Goal: Task Accomplishment & Management: Complete application form

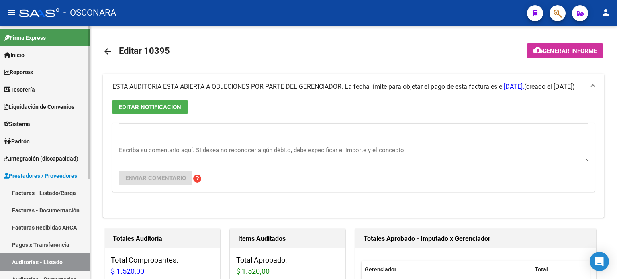
scroll to position [84, 0]
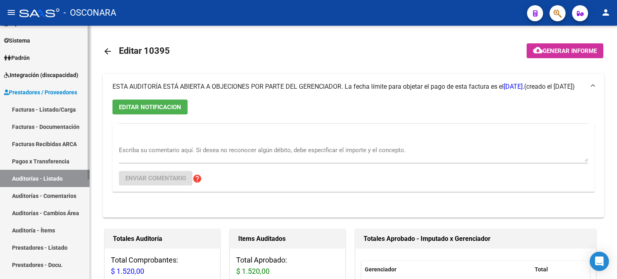
click at [36, 108] on link "Facturas - Listado/Carga" at bounding box center [45, 109] width 90 height 17
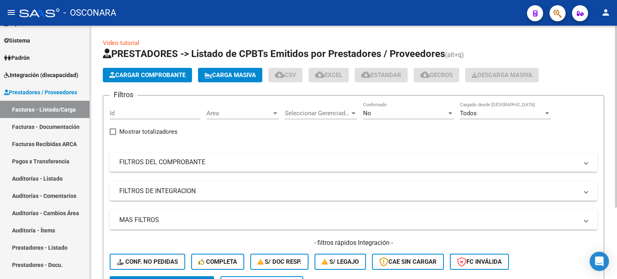
click at [164, 68] on button "Cargar Comprobante" at bounding box center [147, 75] width 89 height 14
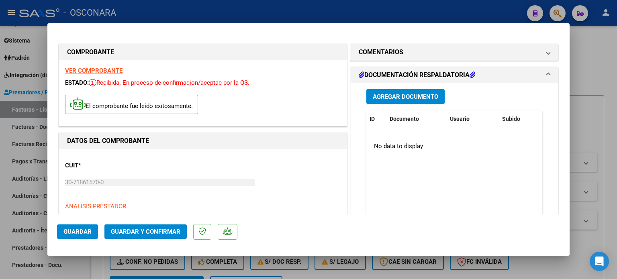
click at [402, 99] on span "Agregar Documento" at bounding box center [405, 96] width 65 height 7
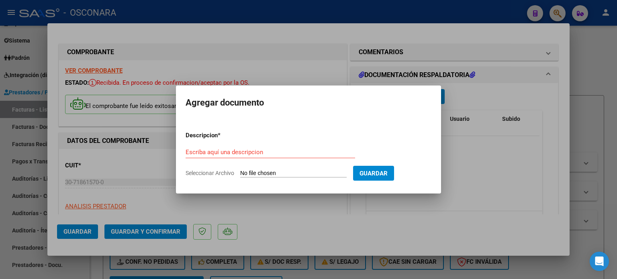
type input "C:\fakepath\DetalleDeRemito_Nro.31580_09-10-2025.pdf"
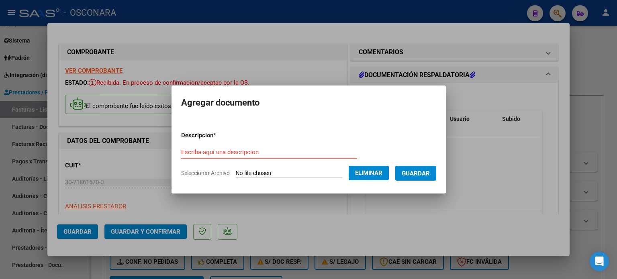
click at [202, 151] on input "Escriba aquí una descripcion" at bounding box center [269, 152] width 176 height 7
type input "REMITO"
click at [423, 178] on button "Guardar" at bounding box center [415, 173] width 41 height 15
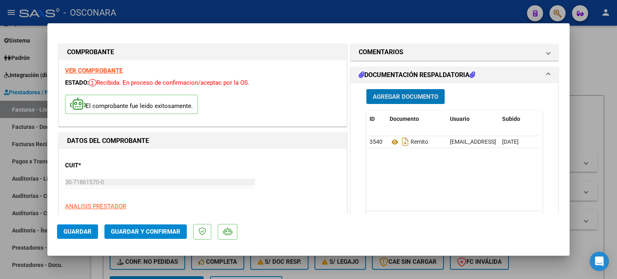
click at [413, 99] on span "Agregar Documento" at bounding box center [405, 96] width 65 height 7
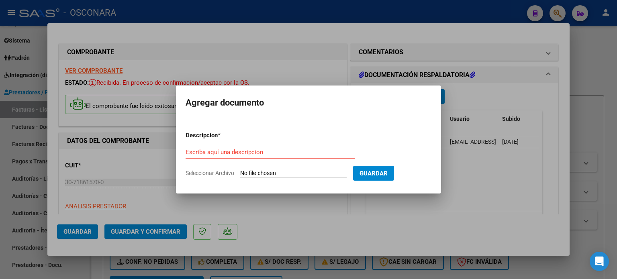
type input "C:\fakepath\Reporte_listado_encuentro_347786.zip"
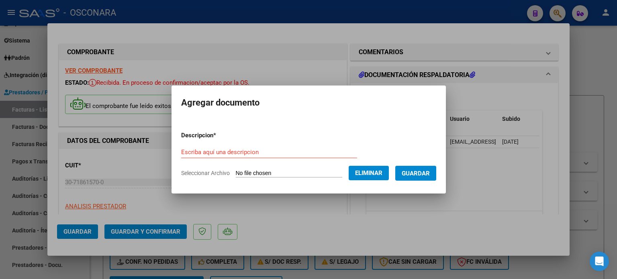
click at [216, 146] on div "Escriba aquí una descripcion" at bounding box center [269, 152] width 176 height 12
type input "DOC RESPALDATORIA"
click at [430, 173] on span "Guardar" at bounding box center [416, 173] width 28 height 7
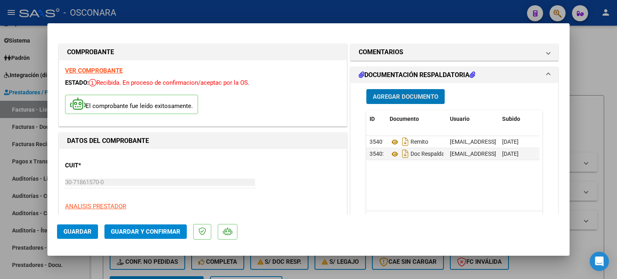
click at [136, 230] on span "Guardar y Confirmar" at bounding box center [145, 231] width 69 height 7
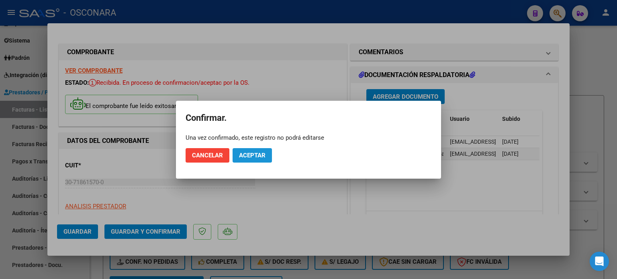
click at [247, 157] on span "Aceptar" at bounding box center [252, 155] width 27 height 7
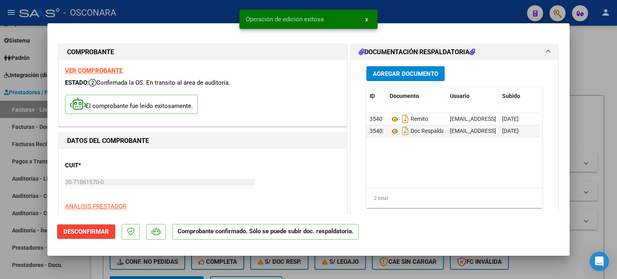
drag, startPoint x: 578, startPoint y: 85, endPoint x: 454, endPoint y: 113, distance: 127.3
click at [578, 84] on div at bounding box center [308, 139] width 617 height 279
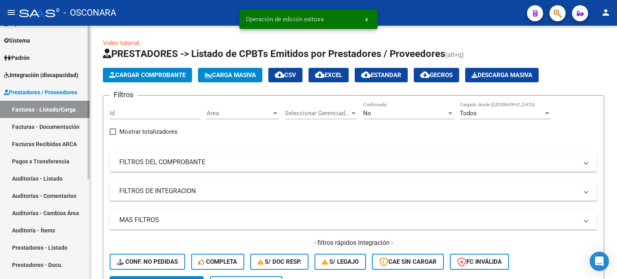
click at [34, 178] on link "Auditorías - Listado" at bounding box center [45, 178] width 90 height 17
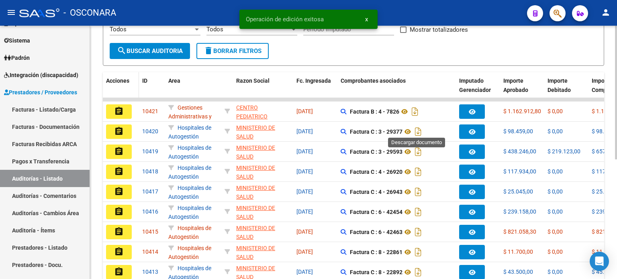
scroll to position [161, 0]
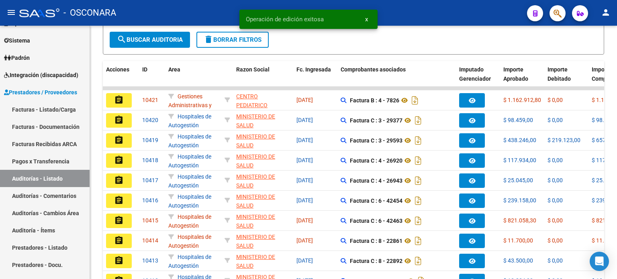
click at [124, 119] on button "assignment" at bounding box center [119, 120] width 26 height 14
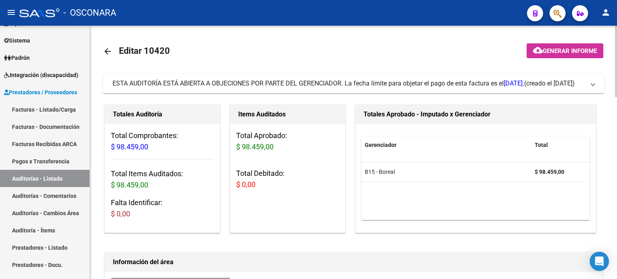
click at [581, 44] on button "cloud_download Generar informe" at bounding box center [565, 50] width 77 height 15
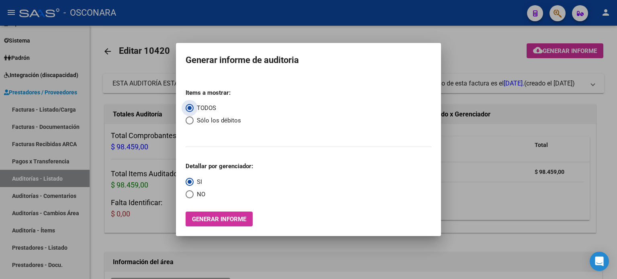
click at [189, 120] on span "Select an option" at bounding box center [190, 120] width 8 height 8
click at [189, 120] on input "Sólo los débitos" at bounding box center [190, 120] width 8 height 8
radio input "true"
click at [451, 36] on div at bounding box center [308, 139] width 617 height 279
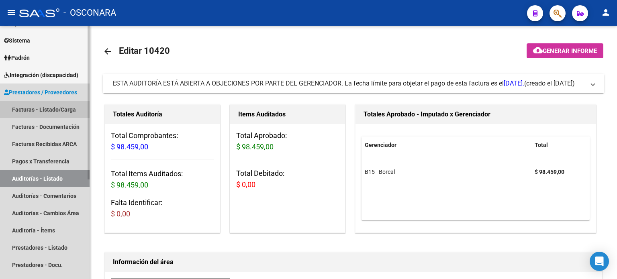
drag, startPoint x: 37, startPoint y: 112, endPoint x: 64, endPoint y: 117, distance: 27.8
click at [37, 111] on link "Facturas - Listado/Carga" at bounding box center [45, 109] width 90 height 17
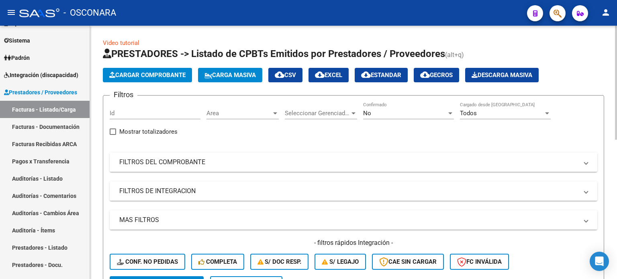
click at [174, 158] on mat-panel-title "FILTROS DEL COMPROBANTE" at bounding box center [348, 162] width 459 height 9
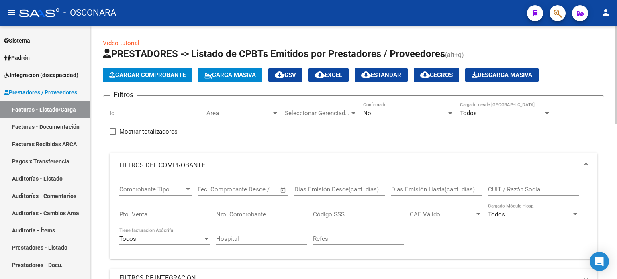
click at [139, 213] on input "Pto. Venta" at bounding box center [164, 214] width 91 height 7
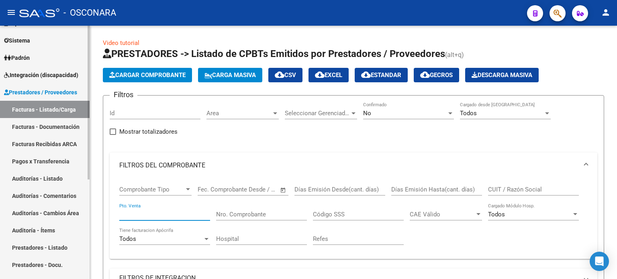
click at [57, 178] on link "Auditorías - Listado" at bounding box center [45, 178] width 90 height 17
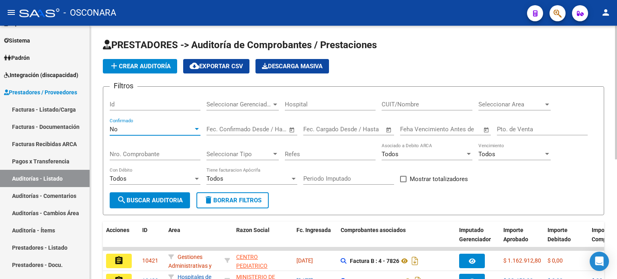
click at [130, 127] on div "No" at bounding box center [152, 129] width 84 height 7
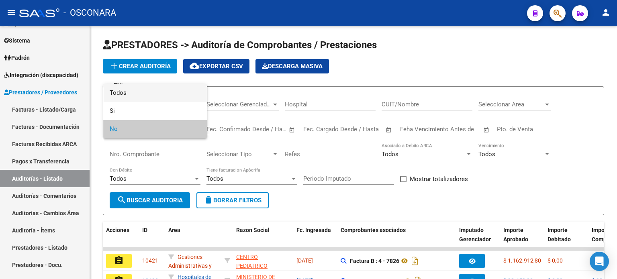
click at [137, 94] on span "Todos" at bounding box center [155, 93] width 91 height 18
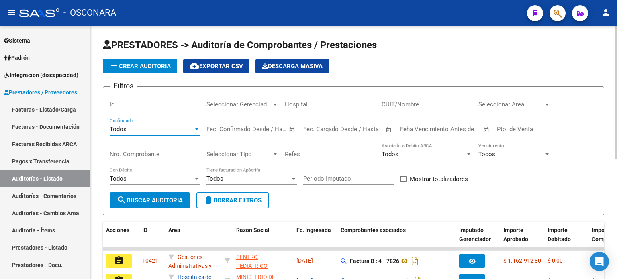
click at [137, 152] on input "Nro. Comprobante" at bounding box center [155, 154] width 91 height 7
type input "782"
click at [545, 131] on input "Pto. de Venta" at bounding box center [542, 129] width 91 height 7
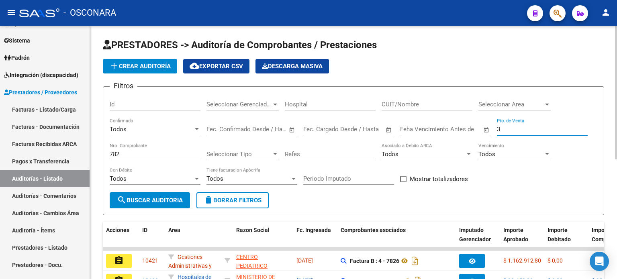
type input "3"
click at [163, 200] on span "search Buscar Auditoria" at bounding box center [150, 200] width 66 height 7
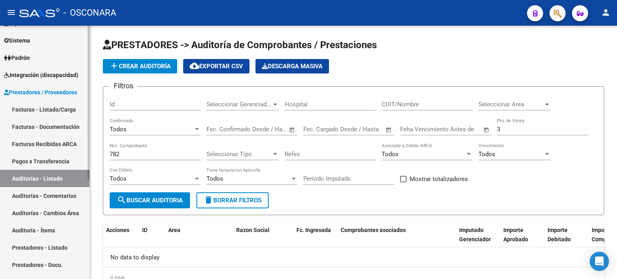
click at [50, 107] on link "Facturas - Listado/Carga" at bounding box center [45, 109] width 90 height 17
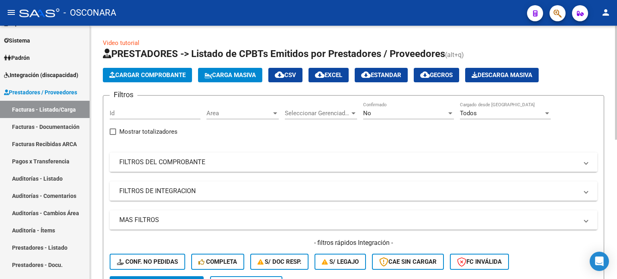
click at [138, 163] on mat-panel-title "FILTROS DEL COMPROBANTE" at bounding box center [348, 162] width 459 height 9
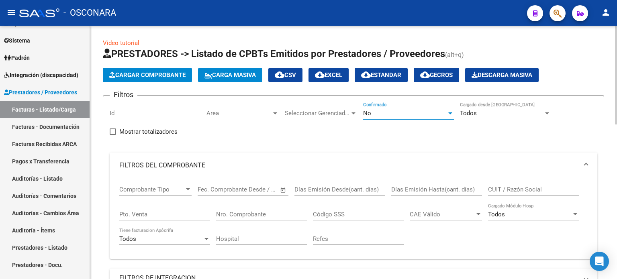
click at [388, 110] on div "No" at bounding box center [405, 113] width 84 height 7
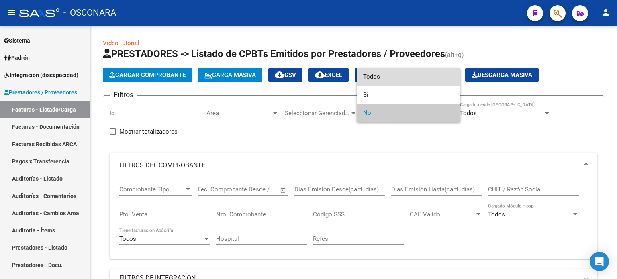
click at [388, 78] on span "Todos" at bounding box center [408, 77] width 91 height 18
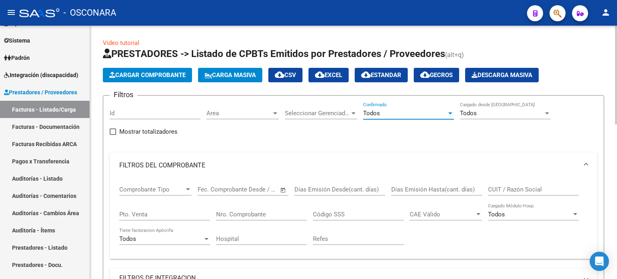
click at [155, 216] on input "Pto. Venta" at bounding box center [164, 214] width 91 height 7
type input "3"
click at [255, 212] on input "Nro. Comprobante" at bounding box center [261, 214] width 91 height 7
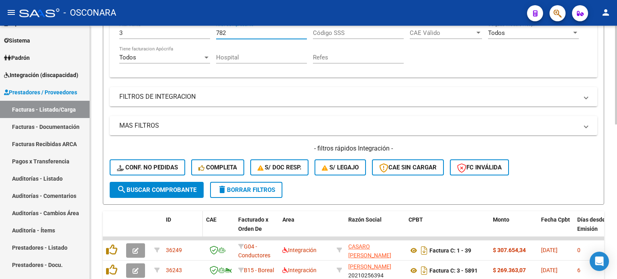
scroll to position [201, 0]
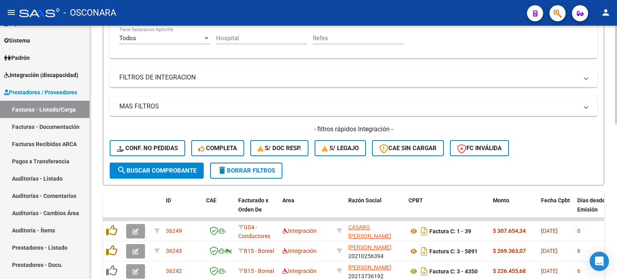
type input "782"
click at [146, 168] on span "search Buscar Comprobante" at bounding box center [157, 170] width 80 height 7
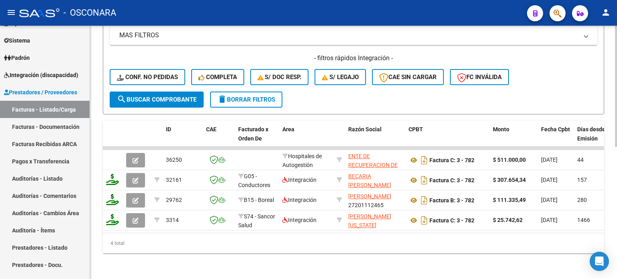
scroll to position [276, 0]
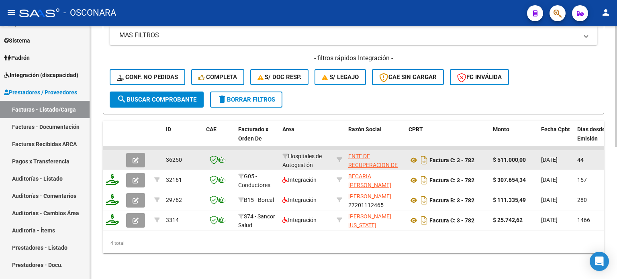
click at [140, 154] on button "button" at bounding box center [135, 160] width 19 height 14
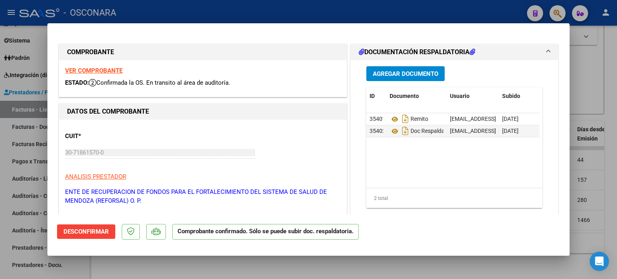
click at [411, 69] on button "Agregar Documento" at bounding box center [405, 73] width 78 height 15
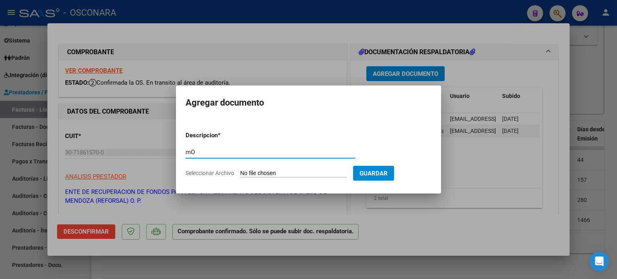
type input "m"
type input "M"
type input "d"
type input "Doc. [PERSON_NAME]"
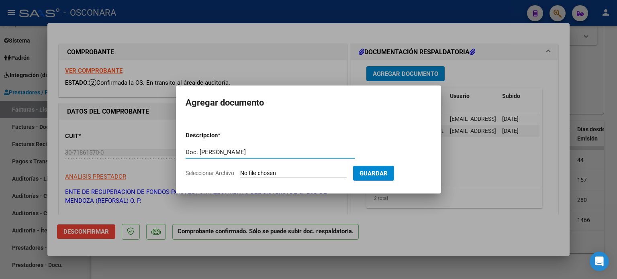
click at [376, 169] on button "Guardar" at bounding box center [373, 173] width 41 height 15
type input "C:\fakepath\Reporte_listado_encuentro_347757.zip"
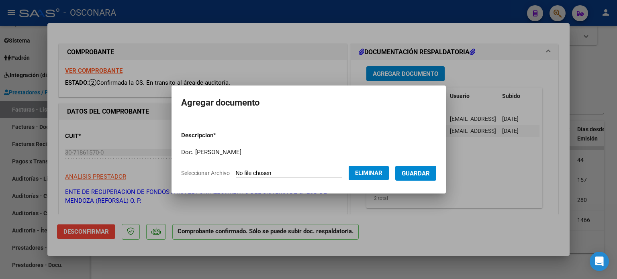
click at [426, 177] on span "Guardar" at bounding box center [416, 173] width 28 height 7
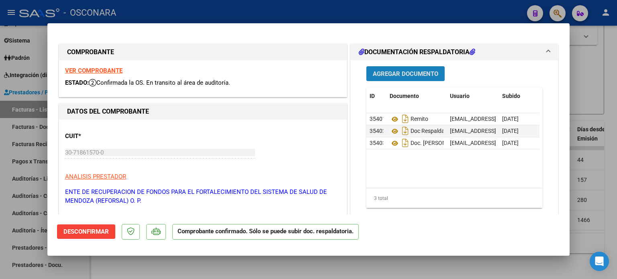
click at [394, 71] on span "Agregar Documento" at bounding box center [405, 73] width 65 height 7
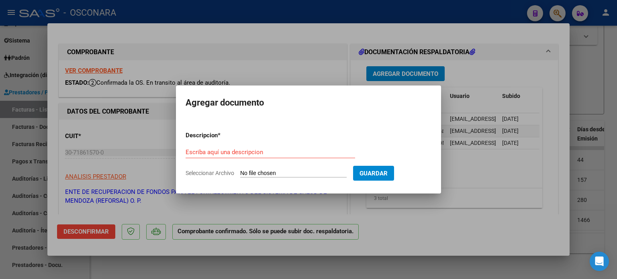
type input "C:\fakepath\Reporte_listado_encuentro_347742.zip"
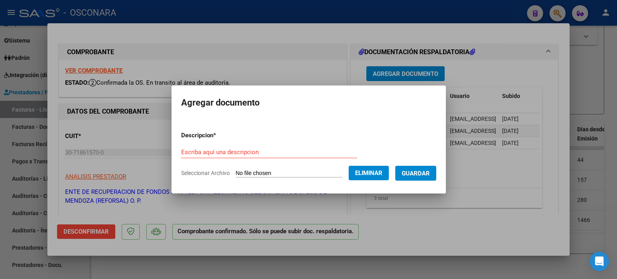
click at [281, 148] on div "Escriba aquí una descripcion" at bounding box center [269, 152] width 176 height 12
type input "Doc. [GEOGRAPHIC_DATA]"
click at [423, 172] on span "Guardar" at bounding box center [416, 173] width 28 height 7
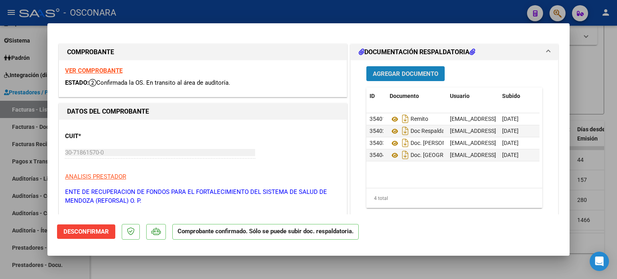
click at [395, 76] on span "Agregar Documento" at bounding box center [405, 73] width 65 height 7
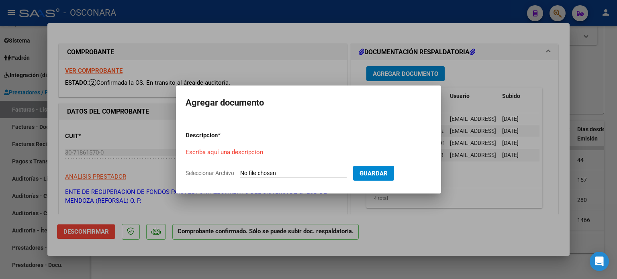
type input "C:\fakepath\Reporte_listado_encuentro_347721.zip"
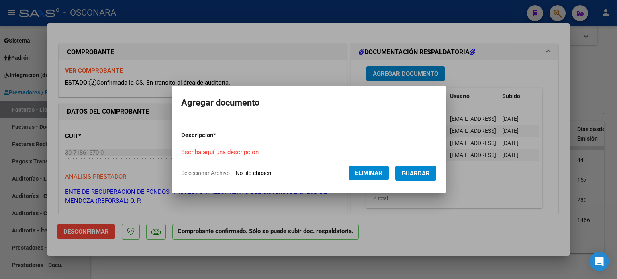
click at [272, 153] on input "Escriba aquí una descripcion" at bounding box center [269, 152] width 176 height 7
type input "Doc. [GEOGRAPHIC_DATA]"
click at [430, 171] on span "Guardar" at bounding box center [416, 173] width 28 height 7
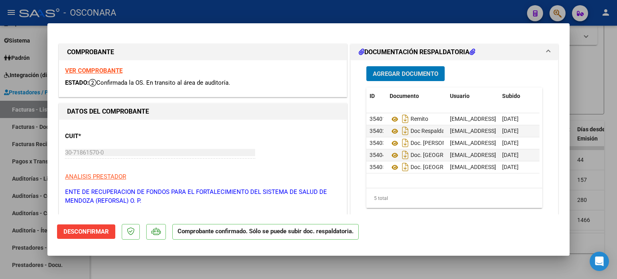
click at [380, 74] on span "Agregar Documento" at bounding box center [405, 73] width 65 height 7
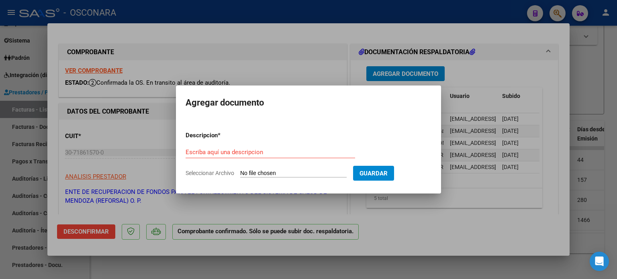
type input "C:\fakepath\Reporte_listado_encuentro_347700.zip"
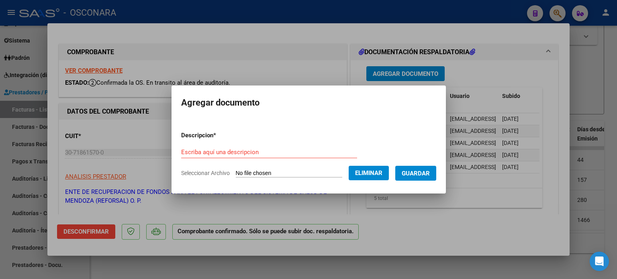
click at [273, 145] on form "Descripcion * Escriba aquí una descripcion Seleccionar Archivo Eliminar Guardar" at bounding box center [308, 154] width 255 height 59
click at [273, 149] on input "Escriba aquí una descripcion" at bounding box center [269, 152] width 176 height 7
type input "Doc. [PERSON_NAME]"
click at [430, 175] on span "Guardar" at bounding box center [416, 173] width 28 height 7
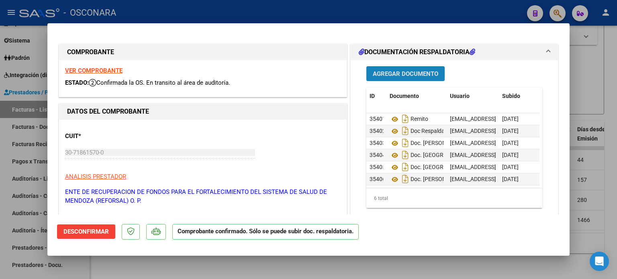
click at [427, 73] on span "Agregar Documento" at bounding box center [405, 73] width 65 height 7
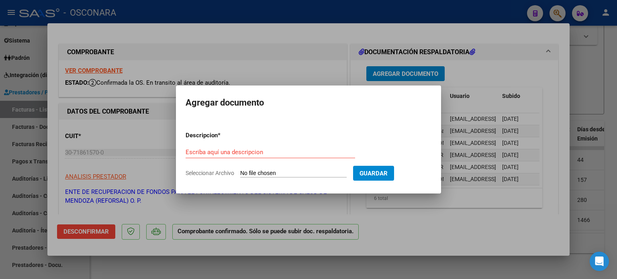
type input "C:\fakepath\Reporte_listado_encuentro_347681.zip"
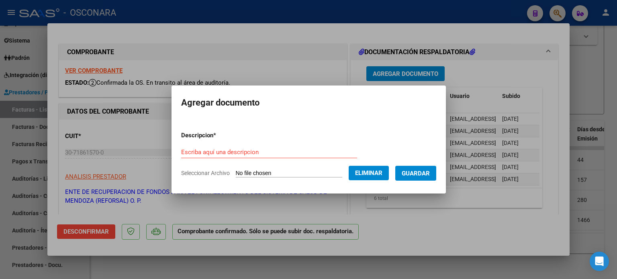
click at [276, 146] on div "Escriba aquí una descripcion" at bounding box center [269, 152] width 176 height 12
type input "Doc. [PERSON_NAME]"
click at [430, 175] on span "Guardar" at bounding box center [416, 173] width 28 height 7
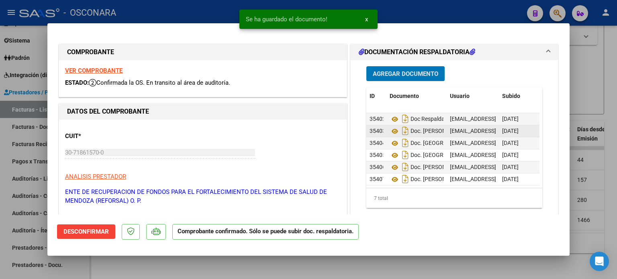
scroll to position [18, 0]
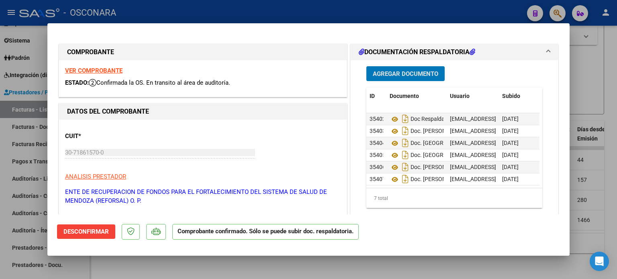
click at [390, 71] on span "Agregar Documento" at bounding box center [405, 73] width 65 height 7
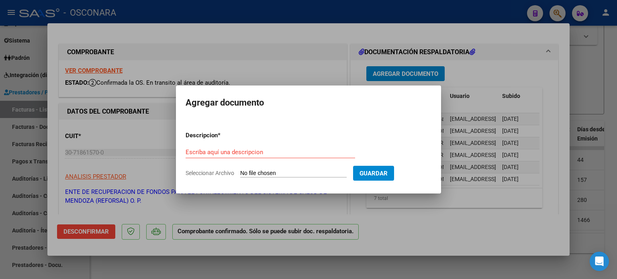
type input "C:\fakepath\Reporte_listado_encuentro_327014.zip"
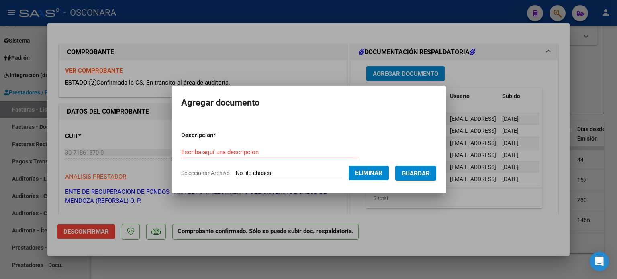
click at [284, 145] on form "Descripcion * Escriba aquí una descripcion Seleccionar Archivo Eliminar Guardar" at bounding box center [308, 154] width 255 height 59
click at [282, 150] on input "Escriba aquí una descripcion" at bounding box center [269, 152] width 176 height 7
type input "Doc. [GEOGRAPHIC_DATA]"
click at [427, 170] on span "Guardar" at bounding box center [416, 173] width 28 height 7
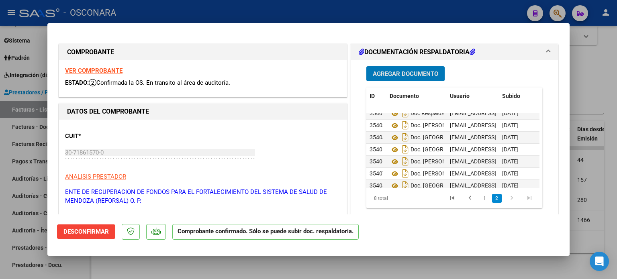
click at [421, 75] on span "Agregar Documento" at bounding box center [405, 73] width 65 height 7
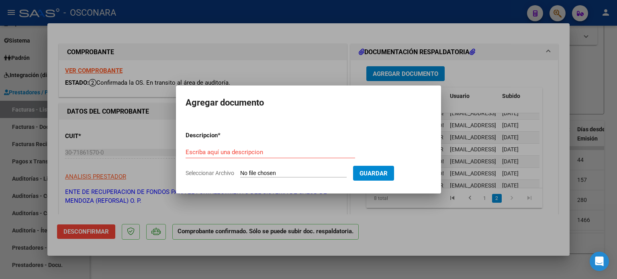
type input "C:\fakepath\Reporte_listado_encuentro_327002.zip"
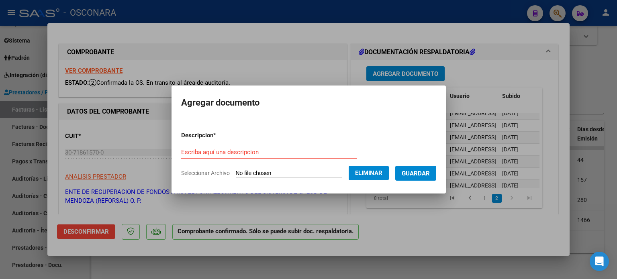
click at [262, 155] on input "Escriba aquí una descripcion" at bounding box center [269, 152] width 176 height 7
type input "P"
type input "Doc. [PERSON_NAME]"
click at [418, 167] on button "Guardar" at bounding box center [415, 173] width 41 height 15
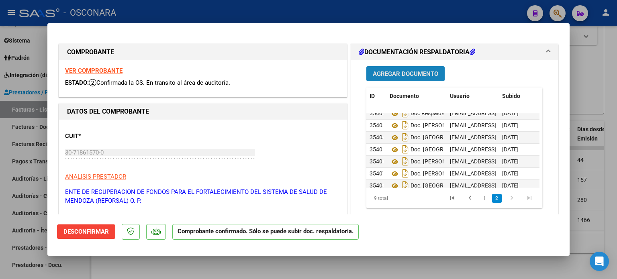
click at [407, 73] on span "Agregar Documento" at bounding box center [405, 73] width 65 height 7
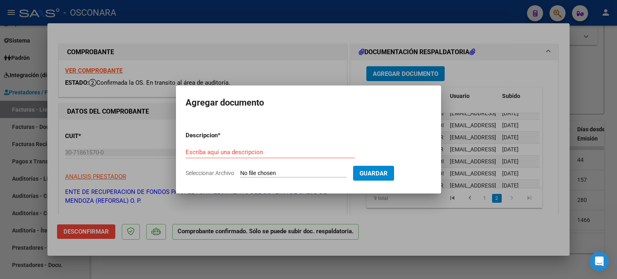
type input "C:\fakepath\Reporte_listado_encuentro_323000.zip"
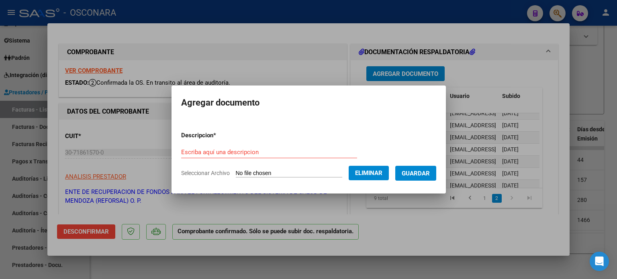
click at [262, 149] on input "Escriba aquí una descripcion" at bounding box center [269, 152] width 176 height 7
type input "Doc. [GEOGRAPHIC_DATA]"
click at [423, 176] on span "Guardar" at bounding box center [416, 173] width 28 height 7
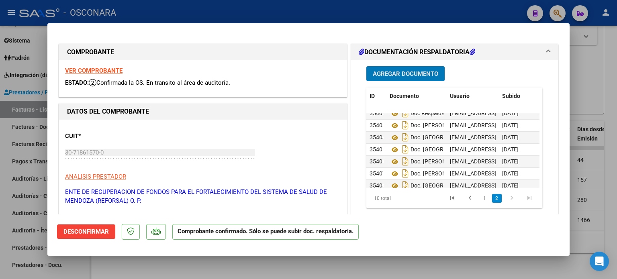
click at [419, 74] on span "Agregar Documento" at bounding box center [405, 73] width 65 height 7
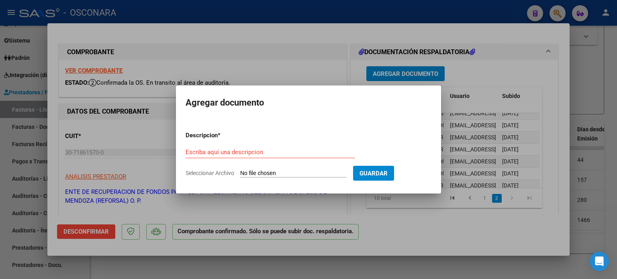
type input "C:\fakepath\Reporte_listado_encuentro_322980.zip"
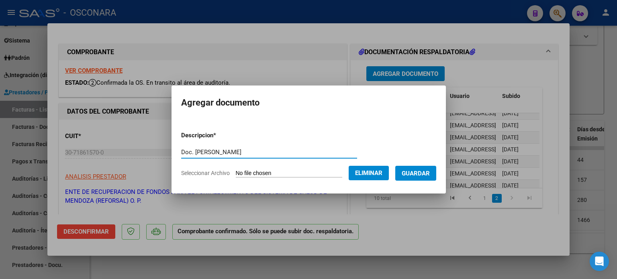
click at [275, 153] on input "Doc. [PERSON_NAME]" at bounding box center [269, 152] width 176 height 7
type input "Doc. [PERSON_NAME]"
click at [430, 172] on span "Guardar" at bounding box center [416, 173] width 28 height 7
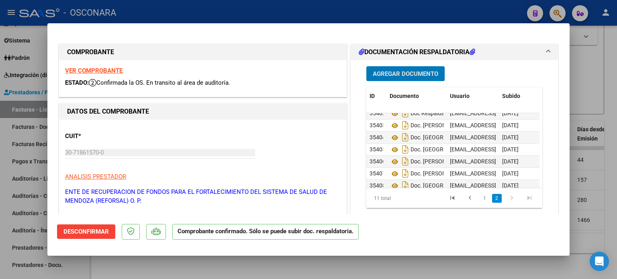
click at [407, 72] on span "Agregar Documento" at bounding box center [405, 73] width 65 height 7
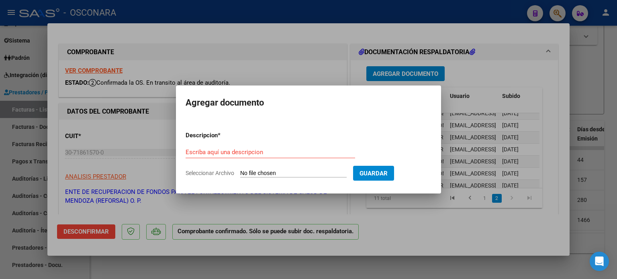
type input "C:\fakepath\Reporte_listado_encuentro_322913.zip"
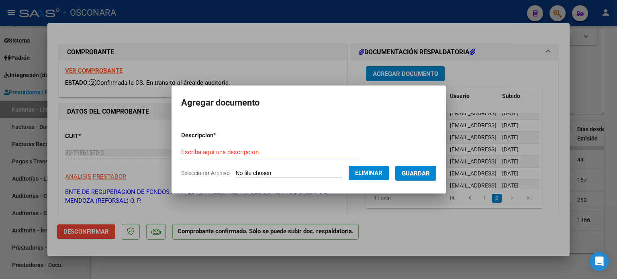
click at [260, 145] on form "Descripcion * Escriba aquí una descripcion Seleccionar Archivo Eliminar Guardar" at bounding box center [308, 154] width 255 height 59
click at [257, 151] on input "Escriba aquí una descripcion" at bounding box center [269, 152] width 176 height 7
type input "Doc. [GEOGRAPHIC_DATA]"
click at [424, 167] on button "Guardar" at bounding box center [415, 173] width 41 height 15
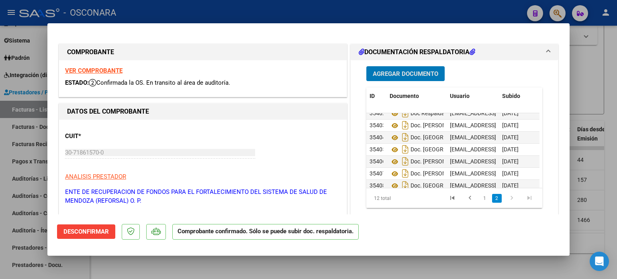
click at [422, 72] on span "Agregar Documento" at bounding box center [405, 73] width 65 height 7
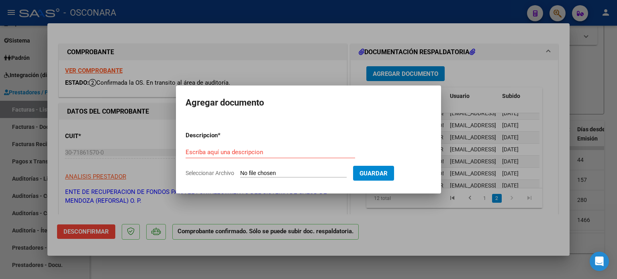
type input "C:\fakepath\Reporte_listado_encuentro_322815.zip"
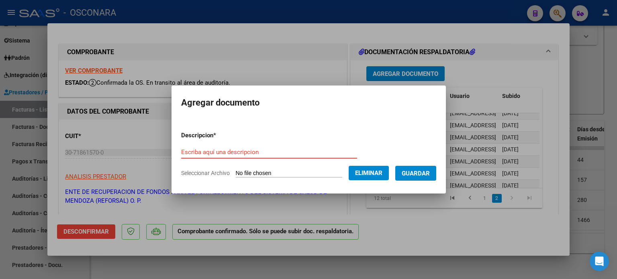
click at [262, 149] on input "Escriba aquí una descripcion" at bounding box center [269, 152] width 176 height 7
type input "Doc. [PERSON_NAME]"
click at [423, 170] on span "Guardar" at bounding box center [416, 173] width 28 height 7
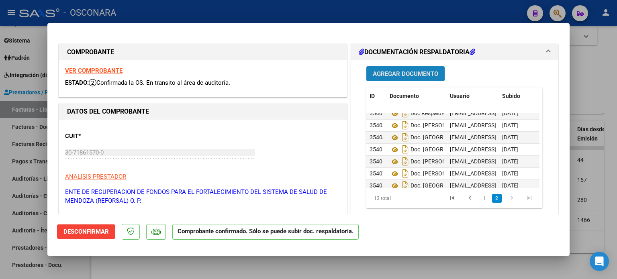
click at [405, 72] on span "Agregar Documento" at bounding box center [405, 73] width 65 height 7
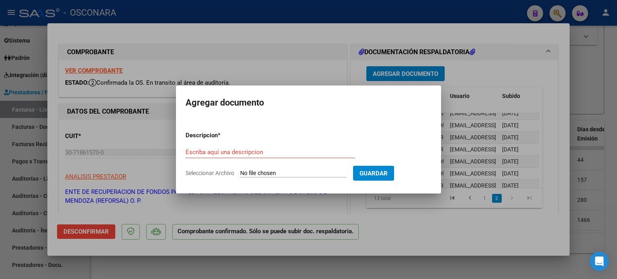
type input "C:\fakepath\Reporte_listado_encuentro_322801.zip"
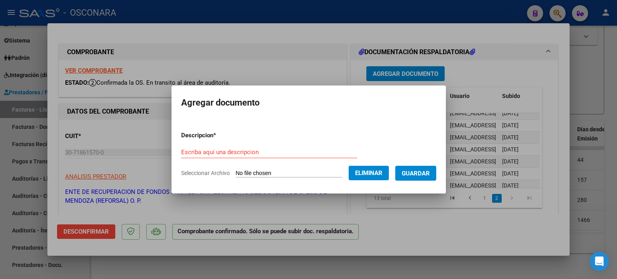
click at [247, 148] on div "Escriba aquí una descripcion" at bounding box center [269, 152] width 176 height 12
type input "Doc. Hasi"
click at [421, 171] on span "Guardar" at bounding box center [416, 173] width 28 height 7
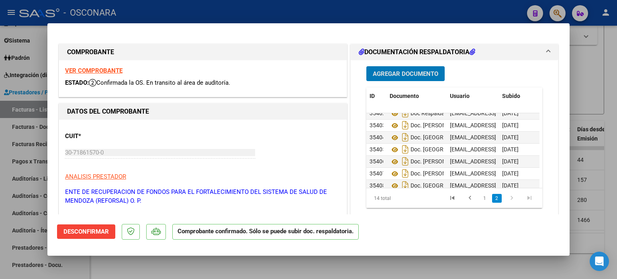
click at [421, 78] on span "Agregar Documento" at bounding box center [405, 73] width 65 height 7
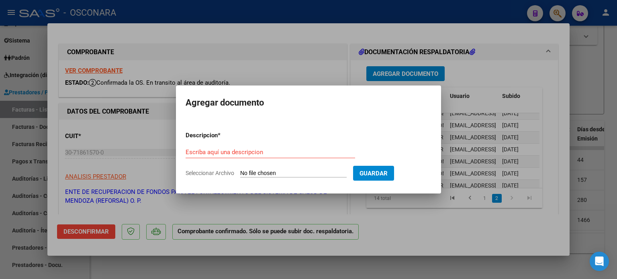
type input "C:\fakepath\Reporte_listado_encuentro_322689.zip"
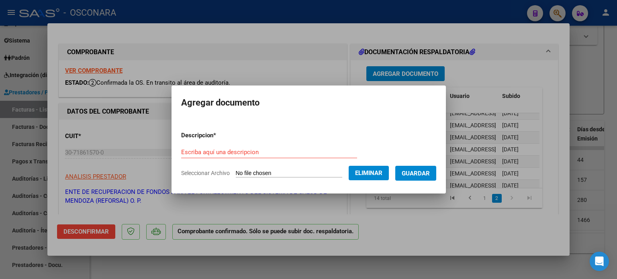
click at [270, 153] on input "Escriba aquí una descripcion" at bounding box center [269, 152] width 176 height 7
type input "Doc. [PERSON_NAME]"
click at [430, 173] on span "Guardar" at bounding box center [416, 173] width 28 height 7
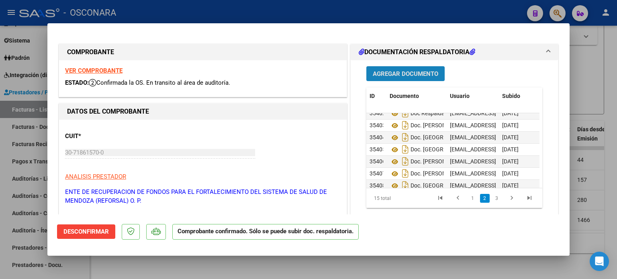
click at [402, 76] on span "Agregar Documento" at bounding box center [405, 73] width 65 height 7
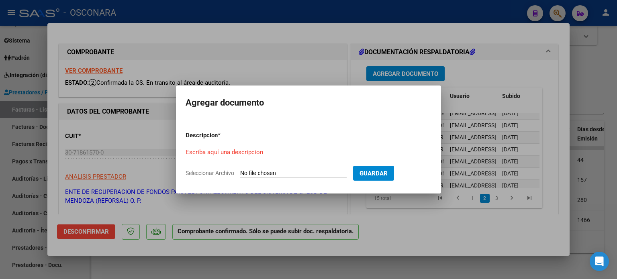
type input "C:\fakepath\Reporte_listado_encuentro_322638.zip"
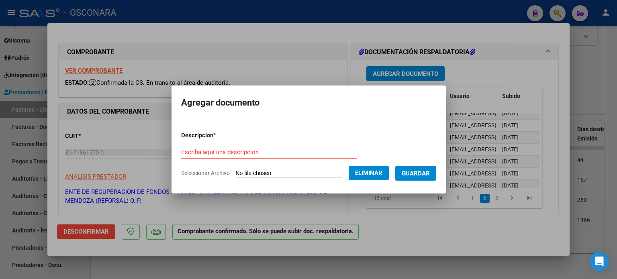
click at [290, 154] on input "Escriba aquí una descripcion" at bounding box center [269, 152] width 176 height 7
type input "Doc. [GEOGRAPHIC_DATA]"
click at [424, 175] on span "Guardar" at bounding box center [416, 173] width 28 height 7
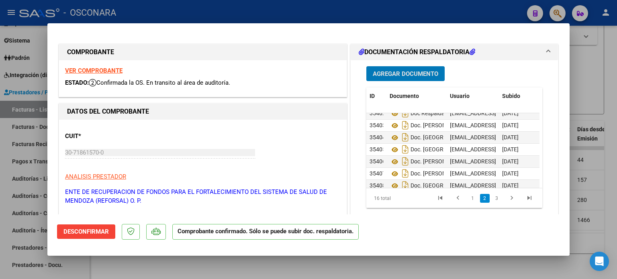
click at [392, 75] on span "Agregar Documento" at bounding box center [405, 73] width 65 height 7
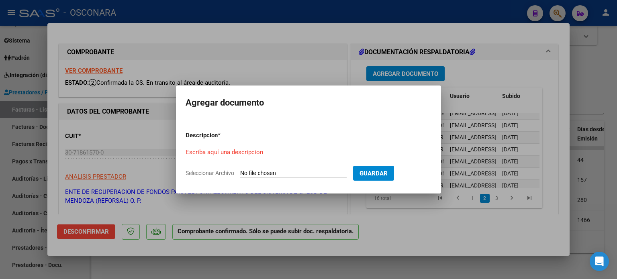
type input "C:\fakepath\Reporte_listado_encuentro_322625.zip"
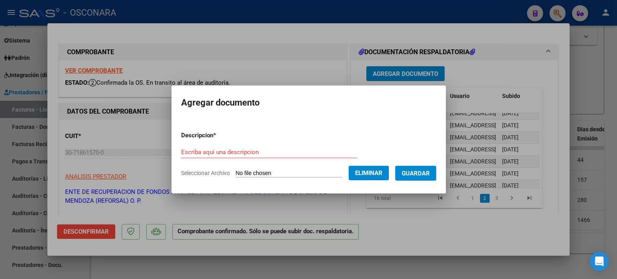
click at [269, 153] on input "Escriba aquí una descripcion" at bounding box center [269, 152] width 176 height 7
type input "G"
type input "Doc. [PERSON_NAME]"
click at [432, 165] on form "Descripcion * Doc. [PERSON_NAME] Escriba aquí una descripcion Seleccionar Archi…" at bounding box center [308, 154] width 255 height 59
click at [430, 171] on span "Guardar" at bounding box center [416, 173] width 28 height 7
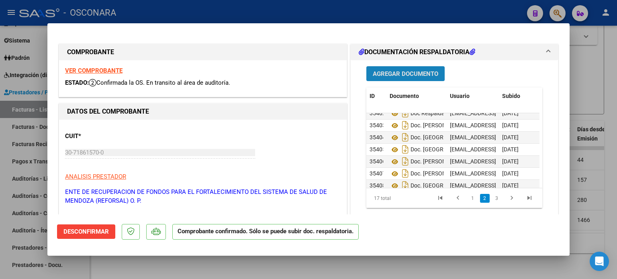
click at [398, 72] on span "Agregar Documento" at bounding box center [405, 73] width 65 height 7
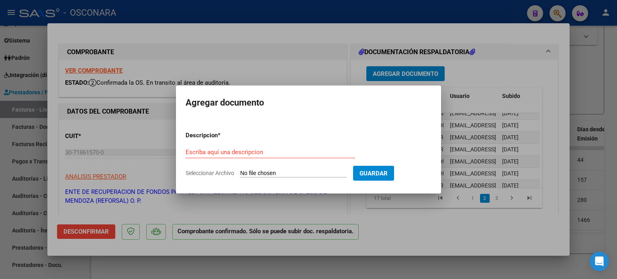
type input "C:\fakepath\Reporte_listado_encuentro_322615.zip"
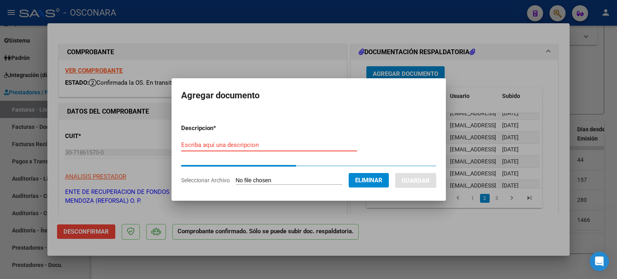
click at [273, 143] on input "Escriba aquí una descripcion" at bounding box center [269, 144] width 176 height 7
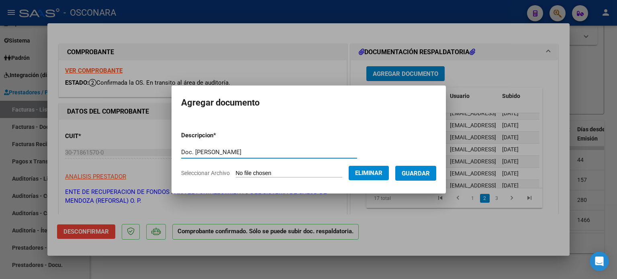
type input "Doc. [PERSON_NAME]"
click at [417, 172] on span "Guardar" at bounding box center [416, 173] width 28 height 7
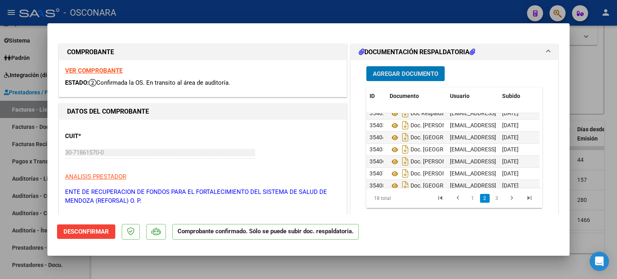
click at [412, 76] on span "Agregar Documento" at bounding box center [405, 73] width 65 height 7
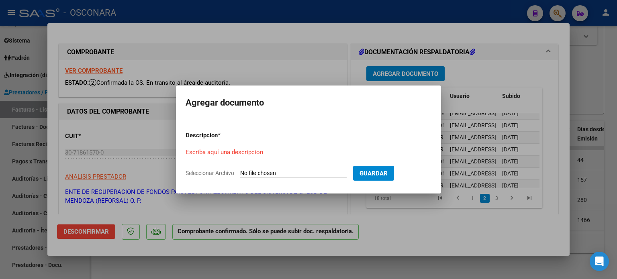
type input "C:\fakepath\Reporte_listado_encuentro_322142.zip"
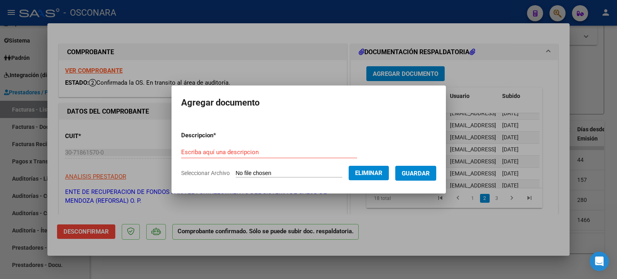
click at [255, 147] on div "Escriba aquí una descripcion" at bounding box center [269, 152] width 176 height 12
type input "Doc. [GEOGRAPHIC_DATA]"
click at [417, 172] on span "Guardar" at bounding box center [416, 173] width 28 height 7
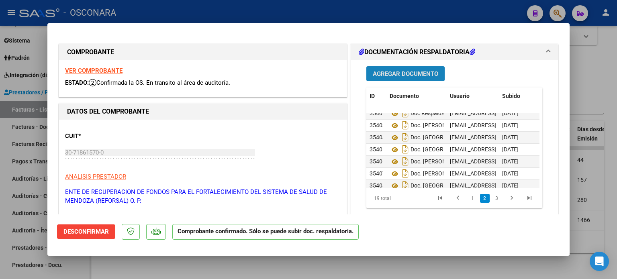
click at [404, 74] on span "Agregar Documento" at bounding box center [405, 73] width 65 height 7
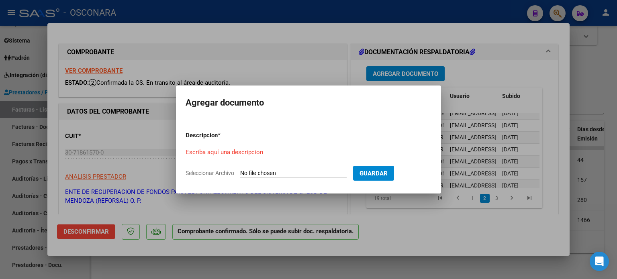
type input "C:\fakepath\Reporte_listado_encuentro_322139.zip"
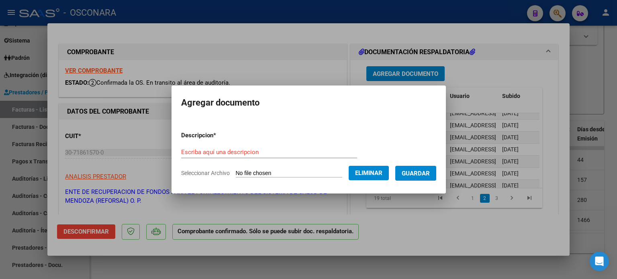
click at [255, 151] on input "Escriba aquí una descripcion" at bounding box center [269, 152] width 176 height 7
type input "Doc. _Bayona"
click at [429, 174] on span "Guardar" at bounding box center [416, 173] width 28 height 7
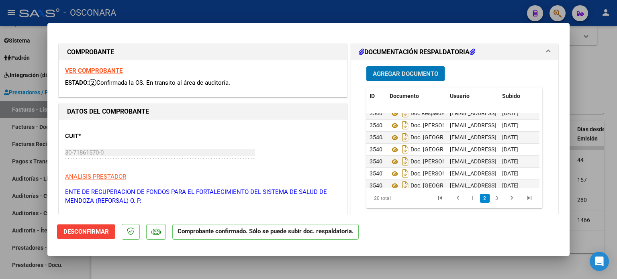
click at [390, 70] on span "Agregar Documento" at bounding box center [405, 73] width 65 height 7
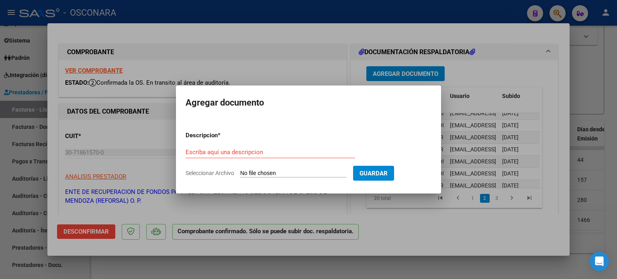
type input "C:\fakepath\Reporte_listado_encuentro_322135.zip"
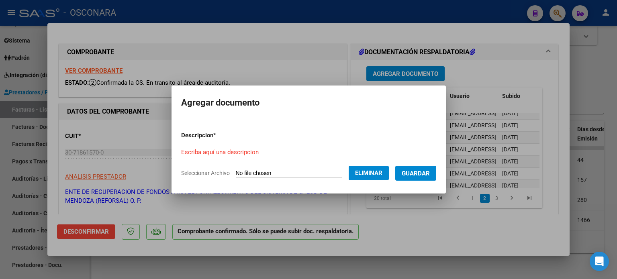
click at [259, 144] on form "Descripcion * Escriba aquí una descripcion Seleccionar Archivo Eliminar Guardar" at bounding box center [308, 154] width 255 height 59
click at [246, 150] on input "Escriba aquí una descripcion" at bounding box center [269, 152] width 176 height 7
drag, startPoint x: 215, startPoint y: 150, endPoint x: 187, endPoint y: 149, distance: 28.5
click at [187, 149] on input "Doc. Vleugels" at bounding box center [269, 152] width 176 height 7
type input "Doc. Vleugels"
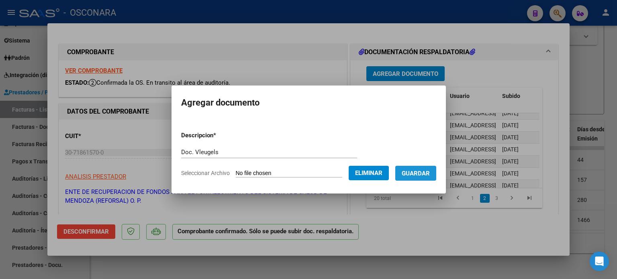
click at [425, 172] on span "Guardar" at bounding box center [416, 173] width 28 height 7
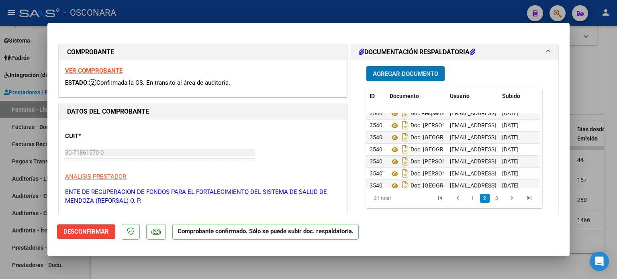
click at [402, 76] on span "Agregar Documento" at bounding box center [405, 73] width 65 height 7
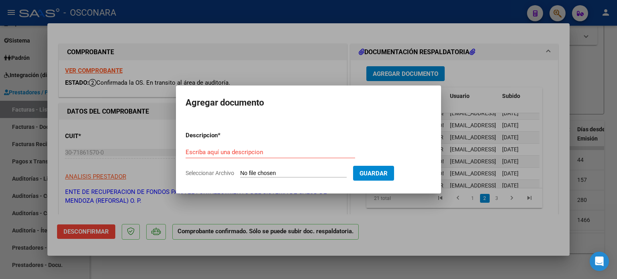
type input "C:\fakepath\Reporte_listado_encuentro_322133.zip"
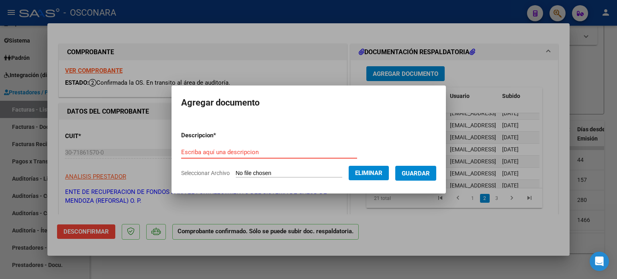
click at [261, 151] on input "Escriba aquí una descripcion" at bounding box center [269, 152] width 176 height 7
paste input "Vleugels"
type input "Doc. Vleugels s"
click at [429, 174] on span "Guardar" at bounding box center [416, 173] width 28 height 7
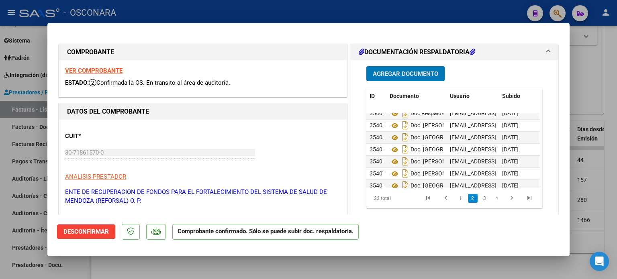
click at [418, 75] on span "Agregar Documento" at bounding box center [405, 73] width 65 height 7
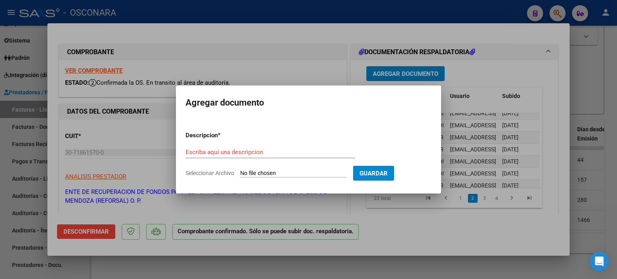
type input "C:\fakepath\Reporte_listado_encuentro_322115.zip"
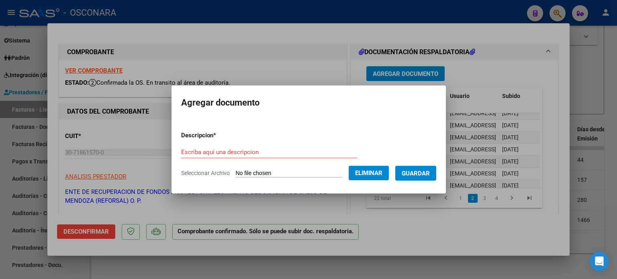
click at [255, 151] on input "Escriba aquí una descripcion" at bounding box center [269, 152] width 176 height 7
click at [255, 152] on input "Doc. [GEOGRAPHIC_DATA]" at bounding box center [269, 152] width 176 height 7
type input "Doc. [PERSON_NAME]"
click at [420, 175] on span "Guardar" at bounding box center [416, 173] width 28 height 7
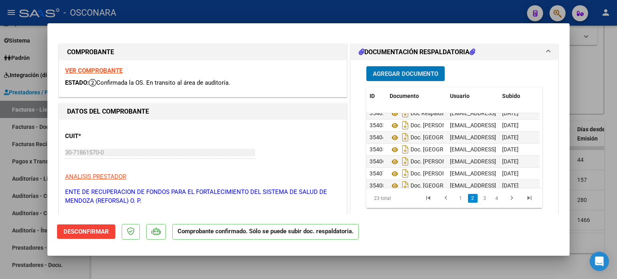
click at [411, 72] on span "Agregar Documento" at bounding box center [405, 73] width 65 height 7
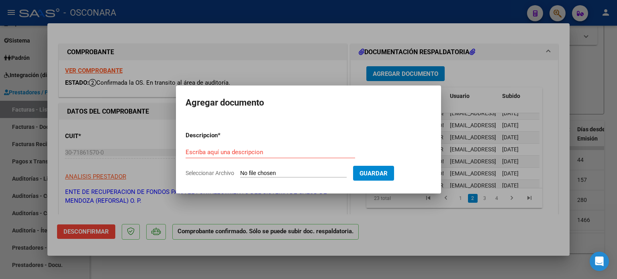
type input "C:\fakepath\Reporte_listado_encuentro_322110.zip"
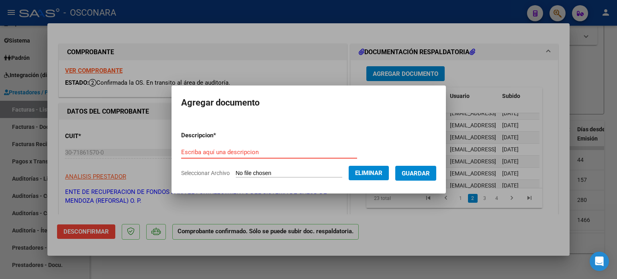
click at [263, 153] on input "Escriba aquí una descripcion" at bounding box center [269, 152] width 176 height 7
type input "Doc. [GEOGRAPHIC_DATA]"
click at [430, 174] on span "Guardar" at bounding box center [416, 173] width 28 height 7
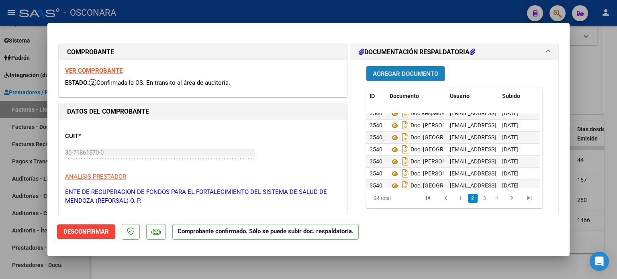
click at [387, 74] on span "Agregar Documento" at bounding box center [405, 73] width 65 height 7
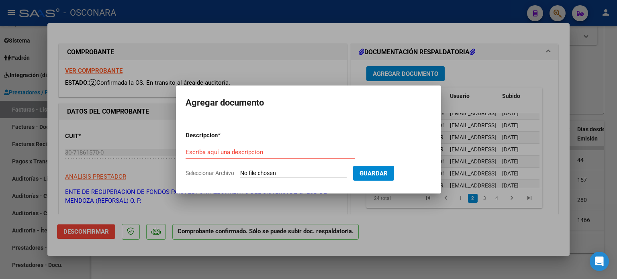
type input "C:\fakepath\Reporte_listado_encuentro_322089.zip"
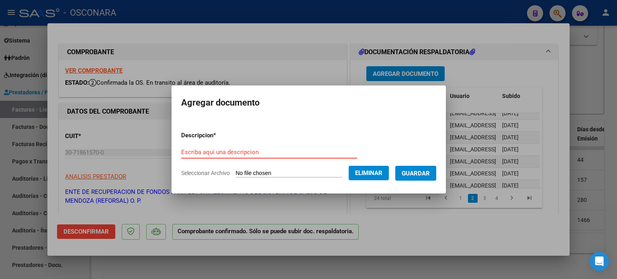
click at [263, 151] on input "Escriba aquí una descripcion" at bounding box center [269, 152] width 176 height 7
type input "Doc. [PERSON_NAME]"
click at [422, 172] on span "Guardar" at bounding box center [416, 173] width 28 height 7
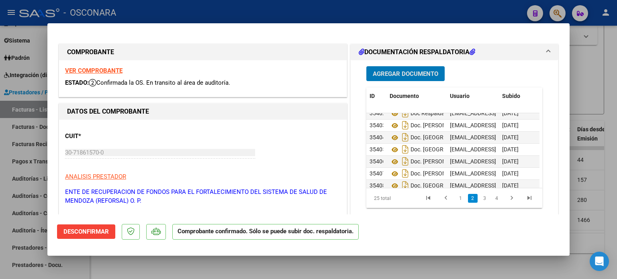
click at [387, 71] on span "Agregar Documento" at bounding box center [405, 73] width 65 height 7
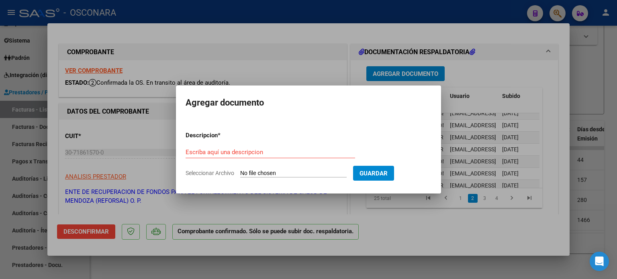
type input "C:\fakepath\Reporte_listado_encuentro_321886.zip"
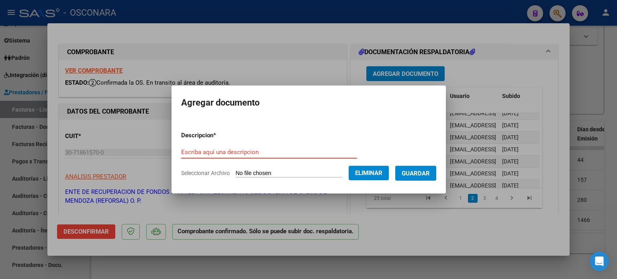
click at [262, 155] on input "Escriba aquí una descripcion" at bounding box center [269, 152] width 176 height 7
type input "Doc. [PERSON_NAME]"
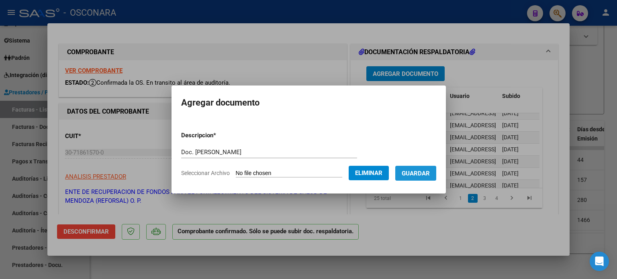
click at [417, 175] on span "Guardar" at bounding box center [416, 173] width 28 height 7
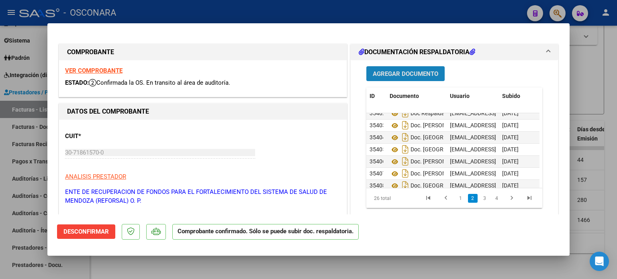
click at [398, 75] on span "Agregar Documento" at bounding box center [405, 73] width 65 height 7
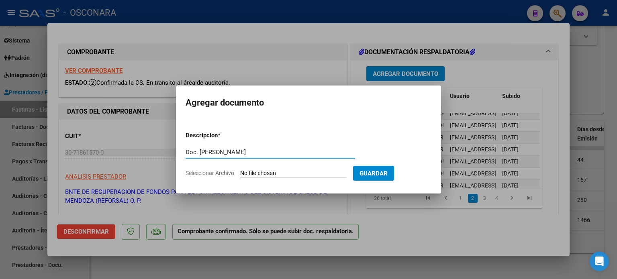
click at [260, 149] on input "Doc. [PERSON_NAME]" at bounding box center [270, 152] width 169 height 7
type input "Doc. [PERSON_NAME]"
click at [385, 172] on span "Guardar" at bounding box center [373, 173] width 28 height 7
type input "C:\fakepath\Reporte_listado_encuentro_321880.zip"
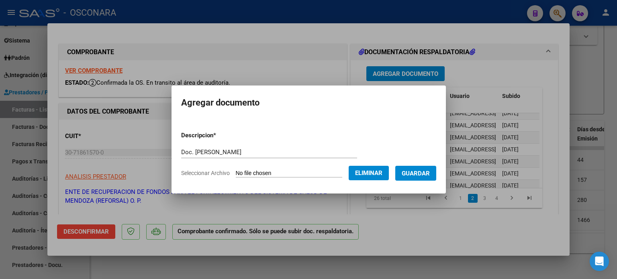
click at [422, 172] on span "Guardar" at bounding box center [416, 173] width 28 height 7
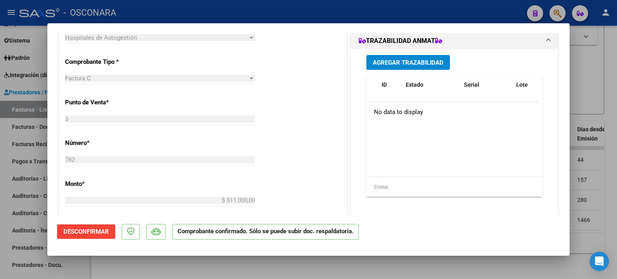
scroll to position [0, 0]
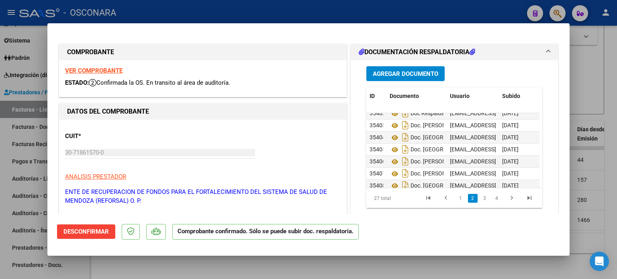
click at [612, 70] on div at bounding box center [308, 139] width 617 height 279
type input "$ 0,00"
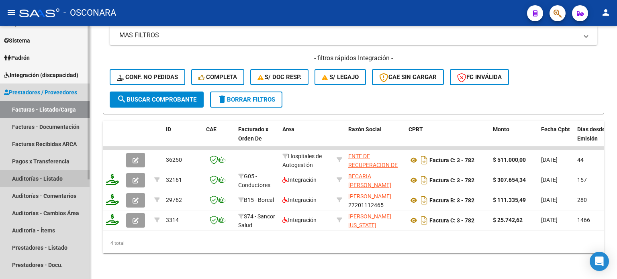
click at [45, 172] on link "Auditorías - Listado" at bounding box center [45, 178] width 90 height 17
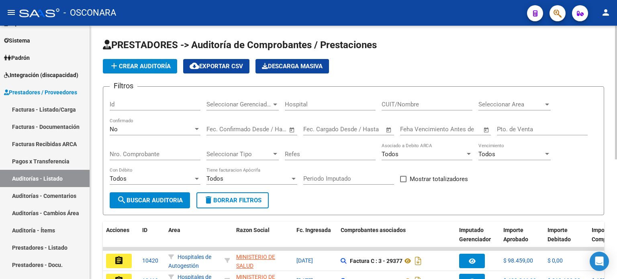
click at [136, 67] on span "add Crear Auditoría" at bounding box center [139, 66] width 61 height 7
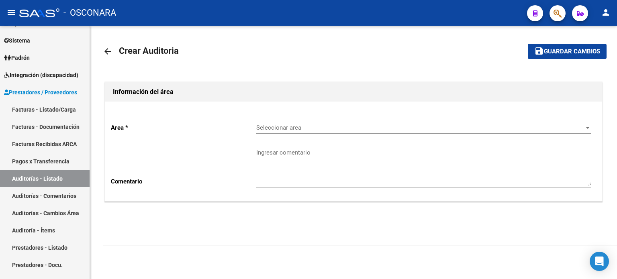
click at [304, 133] on div "Seleccionar area Seleccionar area" at bounding box center [423, 124] width 335 height 17
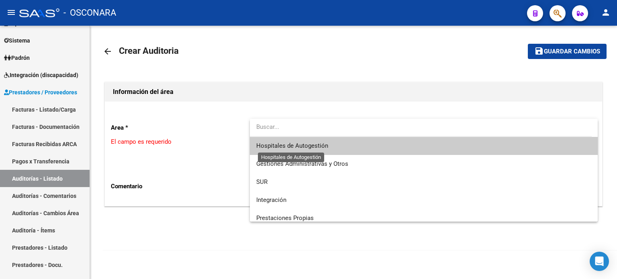
click at [301, 147] on span "Hospitales de Autogestión" at bounding box center [292, 145] width 72 height 7
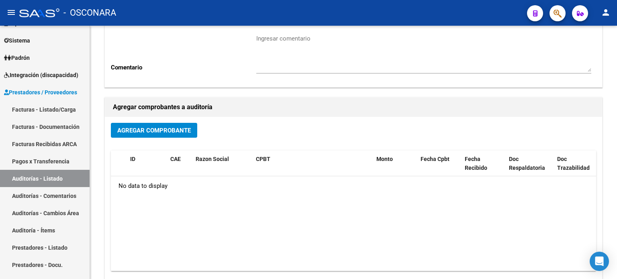
scroll to position [120, 0]
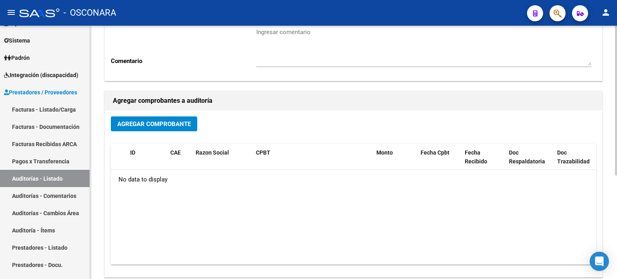
click at [167, 121] on span "Agregar Comprobante" at bounding box center [154, 123] width 74 height 7
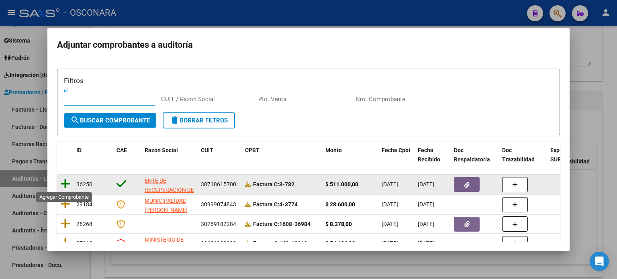
click at [66, 183] on icon at bounding box center [65, 183] width 10 height 11
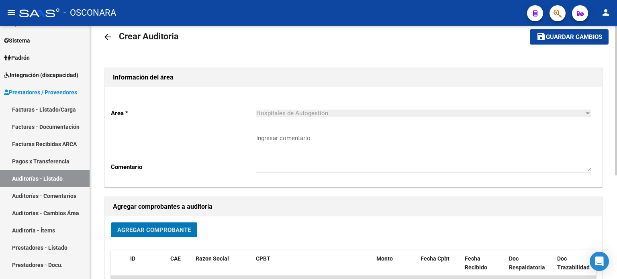
scroll to position [0, 0]
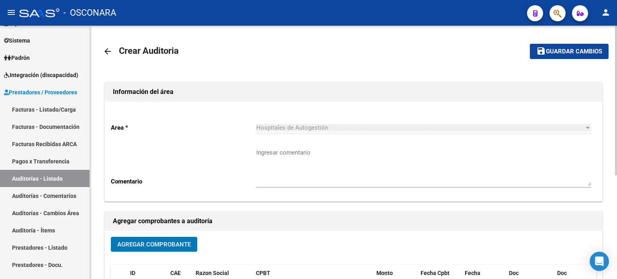
click at [578, 54] on span "Guardar cambios" at bounding box center [574, 51] width 56 height 7
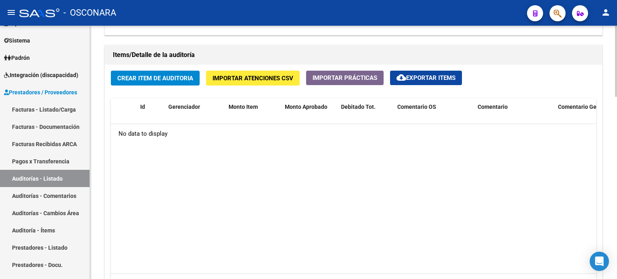
scroll to position [522, 0]
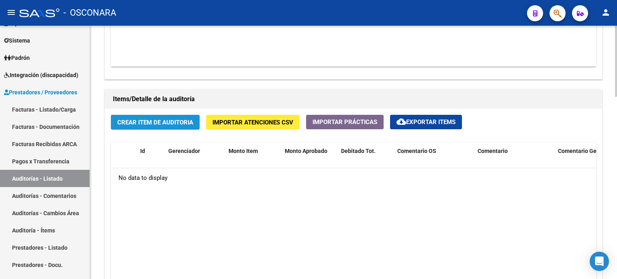
click at [147, 125] on span "Crear Item de Auditoria" at bounding box center [155, 122] width 76 height 7
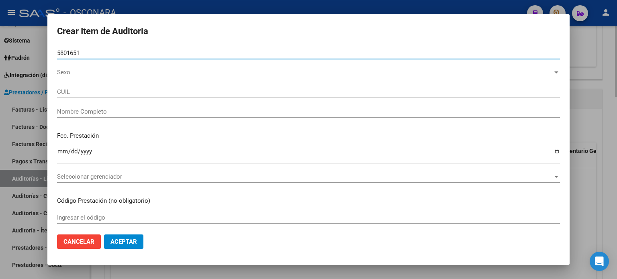
type input "58016511"
type input "20580165118"
type input "[PERSON_NAME] [PERSON_NAME]"
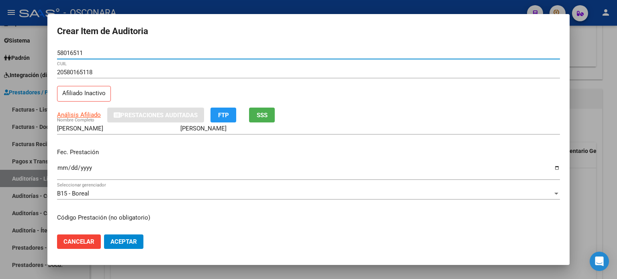
type input "58016511"
click at [267, 115] on span "SSS" at bounding box center [262, 115] width 11 height 7
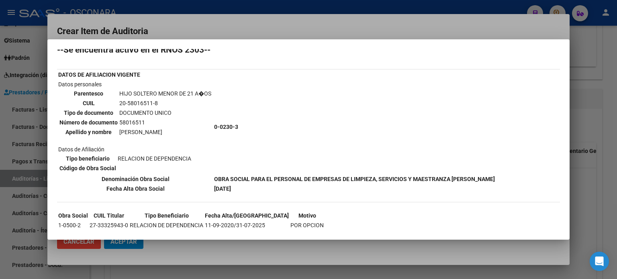
scroll to position [39, 0]
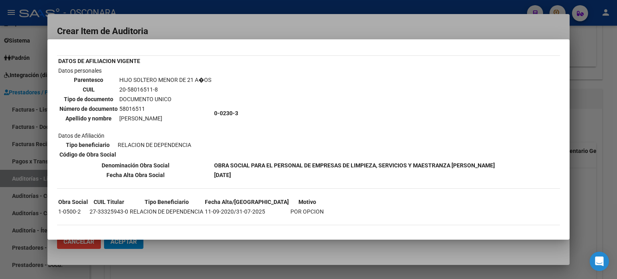
click at [469, 24] on div at bounding box center [308, 139] width 617 height 279
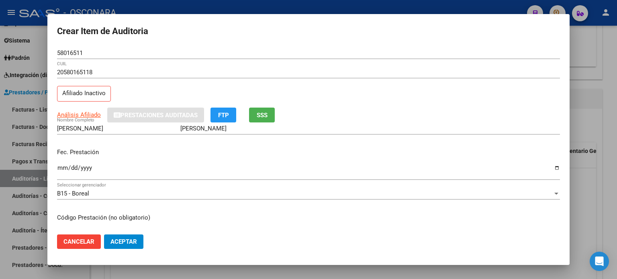
click at [62, 169] on input "Ingresar la fecha" at bounding box center [308, 171] width 503 height 13
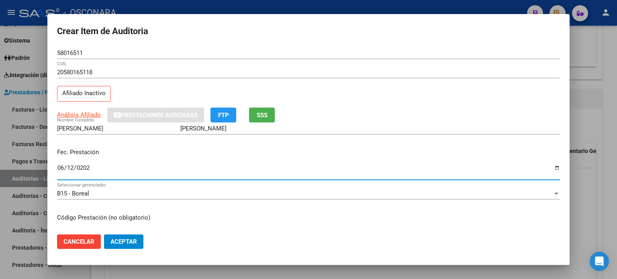
type input "[DATE]"
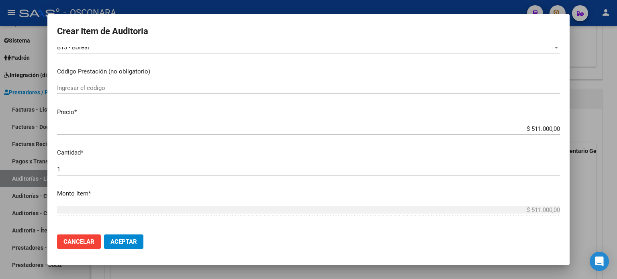
scroll to position [161, 0]
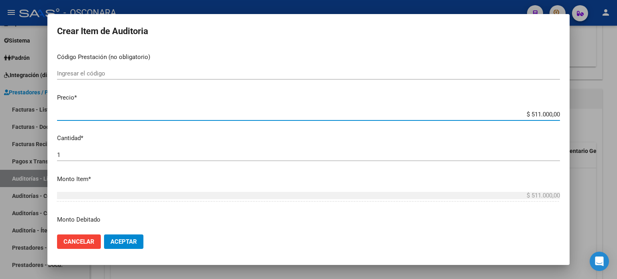
drag, startPoint x: 525, startPoint y: 112, endPoint x: 547, endPoint y: 112, distance: 22.5
click at [547, 112] on input "$ 511.000,00" at bounding box center [308, 114] width 503 height 7
type input "$ 1,00"
type input "$ 15,00"
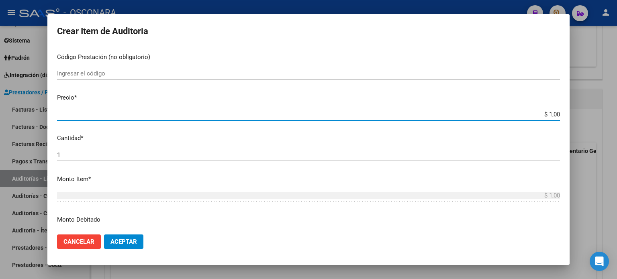
type input "$ 15,00"
type input "$ 150,00"
type input "$ 1.500,00"
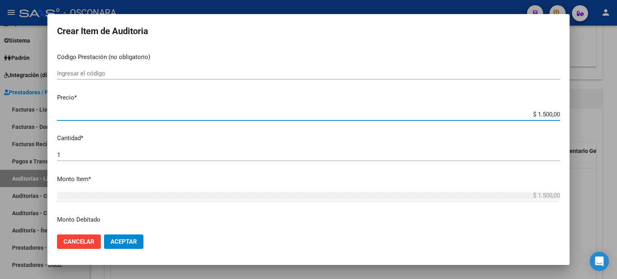
type input "$ 15.000,00"
type input "$ 150.000,00"
type input "$ 15.000,00"
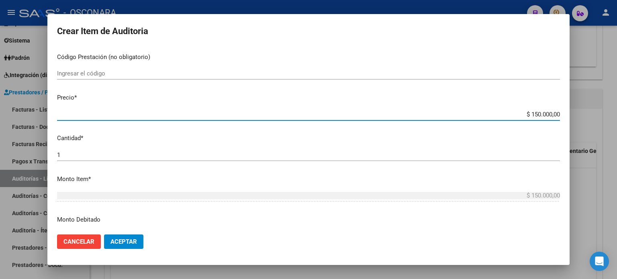
type input "$ 15.000,00"
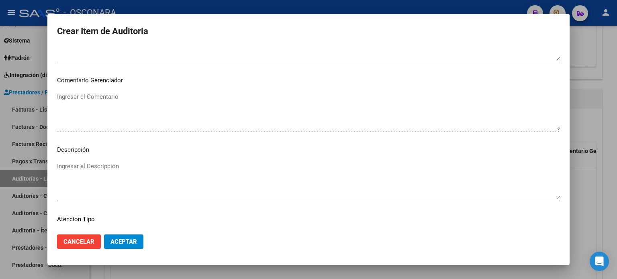
scroll to position [541, 0]
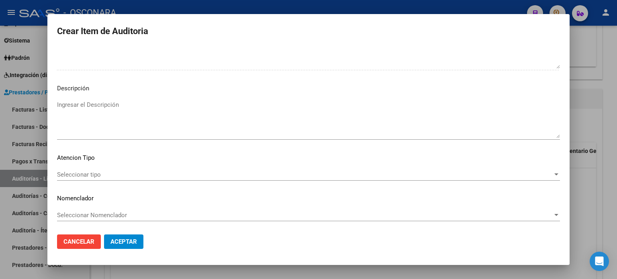
click at [117, 107] on textarea "Ingresar el Descripción" at bounding box center [308, 119] width 503 height 38
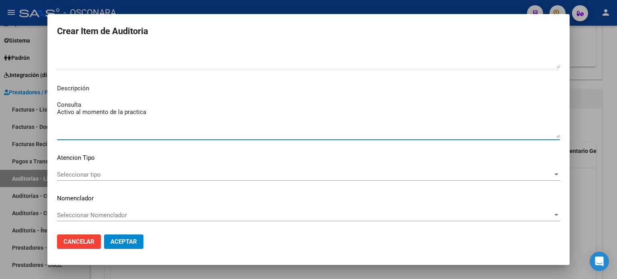
type textarea "Consulta Activo al momento de la practica"
click at [122, 173] on span "Seleccionar tipo" at bounding box center [305, 174] width 496 height 7
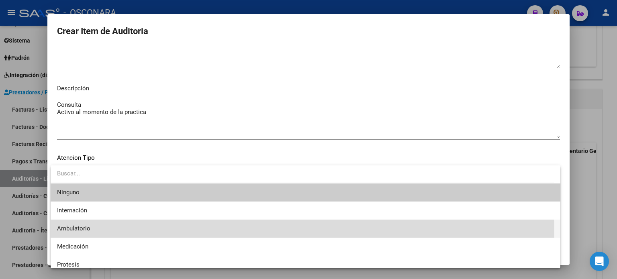
click at [90, 232] on span "Ambulatorio" at bounding box center [305, 229] width 497 height 18
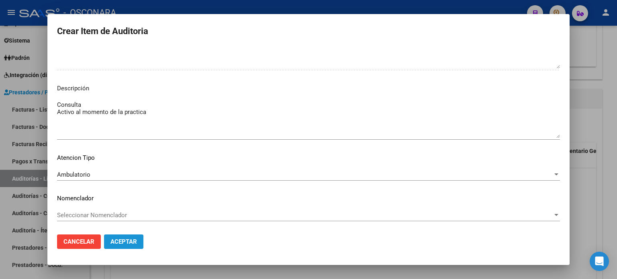
drag, startPoint x: 136, startPoint y: 238, endPoint x: 120, endPoint y: 234, distance: 15.7
click at [136, 237] on button "Aceptar" at bounding box center [123, 242] width 39 height 14
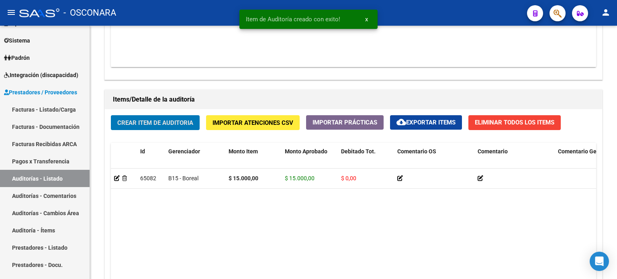
scroll to position [523, 0]
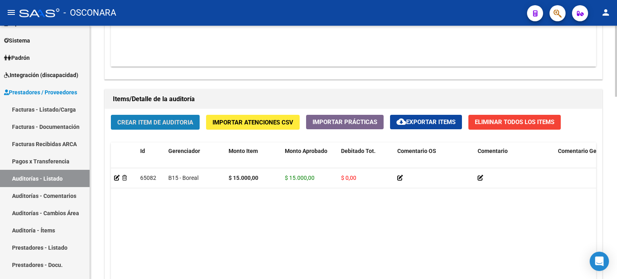
click at [149, 123] on button "Crear Item de Auditoria" at bounding box center [155, 122] width 89 height 15
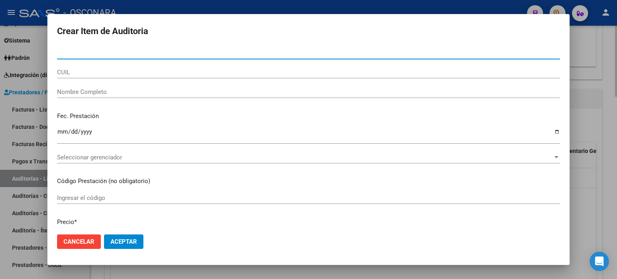
click at [149, 122] on div "Fec. Prestación Ingresar la fecha" at bounding box center [308, 129] width 503 height 46
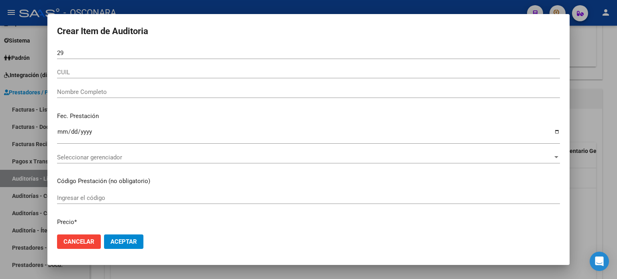
click at [156, 117] on p "Fec. Prestación" at bounding box center [308, 116] width 503 height 9
click at [95, 51] on input "29" at bounding box center [308, 52] width 503 height 7
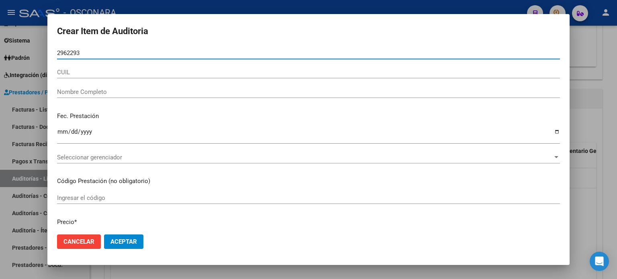
type input "29622937"
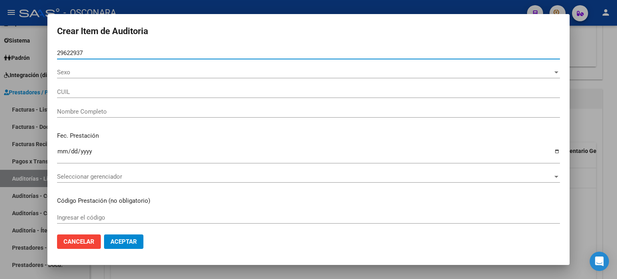
type input "27296229372"
type input "[PERSON_NAME] [PERSON_NAME]"
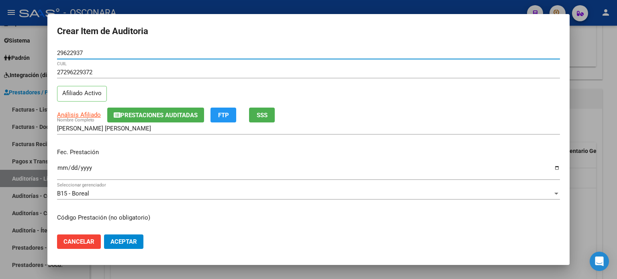
type input "29622937"
click at [64, 168] on input "Ingresar la fecha" at bounding box center [308, 171] width 503 height 13
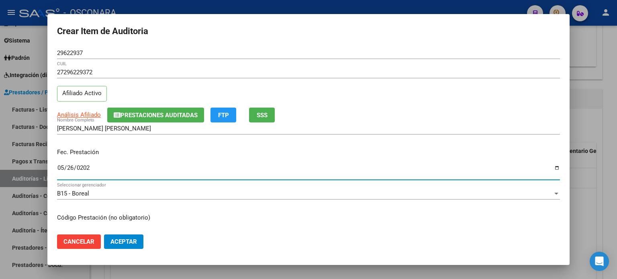
type input "[DATE]"
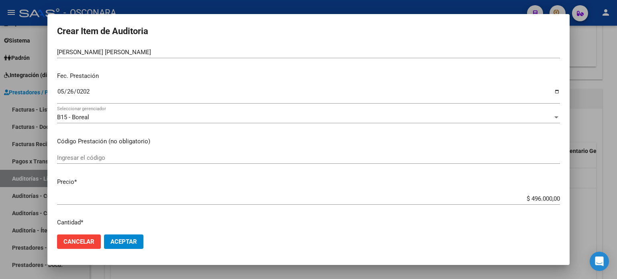
scroll to position [80, 0]
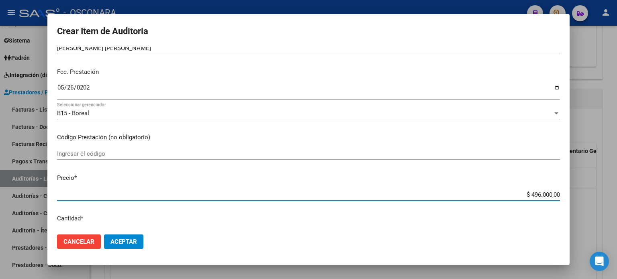
drag, startPoint x: 524, startPoint y: 194, endPoint x: 546, endPoint y: 194, distance: 22.5
click at [546, 194] on input "$ 496.000,00" at bounding box center [308, 194] width 503 height 7
type input "$ 4,00"
type input "$ 41,00"
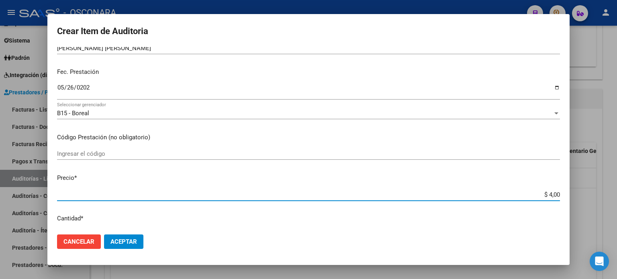
type input "$ 41,00"
type input "$ 414,00"
type input "$ 4.140,00"
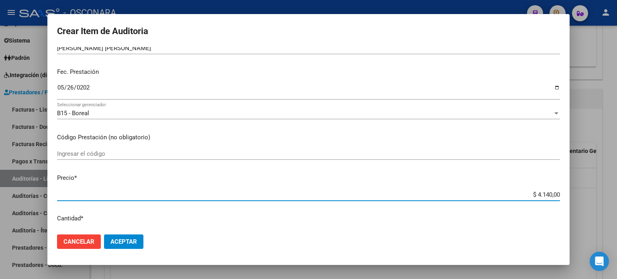
type input "$ 41.400,00"
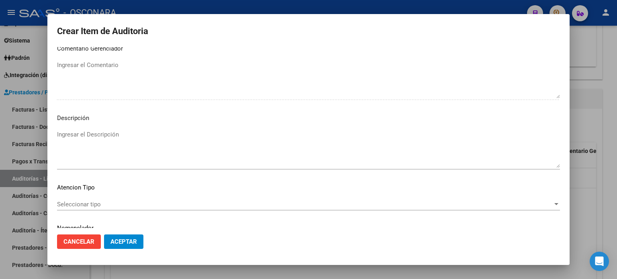
scroll to position [541, 0]
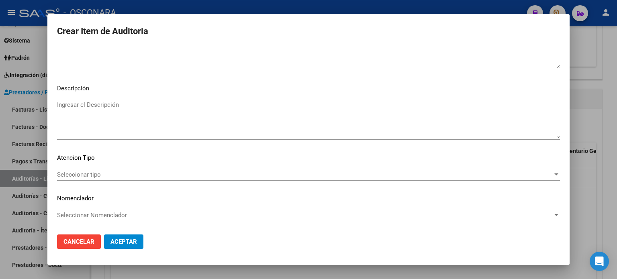
click at [125, 106] on textarea "Ingresar el Descripción" at bounding box center [308, 119] width 503 height 38
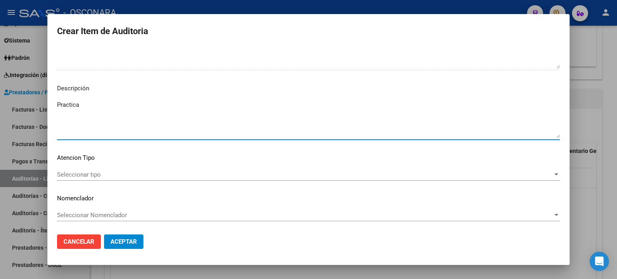
type textarea "Practica"
click at [168, 169] on div "Seleccionar tipo Seleccionar tipo" at bounding box center [308, 175] width 503 height 12
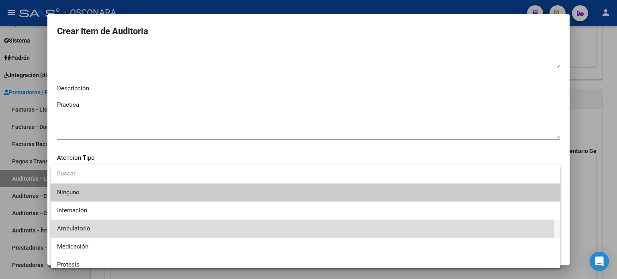
click at [120, 225] on span "Ambulatorio" at bounding box center [305, 229] width 497 height 18
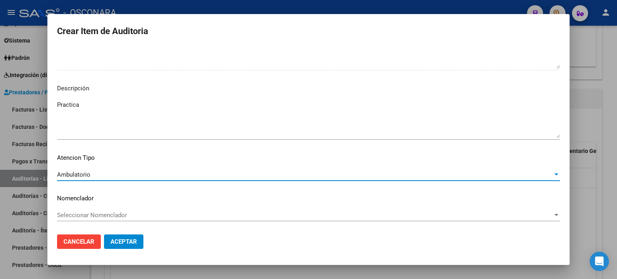
click at [127, 243] on span "Aceptar" at bounding box center [123, 241] width 27 height 7
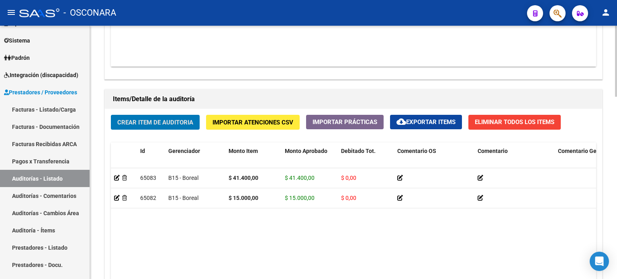
click at [151, 119] on span "Crear Item de Auditoria" at bounding box center [155, 122] width 76 height 7
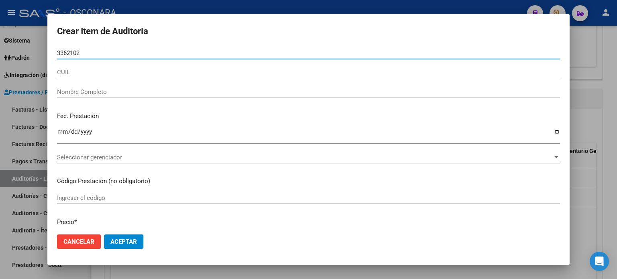
type input "33621021"
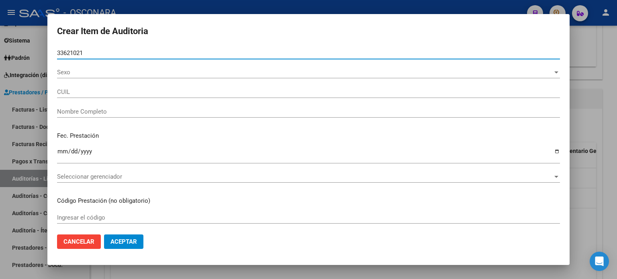
type input "27336210211"
type input "[PERSON_NAME]"
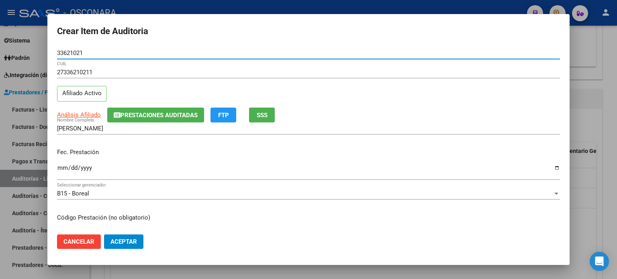
type input "33621021"
click at [59, 170] on input "Ingresar la fecha" at bounding box center [308, 171] width 503 height 13
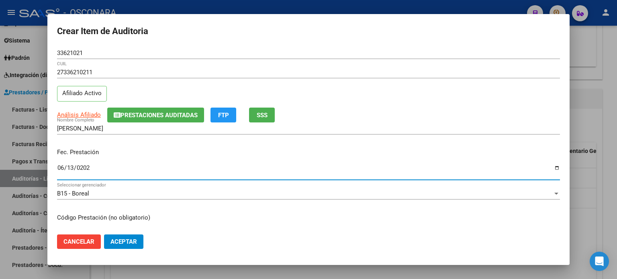
type input "[DATE]"
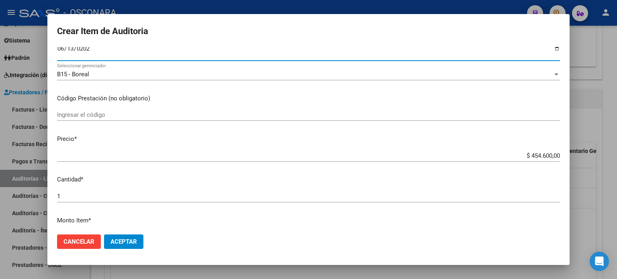
scroll to position [120, 0]
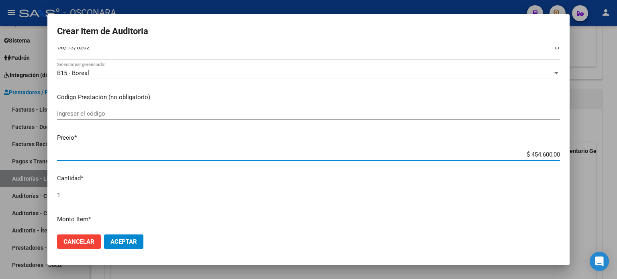
drag, startPoint x: 525, startPoint y: 154, endPoint x: 531, endPoint y: 154, distance: 5.6
click at [531, 154] on input "$ 454.600,00" at bounding box center [308, 154] width 503 height 7
drag, startPoint x: 524, startPoint y: 154, endPoint x: 544, endPoint y: 155, distance: 20.5
click at [544, 155] on input "$ 454.600,00" at bounding box center [308, 154] width 503 height 7
type input "$ 2,00"
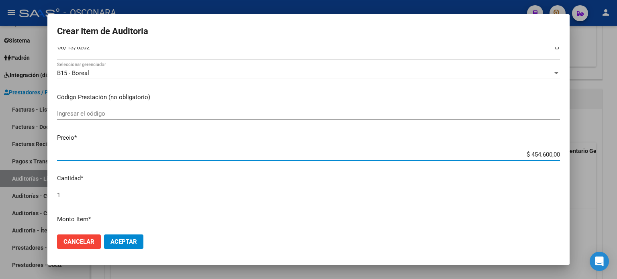
type input "$ 2,00"
type input "$ 24,00"
type input "$ 240,00"
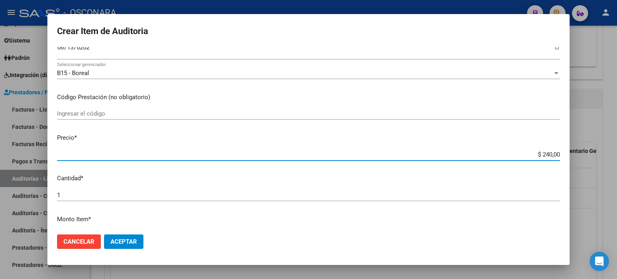
type input "$ 2.400,00"
type input "$ 24.000,00"
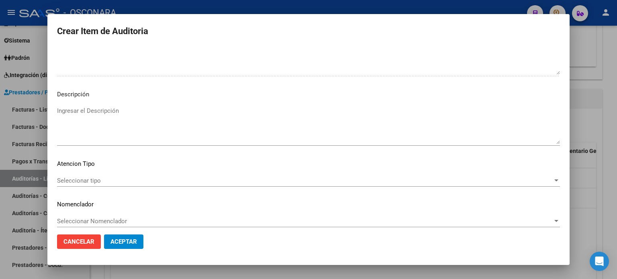
scroll to position [541, 0]
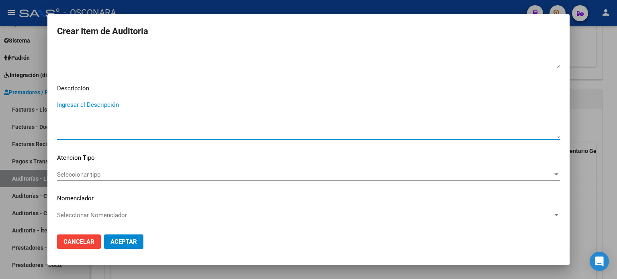
click at [111, 106] on textarea "Ingresar el Descripción" at bounding box center [308, 119] width 503 height 38
type textarea "consulta"
click at [100, 175] on span "Seleccionar tipo" at bounding box center [305, 174] width 496 height 7
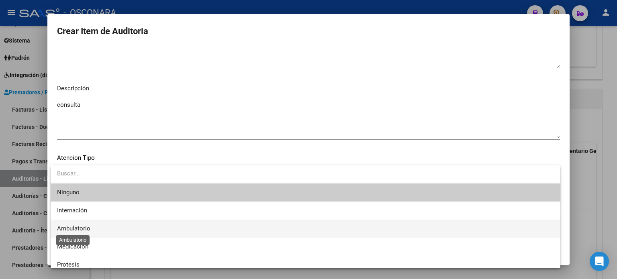
click at [87, 228] on span "Ambulatorio" at bounding box center [73, 228] width 33 height 7
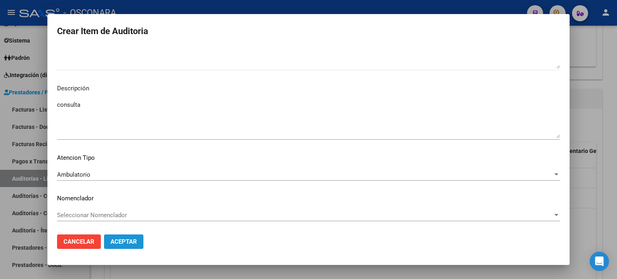
click at [127, 246] on button "Aceptar" at bounding box center [123, 242] width 39 height 14
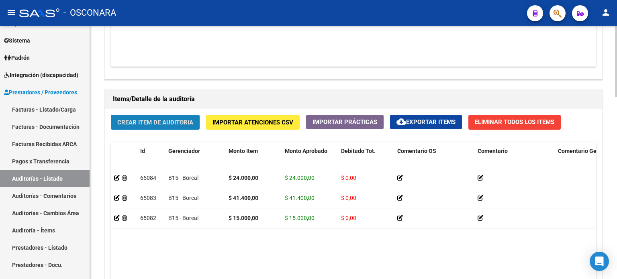
click at [190, 119] on span "Crear Item de Auditoria" at bounding box center [155, 122] width 76 height 7
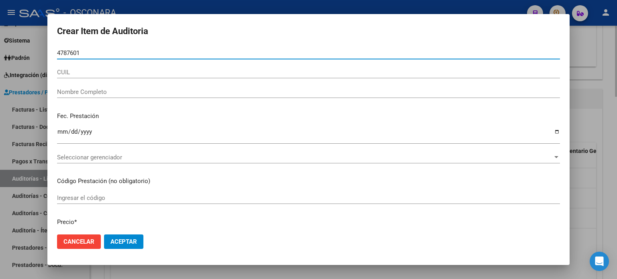
type input "47876014"
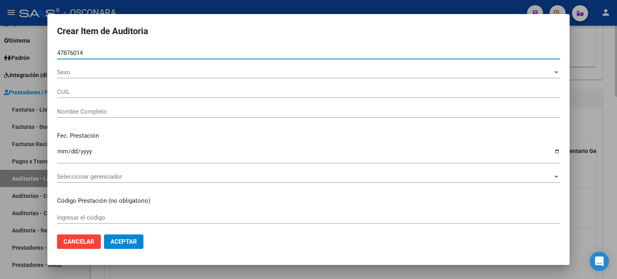
type input "27478760146"
type input "[PERSON_NAME]"
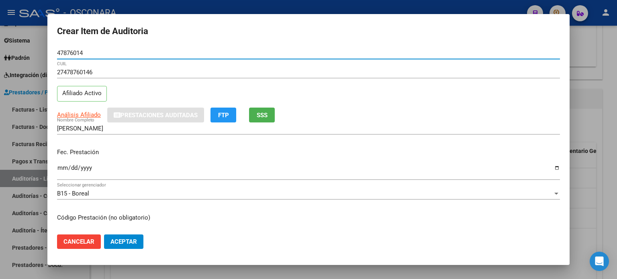
type input "47876014"
click at [63, 167] on input "Ingresar la fecha" at bounding box center [308, 171] width 503 height 13
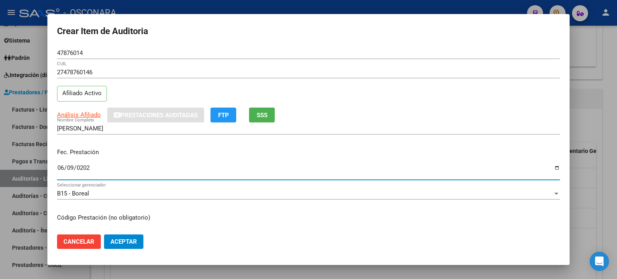
type input "[DATE]"
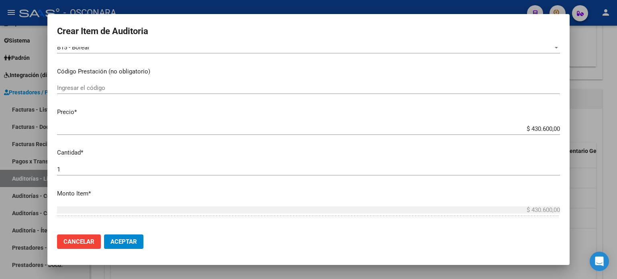
scroll to position [161, 0]
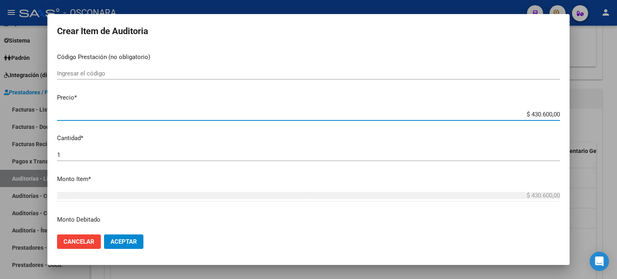
drag, startPoint x: 524, startPoint y: 111, endPoint x: 546, endPoint y: 111, distance: 22.5
click at [546, 111] on input "$ 430.600,00" at bounding box center [308, 114] width 503 height 7
type input "$ 1,00"
type input "$ 15,00"
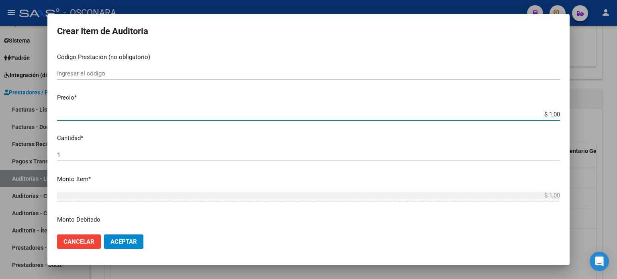
type input "$ 15,00"
type input "$ 150,00"
type input "$ 1.500,00"
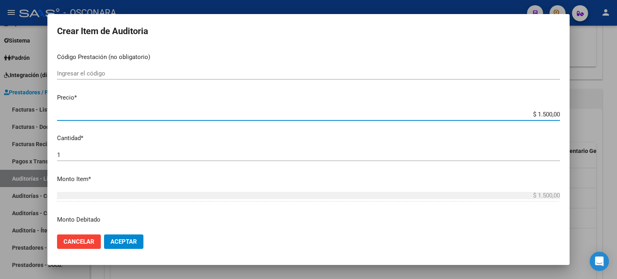
type input "$ 15.000,00"
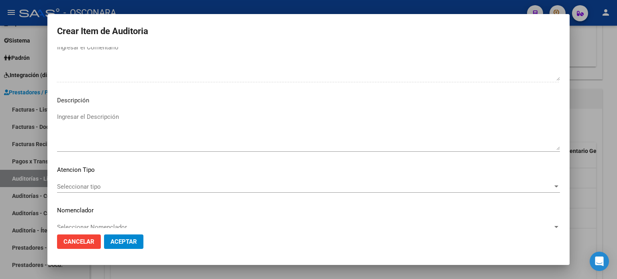
scroll to position [541, 0]
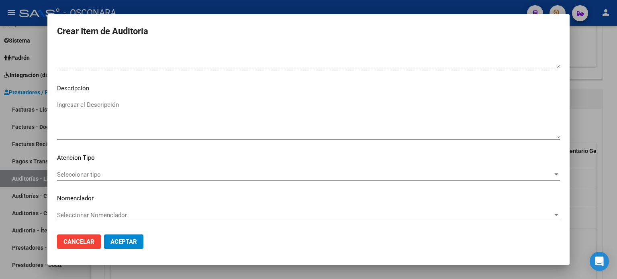
click at [110, 103] on textarea "Ingresar el Descripción" at bounding box center [308, 119] width 503 height 38
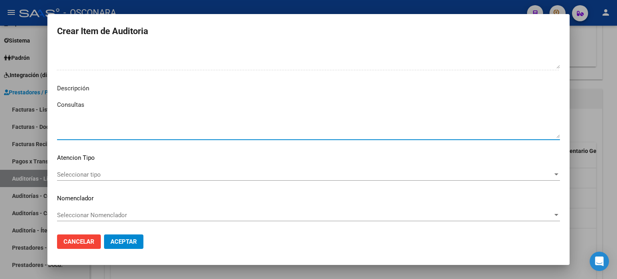
type textarea "Consultas"
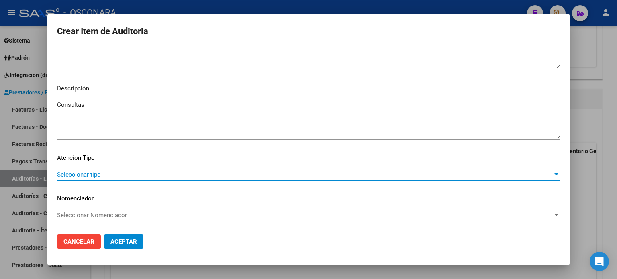
click at [101, 173] on span "Seleccionar tipo" at bounding box center [305, 174] width 496 height 7
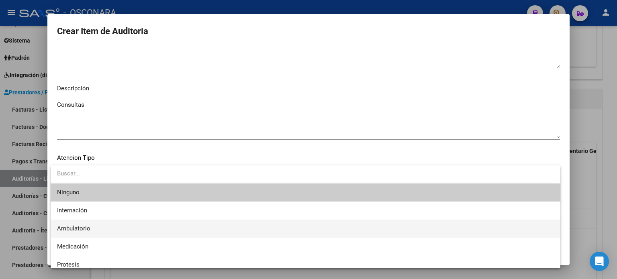
click at [96, 228] on span "Ambulatorio" at bounding box center [305, 229] width 497 height 18
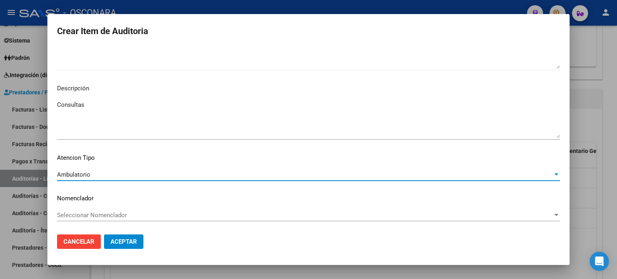
click at [138, 246] on button "Aceptar" at bounding box center [123, 242] width 39 height 14
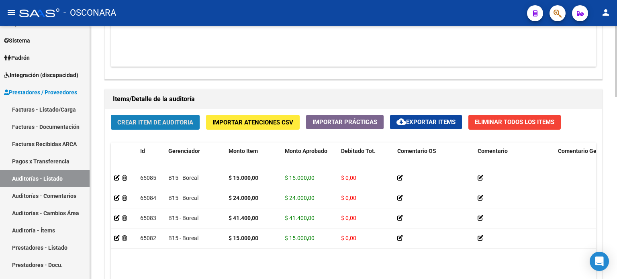
click at [148, 125] on span "Crear Item de Auditoria" at bounding box center [155, 122] width 76 height 7
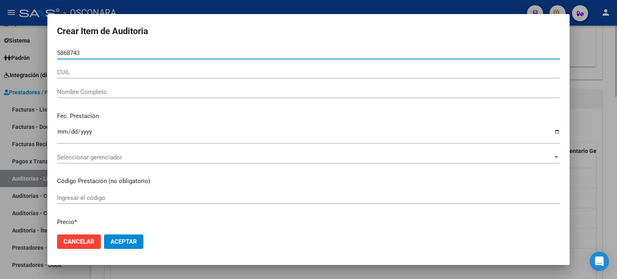
type input "58687434"
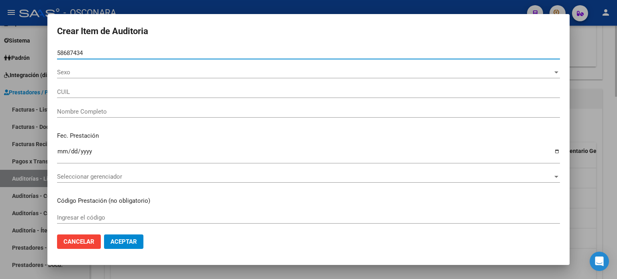
type input "23586874349"
type input "[PERSON_NAME]"
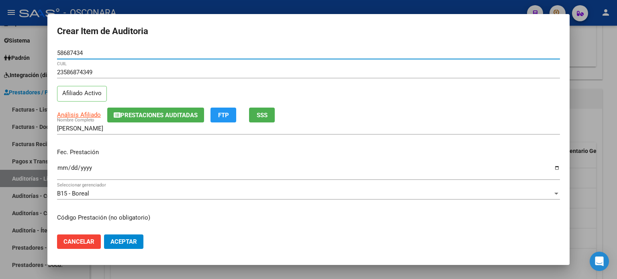
type input "58687434"
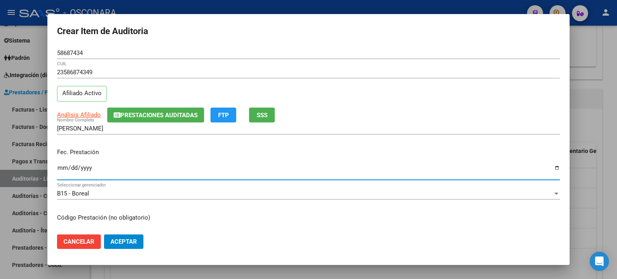
click at [61, 167] on input "Ingresar la fecha" at bounding box center [308, 171] width 503 height 13
type input "[DATE]"
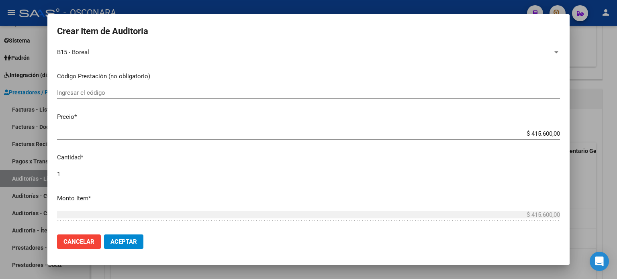
scroll to position [161, 0]
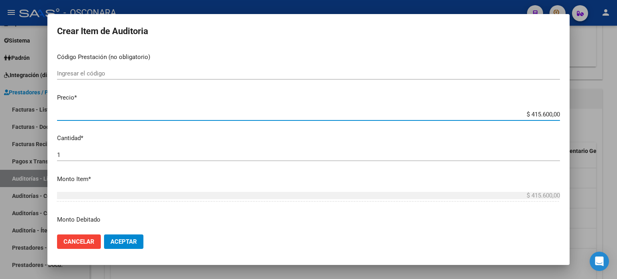
drag, startPoint x: 525, startPoint y: 112, endPoint x: 544, endPoint y: 118, distance: 20.1
click at [544, 118] on div "$ 415.600,00 Ingresar el precio" at bounding box center [308, 114] width 503 height 12
type input "$ 1,00"
type input "$ 10,00"
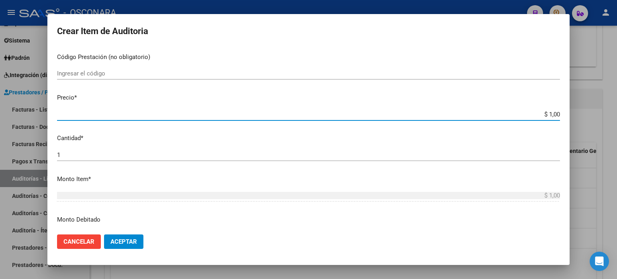
type input "$ 10,00"
type input "$ 100,00"
type input "$ 1.000,00"
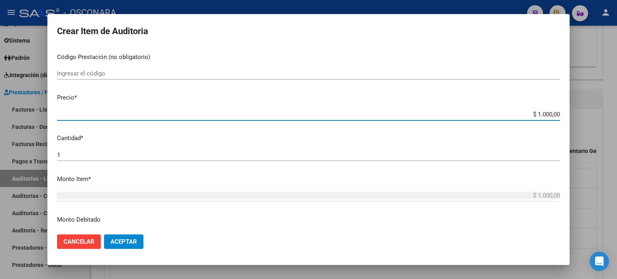
type input "$ 10.000,00"
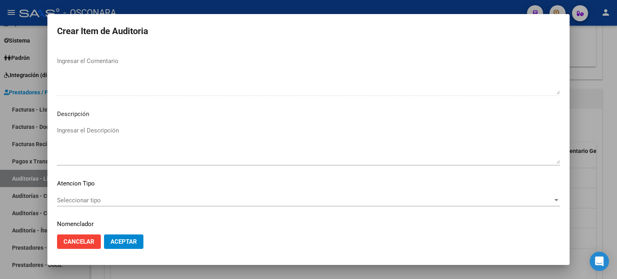
scroll to position [541, 0]
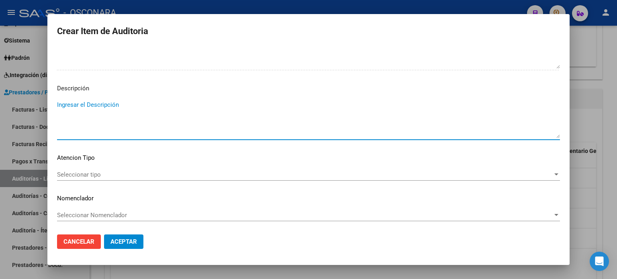
click at [108, 106] on textarea "Ingresar el Descripción" at bounding box center [308, 119] width 503 height 38
type textarea "Consulta"
click at [98, 169] on div "Seleccionar tipo Seleccionar tipo" at bounding box center [308, 175] width 503 height 12
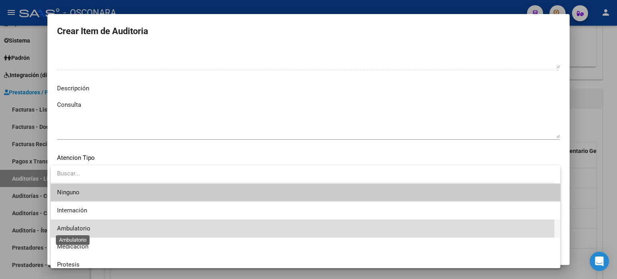
click at [85, 228] on span "Ambulatorio" at bounding box center [73, 228] width 33 height 7
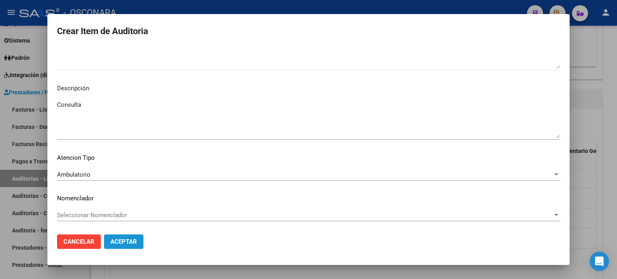
click at [122, 242] on span "Aceptar" at bounding box center [123, 241] width 27 height 7
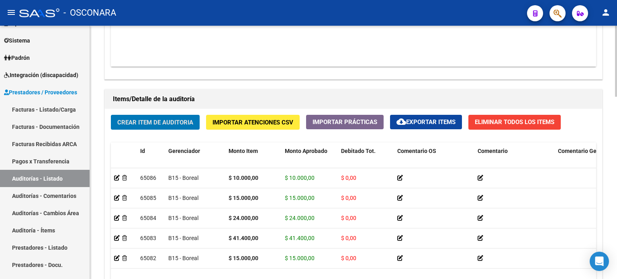
click at [151, 118] on span "Crear Item de Auditoria" at bounding box center [155, 121] width 76 height 7
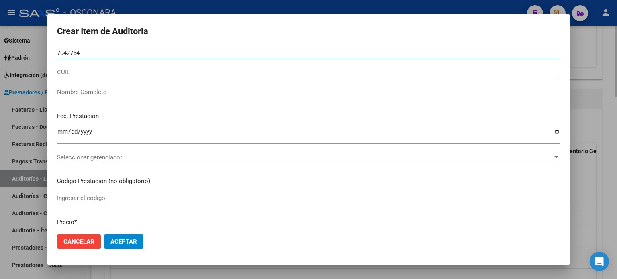
type input "70427644"
click at [151, 98] on div "Nombre Completo" at bounding box center [308, 92] width 503 height 12
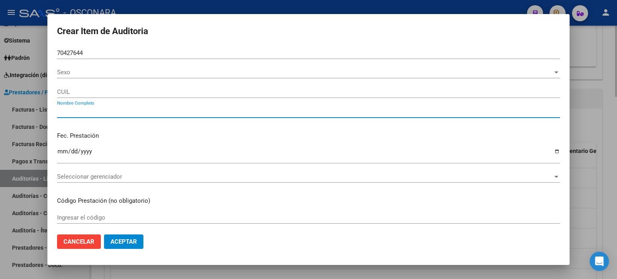
type input "20704276444"
type input "[PERSON_NAME]"
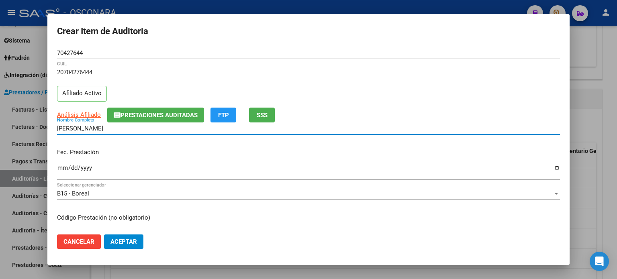
click at [64, 166] on input "Ingresar la fecha" at bounding box center [308, 171] width 503 height 13
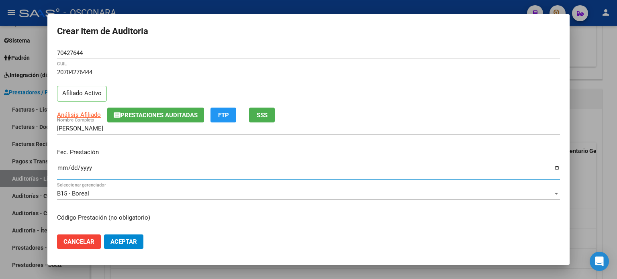
click at [64, 166] on input "Ingresar la fecha" at bounding box center [308, 171] width 503 height 13
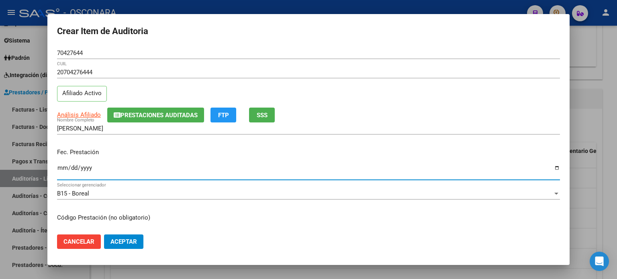
type input "0002-06-12"
click at [64, 166] on input "0002-06-12" at bounding box center [308, 171] width 503 height 13
click at [64, 166] on input "0002-05-02" at bounding box center [308, 171] width 503 height 13
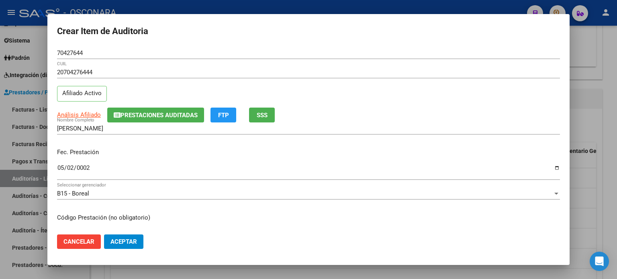
click at [92, 164] on div "0002-05-02 Ingresar la fecha" at bounding box center [308, 171] width 503 height 17
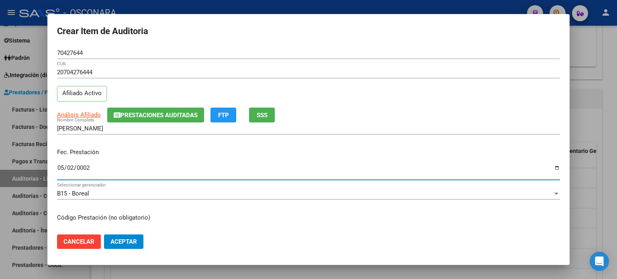
click at [98, 169] on input "0002-05-02" at bounding box center [308, 171] width 503 height 13
type input "0002-05-12"
click at [98, 169] on input "0002-06-12" at bounding box center [308, 171] width 503 height 13
type input "0200-06-12"
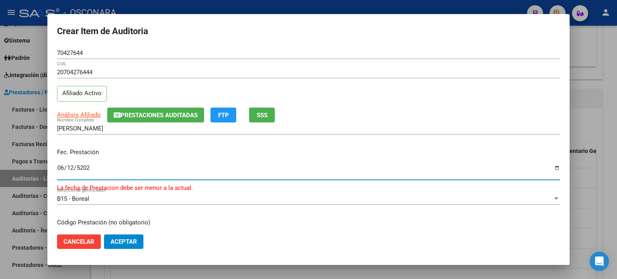
type input "[DATE]"
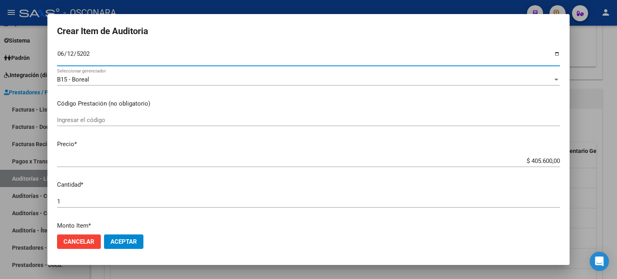
scroll to position [120, 0]
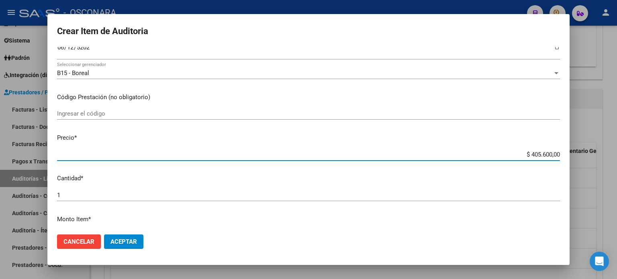
drag, startPoint x: 525, startPoint y: 153, endPoint x: 545, endPoint y: 154, distance: 19.7
click at [545, 154] on input "$ 405.600,00" at bounding box center [308, 154] width 503 height 7
type input "$ 2,00"
type input "$ 20,00"
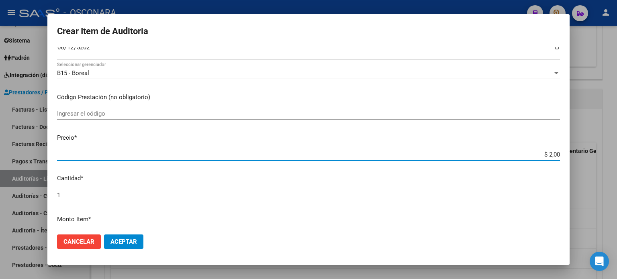
type input "$ 20,00"
type input "$ 200,00"
type input "$ 2.000,00"
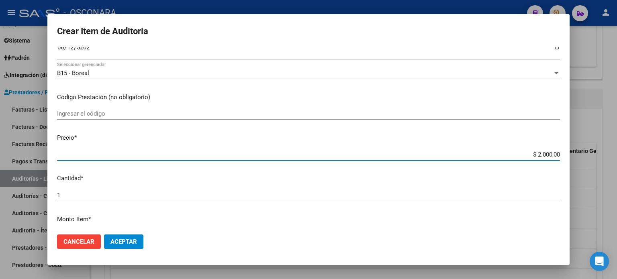
type input "$ 20.000,00"
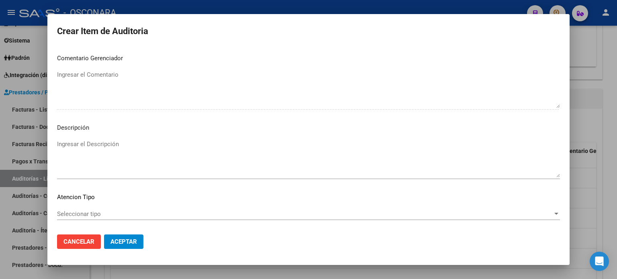
scroll to position [541, 0]
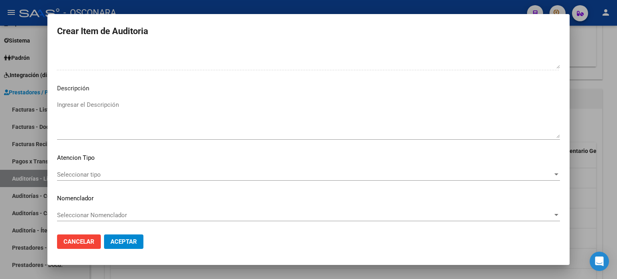
click at [98, 108] on textarea "Ingresar el Descripción" at bounding box center [308, 119] width 503 height 38
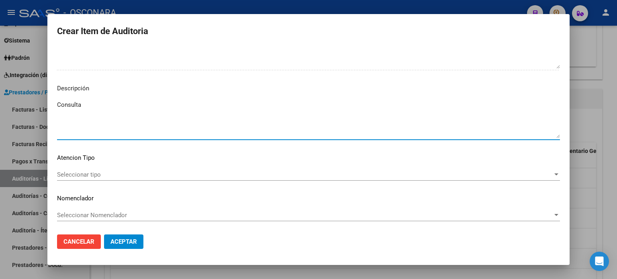
type textarea "Consulta"
click at [82, 170] on div "Seleccionar tipo Seleccionar tipo" at bounding box center [308, 175] width 503 height 12
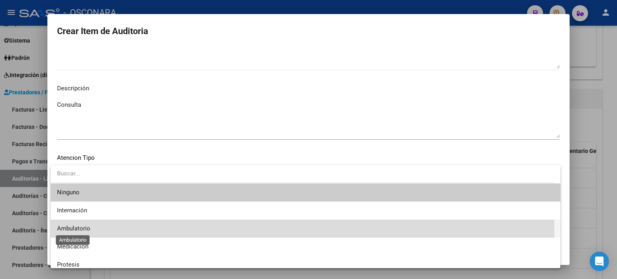
click at [79, 229] on span "Ambulatorio" at bounding box center [73, 228] width 33 height 7
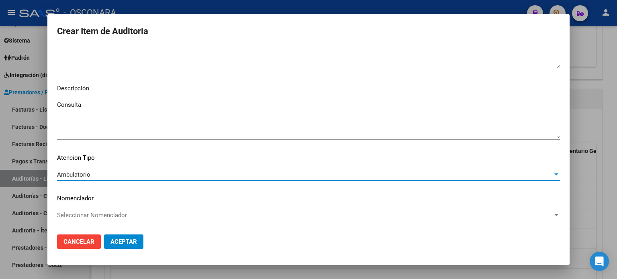
click at [137, 242] on button "Aceptar" at bounding box center [123, 242] width 39 height 14
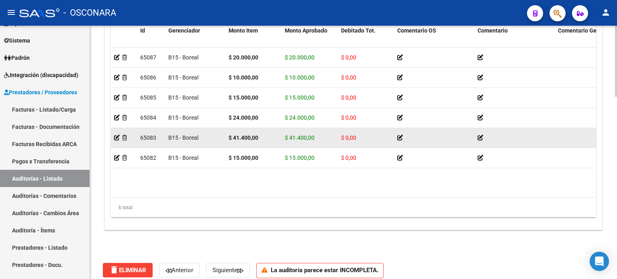
scroll to position [603, 0]
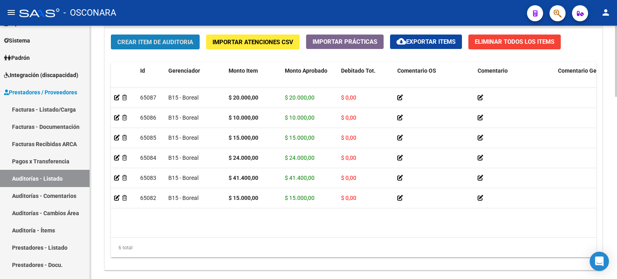
click at [171, 40] on span "Crear Item de Auditoria" at bounding box center [155, 42] width 76 height 7
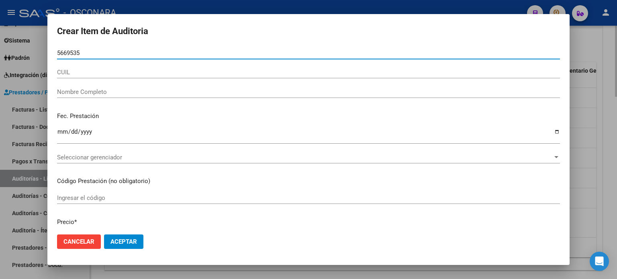
type input "56695352"
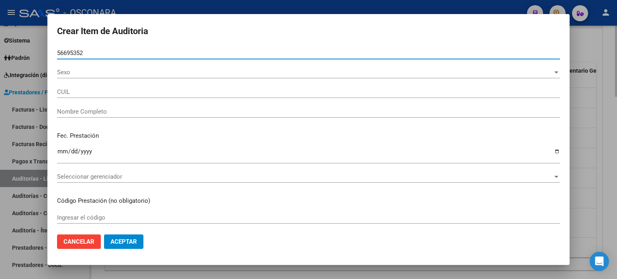
type input "27566953523"
type input "[PERSON_NAME] -"
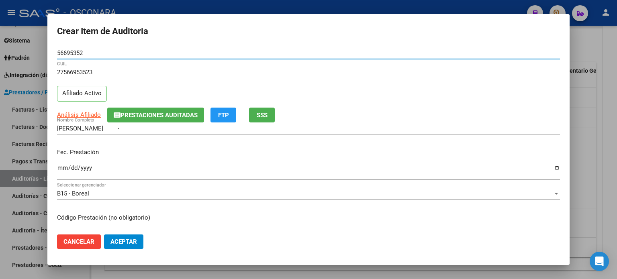
type input "56695352"
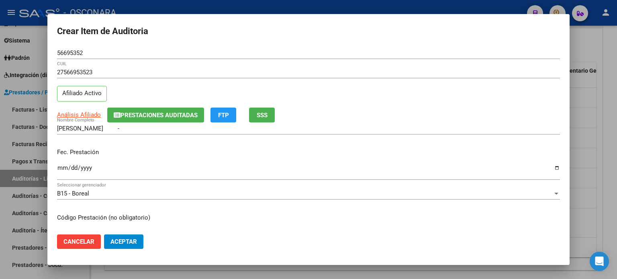
click at [62, 164] on div "Ingresar la fecha" at bounding box center [308, 171] width 503 height 17
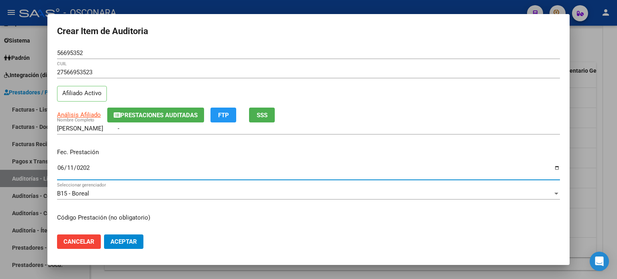
type input "[DATE]"
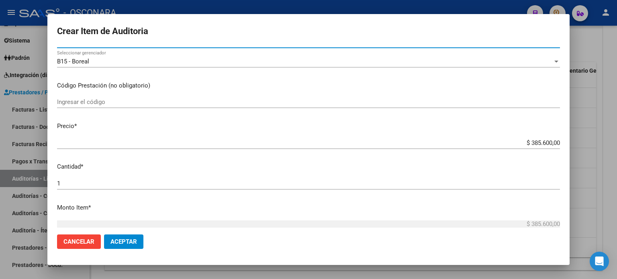
scroll to position [161, 0]
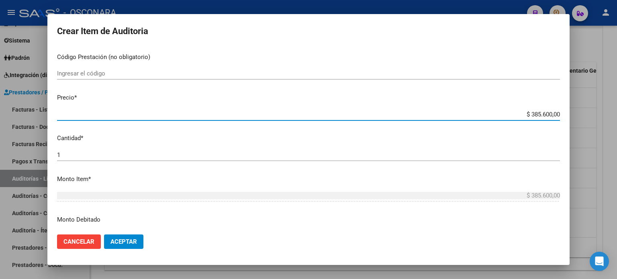
drag, startPoint x: 523, startPoint y: 114, endPoint x: 547, endPoint y: 113, distance: 24.1
click at [547, 113] on input "$ 385.600,00" at bounding box center [308, 114] width 503 height 7
type input "$ 1,00"
type input "$ 10,00"
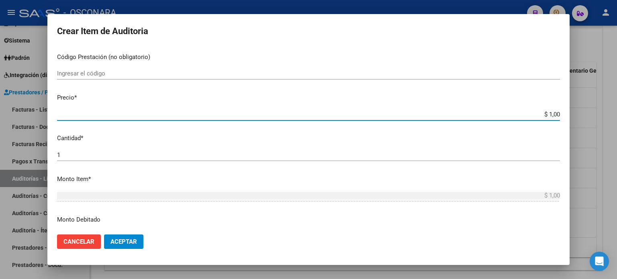
type input "$ 10,00"
type input "$ 100,00"
type input "$ 1.000,00"
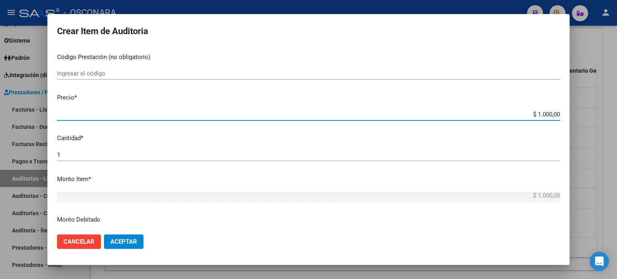
type input "$ 10.000,00"
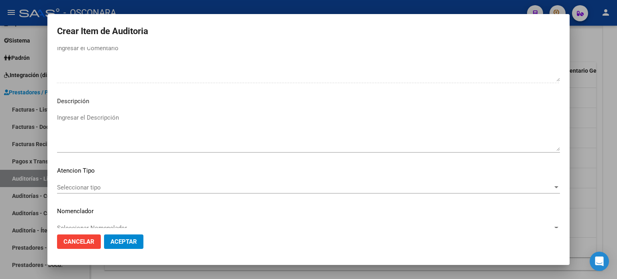
scroll to position [541, 0]
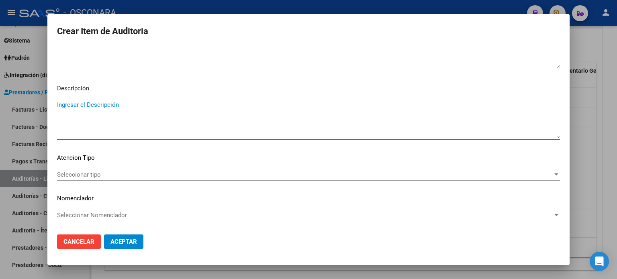
click at [117, 107] on textarea "Ingresar el Descripción" at bounding box center [308, 119] width 503 height 38
type textarea "Consulta"
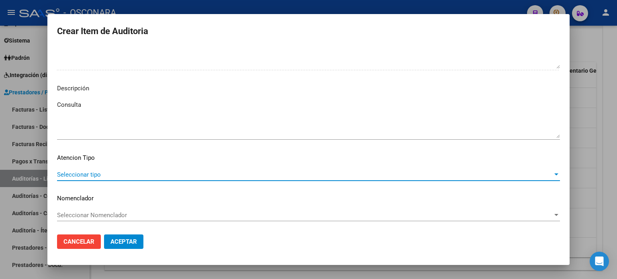
click at [88, 171] on span "Seleccionar tipo" at bounding box center [305, 174] width 496 height 7
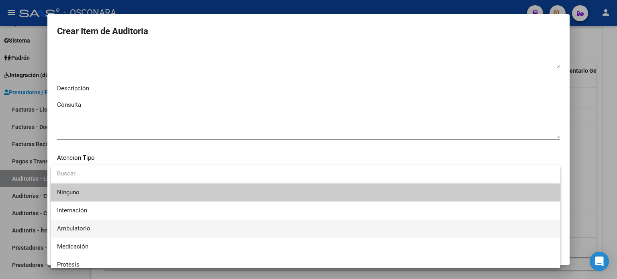
click at [80, 234] on span "Ambulatorio" at bounding box center [305, 229] width 497 height 18
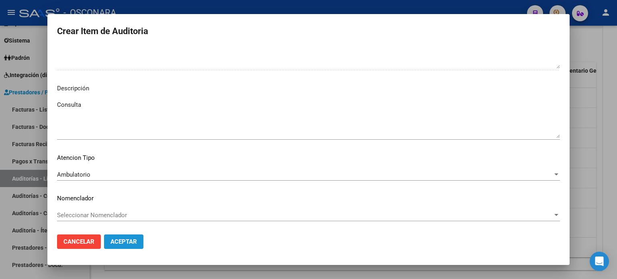
click at [114, 241] on span "Aceptar" at bounding box center [123, 241] width 27 height 7
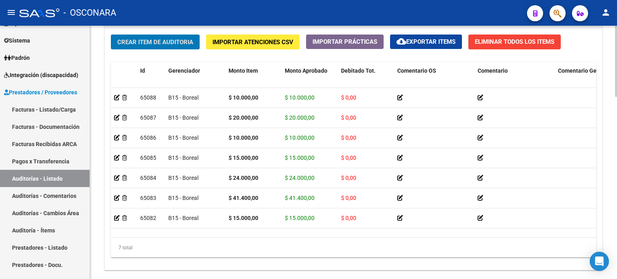
click at [161, 43] on span "Crear Item de Auditoria" at bounding box center [155, 42] width 76 height 7
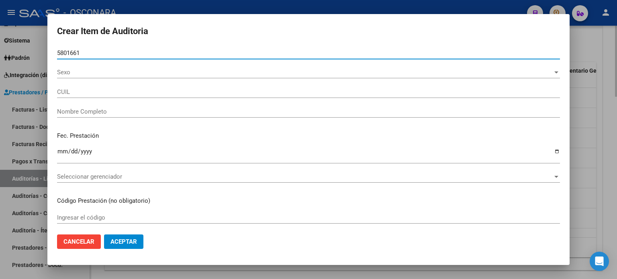
type input "58016611"
type input "27580166119"
type input "[PERSON_NAME] [PERSON_NAME]"
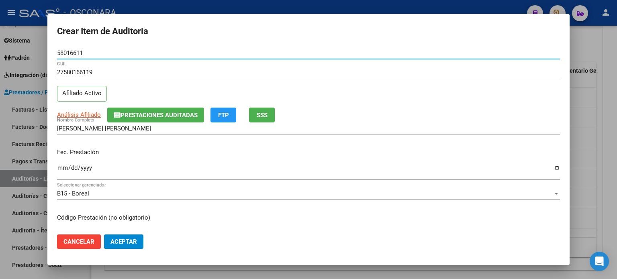
type input "58016611"
click at [61, 168] on input "Ingresar la fecha" at bounding box center [308, 171] width 503 height 13
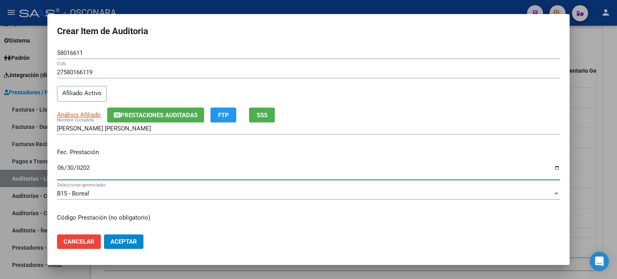
type input "[DATE]"
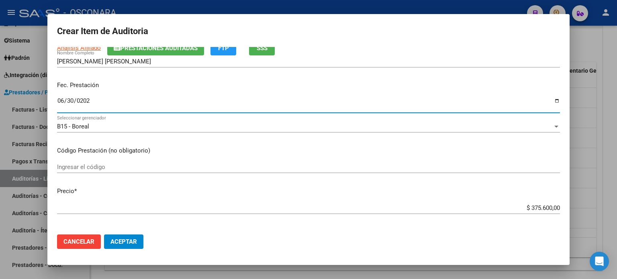
scroll to position [161, 0]
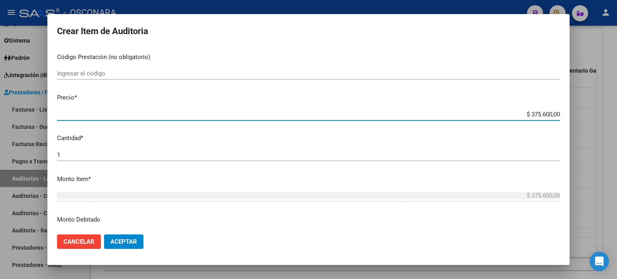
drag, startPoint x: 525, startPoint y: 114, endPoint x: 548, endPoint y: 114, distance: 22.9
click at [548, 114] on input "$ 375.600,00" at bounding box center [308, 114] width 503 height 7
type input "$ 1,00"
type input "$ 15,00"
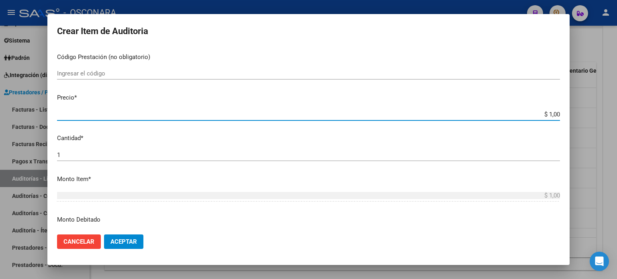
type input "$ 15,00"
type input "$ 150,00"
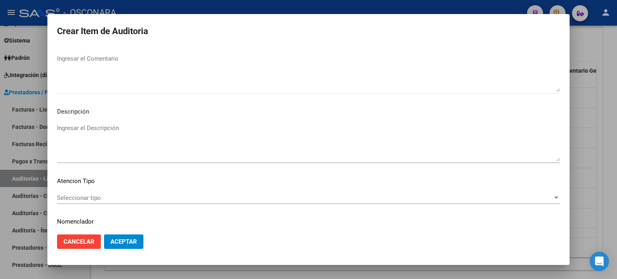
scroll to position [522, 0]
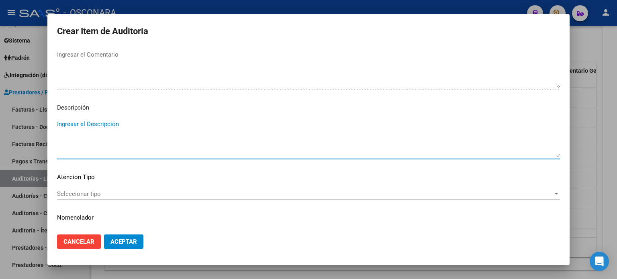
click at [113, 125] on textarea "Ingresar el Descripción" at bounding box center [308, 139] width 503 height 38
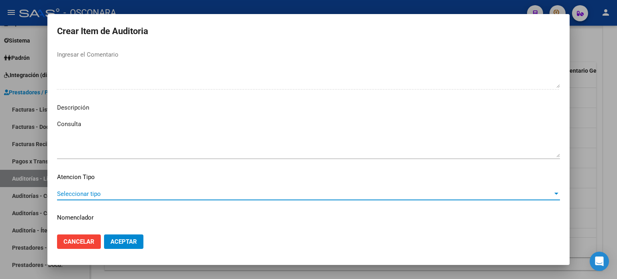
click at [102, 192] on span "Seleccionar tipo" at bounding box center [305, 193] width 496 height 7
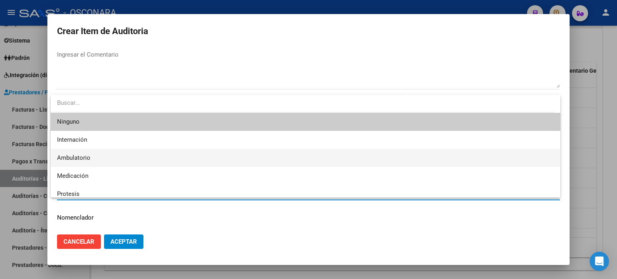
click at [93, 159] on span "Ambulatorio" at bounding box center [305, 158] width 497 height 18
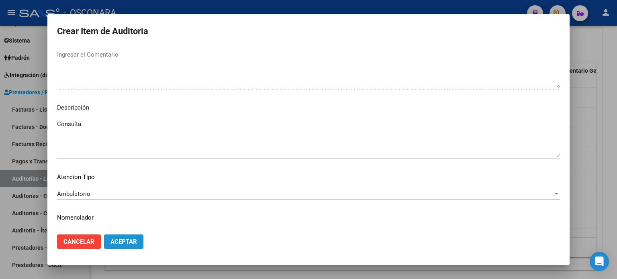
click at [116, 245] on span "Aceptar" at bounding box center [123, 241] width 27 height 7
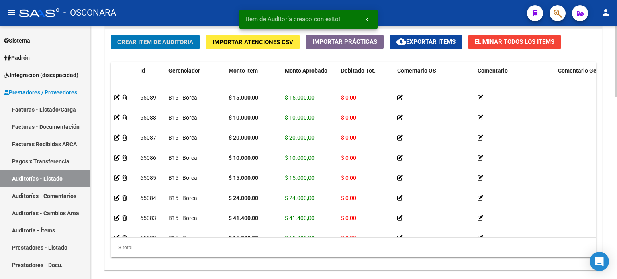
click at [152, 39] on span "Crear Item de Auditoria" at bounding box center [155, 42] width 76 height 7
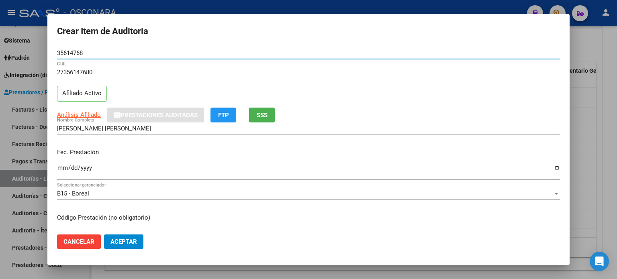
click at [63, 165] on input "Ingresar la fecha" at bounding box center [308, 171] width 503 height 13
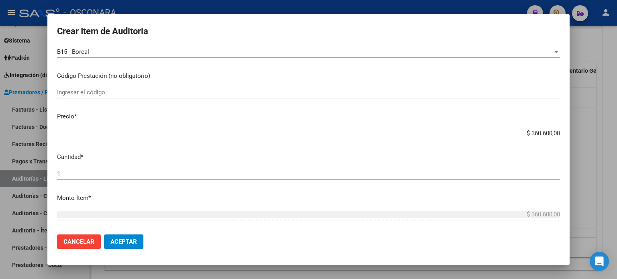
scroll to position [161, 0]
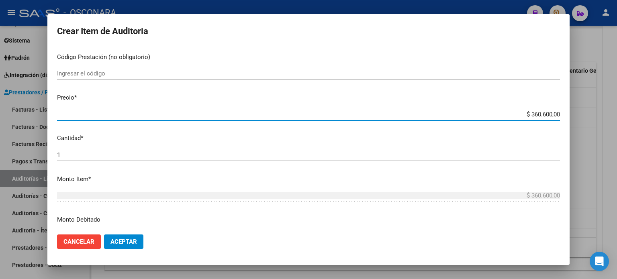
drag, startPoint x: 531, startPoint y: 116, endPoint x: 547, endPoint y: 116, distance: 16.1
click at [547, 116] on input "$ 360.600,00" at bounding box center [308, 114] width 503 height 7
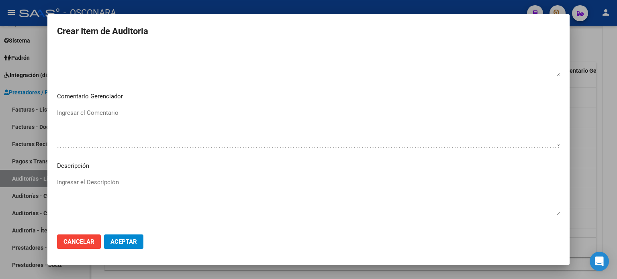
scroll to position [522, 0]
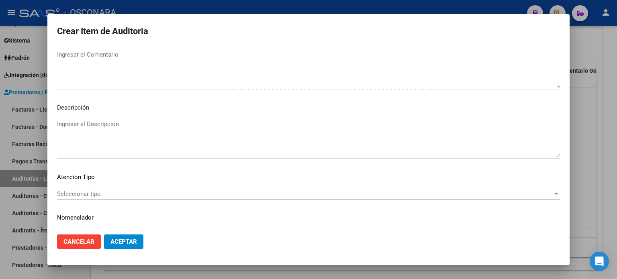
click at [86, 121] on textarea "Ingresar el Descripción" at bounding box center [308, 139] width 503 height 38
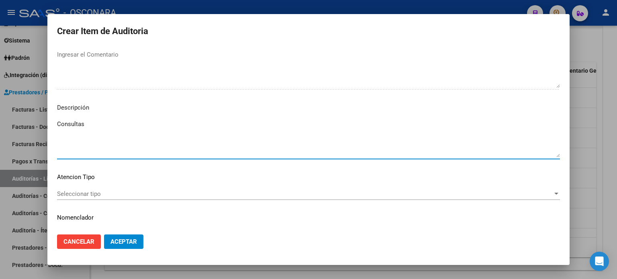
click at [68, 191] on span "Seleccionar tipo" at bounding box center [305, 193] width 496 height 7
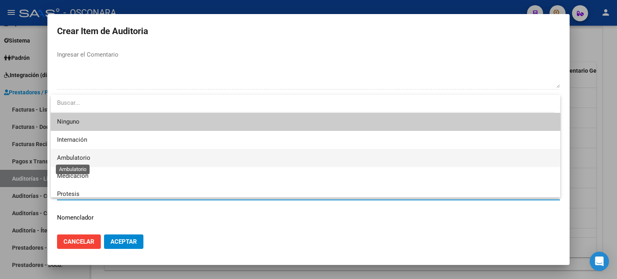
click at [76, 159] on span "Ambulatorio" at bounding box center [73, 157] width 33 height 7
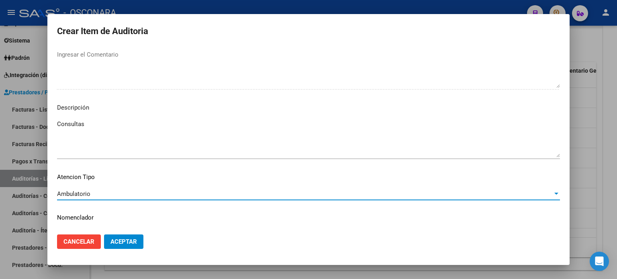
click at [115, 242] on span "Aceptar" at bounding box center [123, 241] width 27 height 7
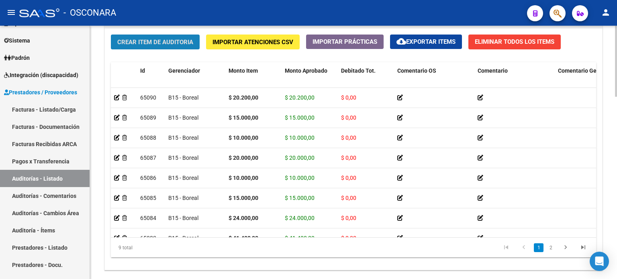
click at [139, 40] on span "Crear Item de Auditoria" at bounding box center [155, 42] width 76 height 7
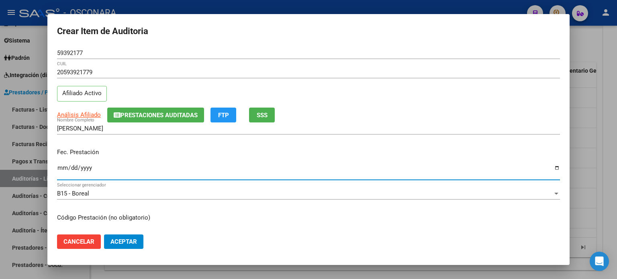
click at [61, 170] on input "Ingresar la fecha" at bounding box center [308, 171] width 503 height 13
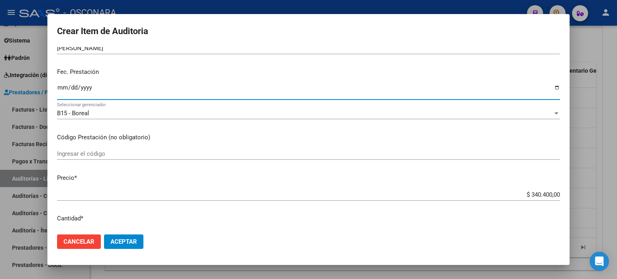
scroll to position [161, 0]
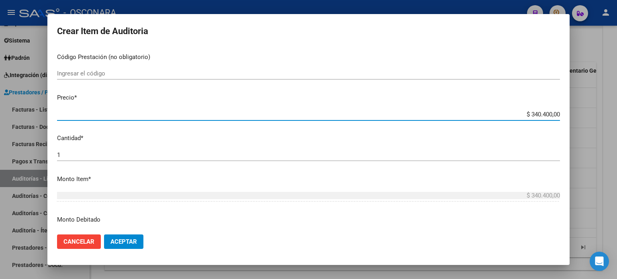
drag, startPoint x: 525, startPoint y: 114, endPoint x: 545, endPoint y: 118, distance: 19.7
click at [545, 118] on div "$ 340.400,00 Ingresar el precio" at bounding box center [308, 114] width 503 height 12
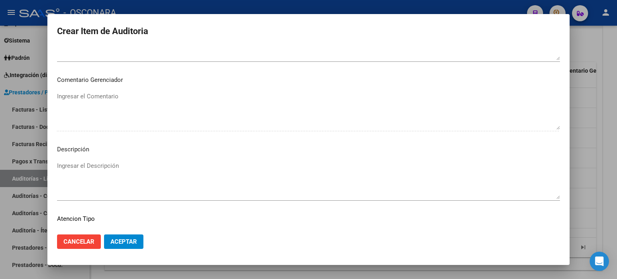
scroll to position [482, 0]
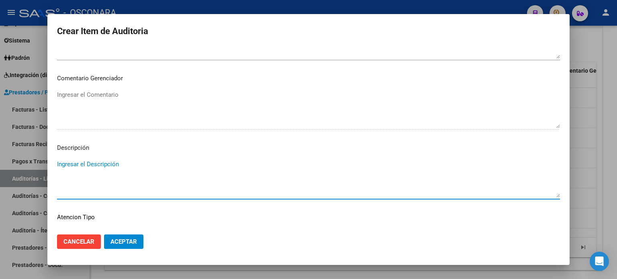
click at [92, 164] on textarea "Ingresar el Descripción" at bounding box center [308, 179] width 503 height 38
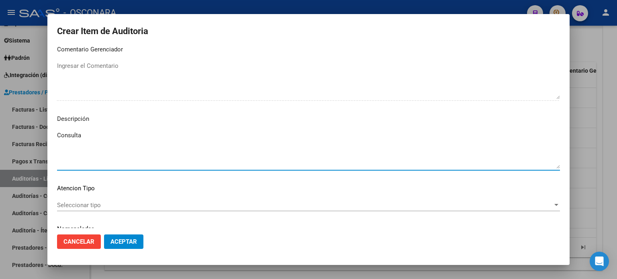
scroll to position [541, 0]
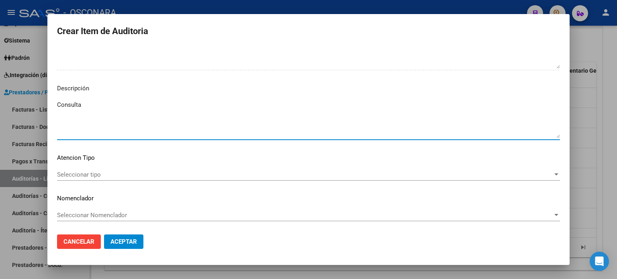
click at [96, 169] on div "Seleccionar tipo Seleccionar tipo" at bounding box center [308, 175] width 503 height 12
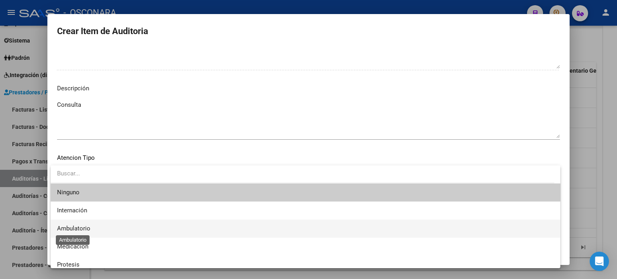
click at [90, 230] on span "Ambulatorio" at bounding box center [73, 228] width 33 height 7
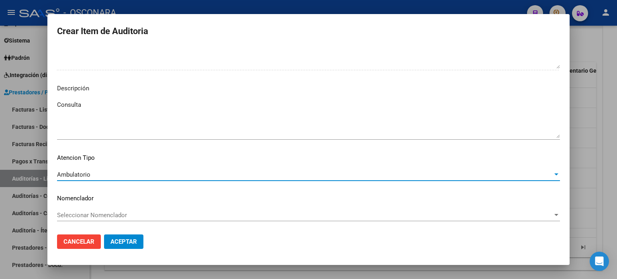
click at [121, 240] on span "Aceptar" at bounding box center [123, 241] width 27 height 7
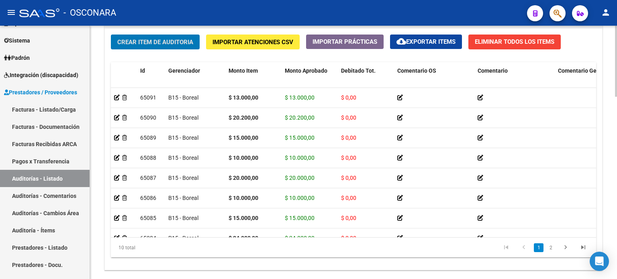
click at [175, 40] on span "Crear Item de Auditoria" at bounding box center [155, 42] width 76 height 7
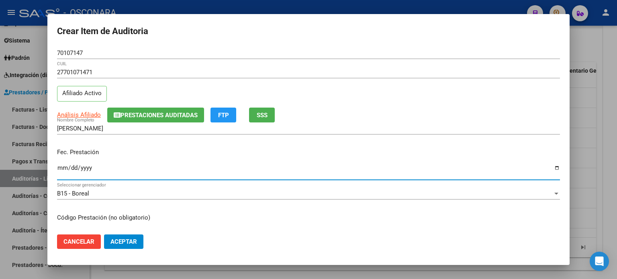
click at [61, 172] on input "[DATE]" at bounding box center [308, 171] width 503 height 13
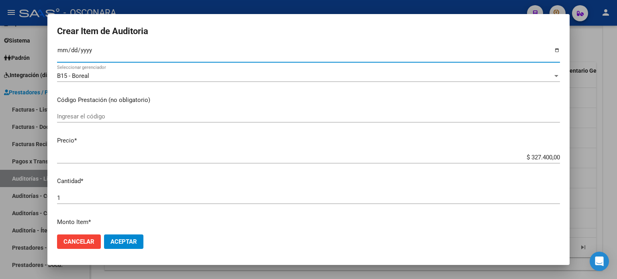
scroll to position [161, 0]
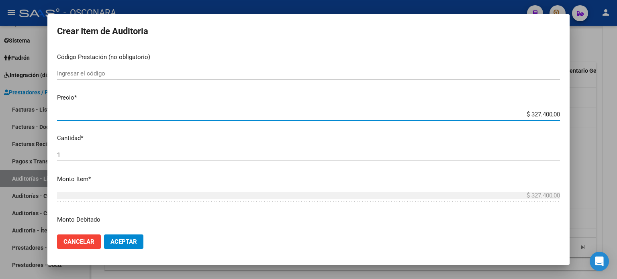
drag, startPoint x: 524, startPoint y: 112, endPoint x: 546, endPoint y: 117, distance: 22.9
click at [546, 117] on input "$ 327.400,00" at bounding box center [308, 114] width 503 height 7
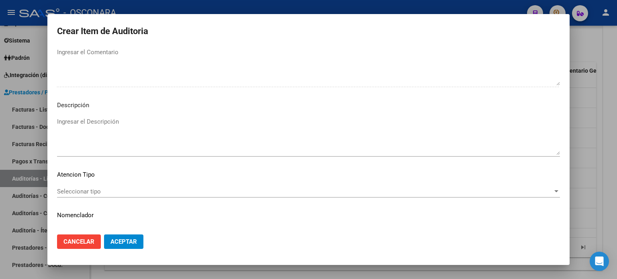
scroll to position [541, 0]
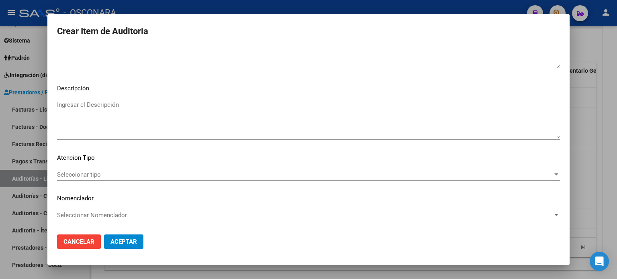
click at [87, 106] on textarea "Ingresar el Descripción" at bounding box center [308, 119] width 503 height 38
click at [98, 170] on div "Seleccionar tipo Seleccionar tipo" at bounding box center [308, 175] width 503 height 12
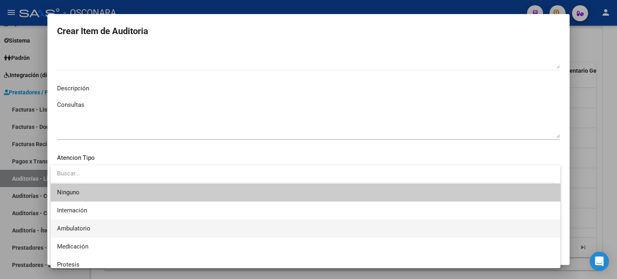
click at [94, 229] on span "Ambulatorio" at bounding box center [305, 229] width 497 height 18
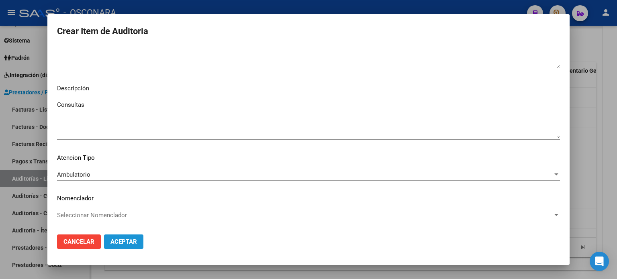
click at [134, 244] on span "Aceptar" at bounding box center [123, 241] width 27 height 7
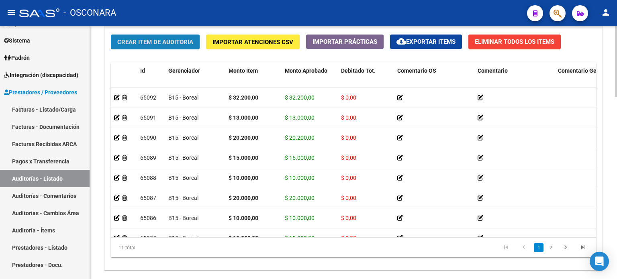
click at [161, 42] on span "Crear Item de Auditoria" at bounding box center [155, 42] width 76 height 7
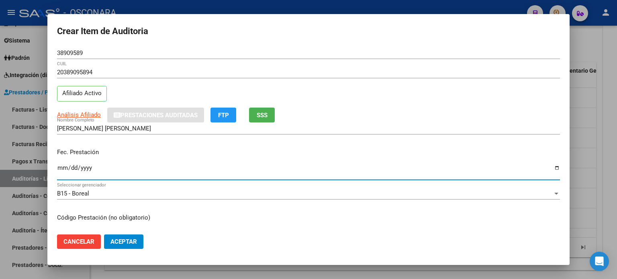
click at [62, 169] on input "Ingresar la fecha" at bounding box center [308, 171] width 503 height 13
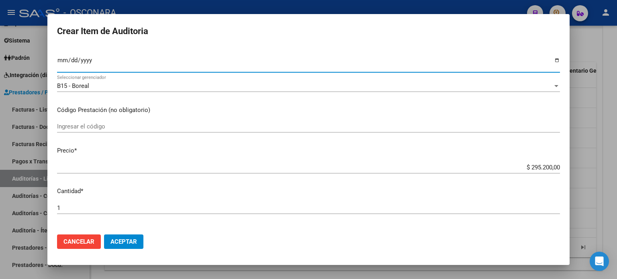
scroll to position [120, 0]
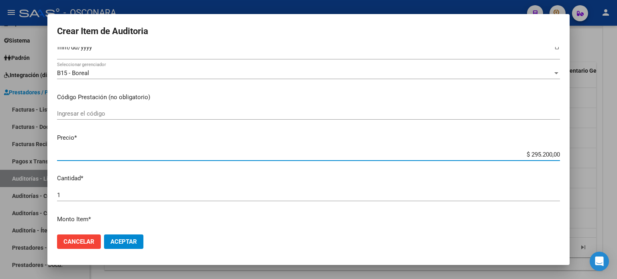
drag, startPoint x: 524, startPoint y: 153, endPoint x: 545, endPoint y: 156, distance: 20.6
click at [545, 156] on input "$ 295.200,00" at bounding box center [308, 154] width 503 height 7
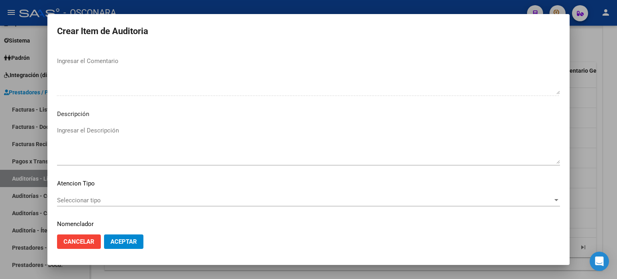
scroll to position [522, 0]
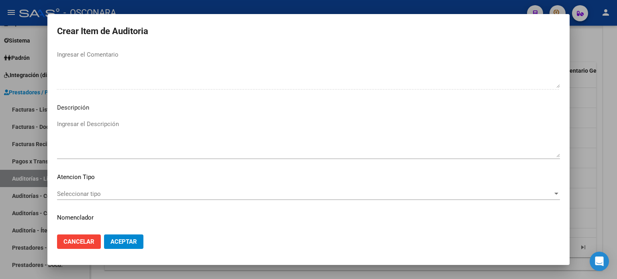
click at [121, 127] on textarea "Ingresar el Descripción" at bounding box center [308, 139] width 503 height 38
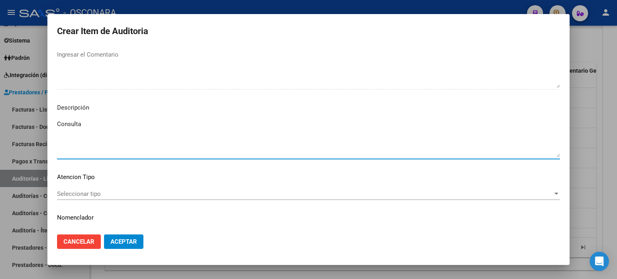
click at [114, 197] on span "Seleccionar tipo" at bounding box center [305, 193] width 496 height 7
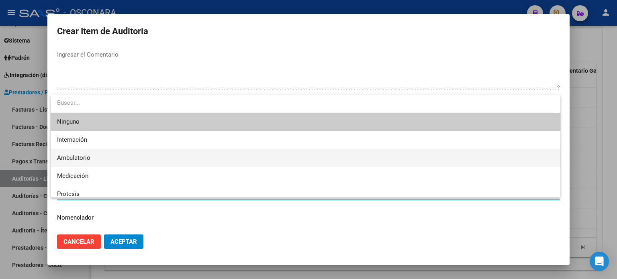
click at [95, 160] on span "Ambulatorio" at bounding box center [305, 158] width 497 height 18
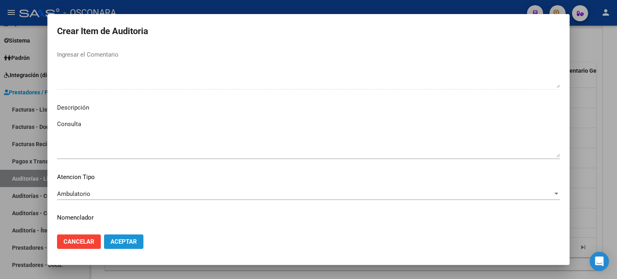
click at [127, 244] on span "Aceptar" at bounding box center [123, 241] width 27 height 7
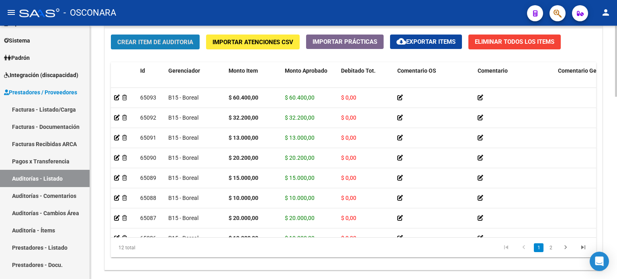
click at [142, 42] on span "Crear Item de Auditoria" at bounding box center [155, 42] width 76 height 7
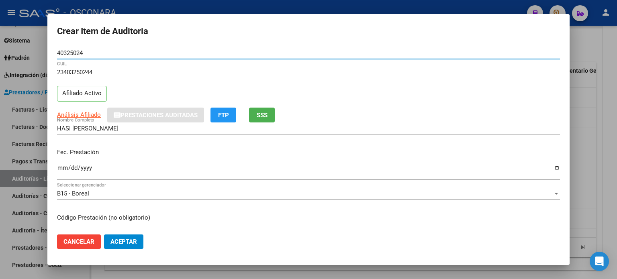
click at [58, 171] on input "Ingresar la fecha" at bounding box center [308, 171] width 503 height 13
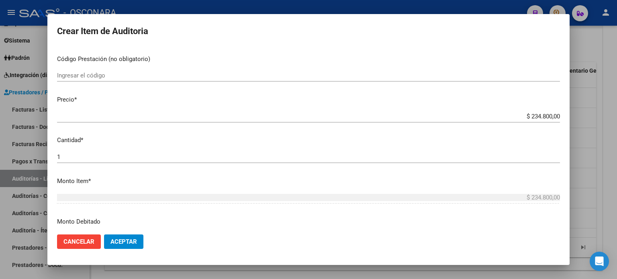
scroll to position [201, 0]
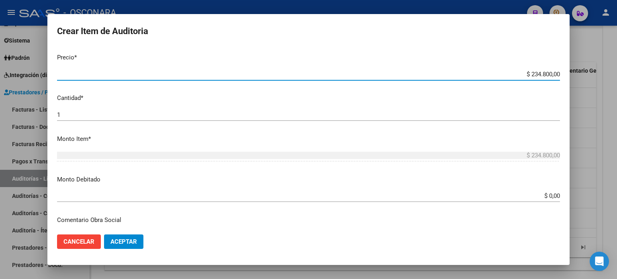
drag, startPoint x: 525, startPoint y: 71, endPoint x: 545, endPoint y: 74, distance: 20.4
click at [545, 74] on input "$ 234.800,00" at bounding box center [308, 74] width 503 height 7
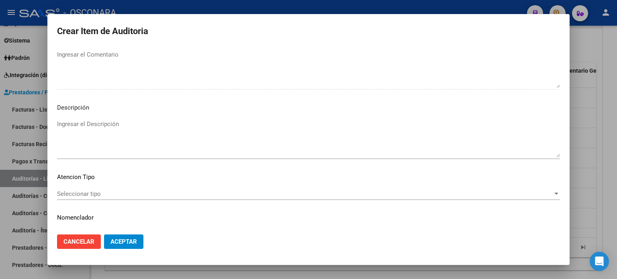
scroll to position [541, 0]
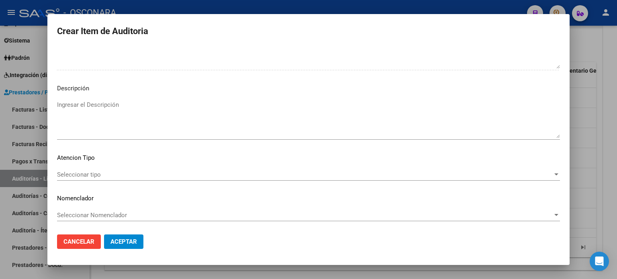
click at [123, 107] on textarea "Ingresar el Descripción" at bounding box center [308, 119] width 503 height 38
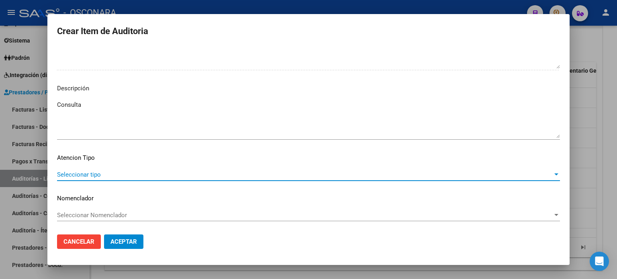
click at [84, 175] on span "Seleccionar tipo" at bounding box center [305, 174] width 496 height 7
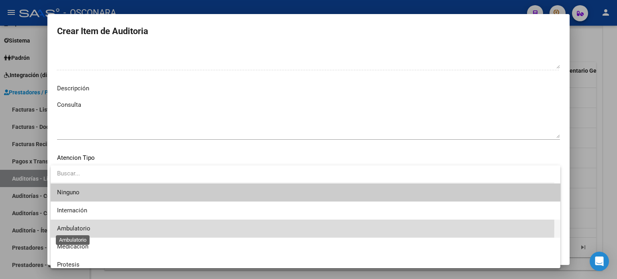
click at [79, 225] on span "Ambulatorio" at bounding box center [73, 228] width 33 height 7
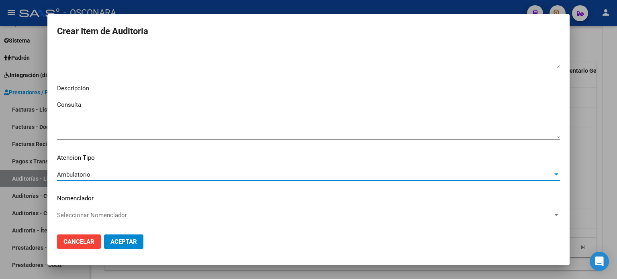
click at [117, 239] on span "Aceptar" at bounding box center [123, 241] width 27 height 7
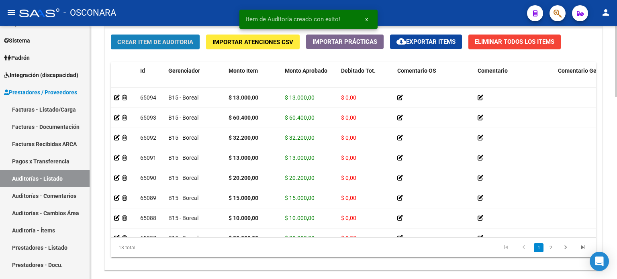
click at [178, 35] on button "Crear Item de Auditoria" at bounding box center [155, 42] width 89 height 15
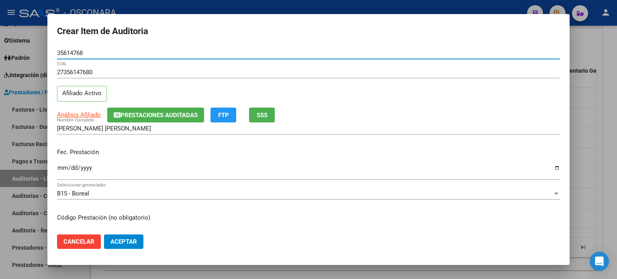
click at [61, 167] on input "Ingresar la fecha" at bounding box center [308, 171] width 503 height 13
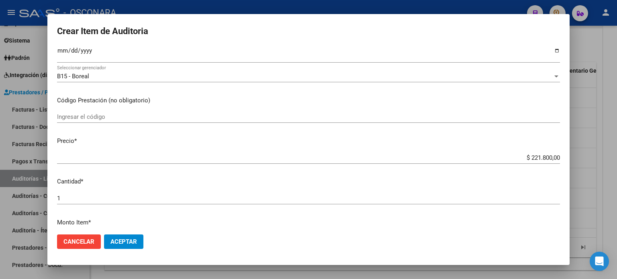
scroll to position [120, 0]
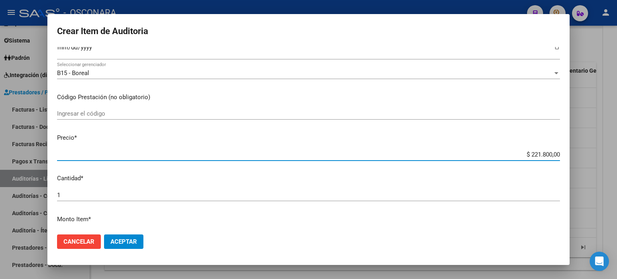
drag, startPoint x: 524, startPoint y: 154, endPoint x: 545, endPoint y: 154, distance: 20.5
click at [545, 154] on input "$ 221.800,00" at bounding box center [308, 154] width 503 height 7
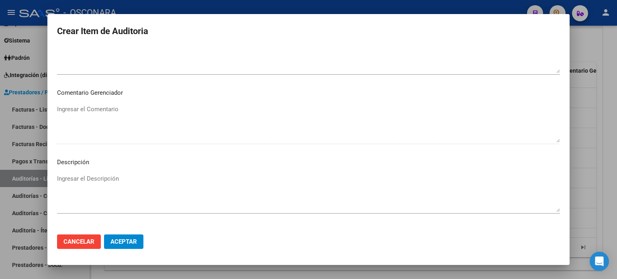
scroll to position [522, 0]
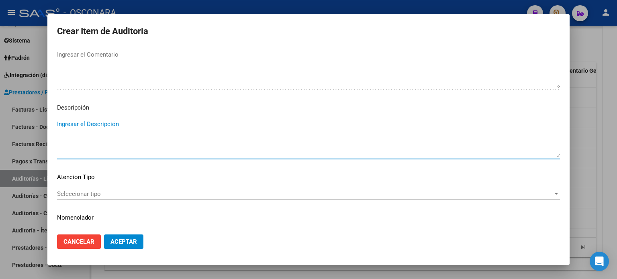
click at [97, 123] on textarea "Ingresar el Descripción" at bounding box center [308, 139] width 503 height 38
click at [84, 189] on div "Seleccionar tipo Seleccionar tipo" at bounding box center [308, 194] width 503 height 12
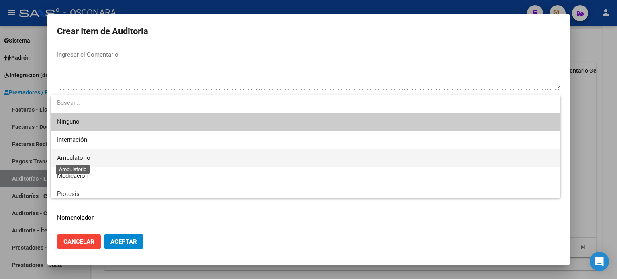
click at [84, 158] on span "Ambulatorio" at bounding box center [73, 157] width 33 height 7
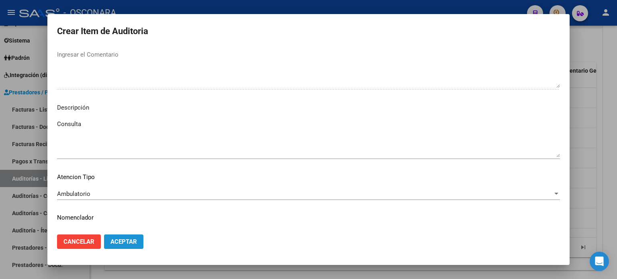
click at [129, 245] on span "Aceptar" at bounding box center [123, 241] width 27 height 7
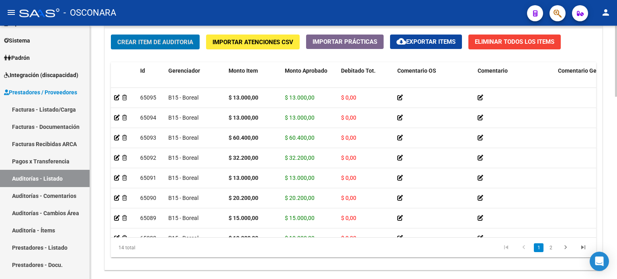
click at [168, 39] on span "Crear Item de Auditoria" at bounding box center [155, 42] width 76 height 7
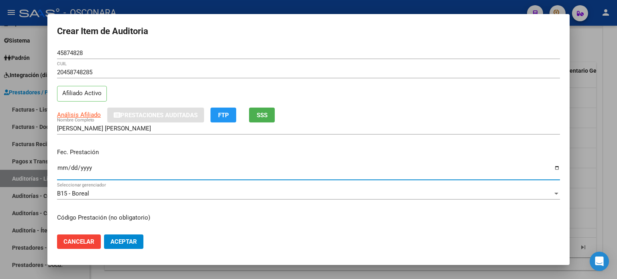
click at [62, 170] on input "Ingresar la fecha" at bounding box center [308, 171] width 503 height 13
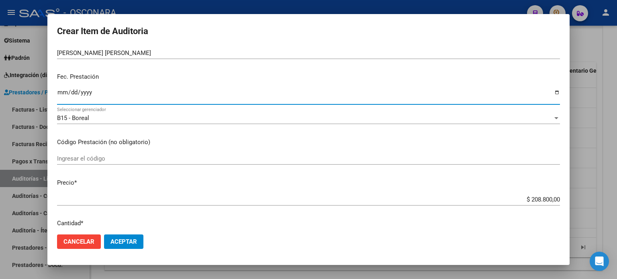
scroll to position [80, 0]
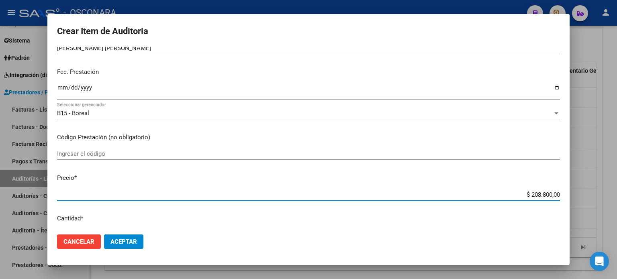
drag, startPoint x: 524, startPoint y: 193, endPoint x: 548, endPoint y: 196, distance: 23.9
click at [548, 196] on input "$ 208.800,00" at bounding box center [308, 194] width 503 height 7
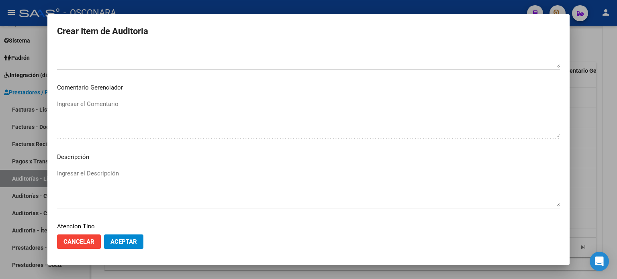
scroll to position [482, 0]
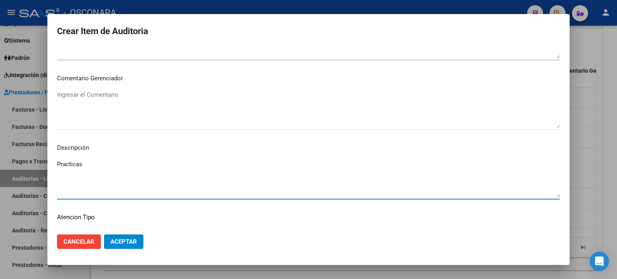
click at [108, 163] on textarea "Practicas" at bounding box center [308, 179] width 503 height 38
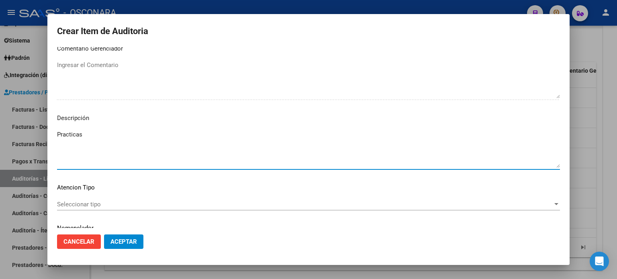
scroll to position [541, 0]
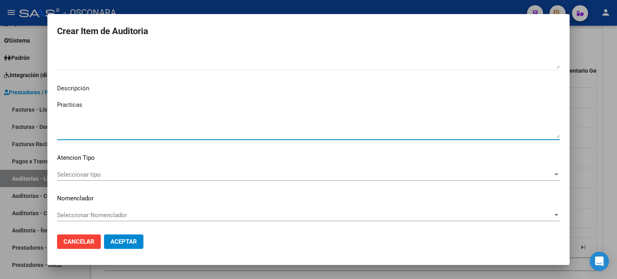
click at [102, 169] on div "Seleccionar tipo Seleccionar tipo" at bounding box center [308, 175] width 503 height 12
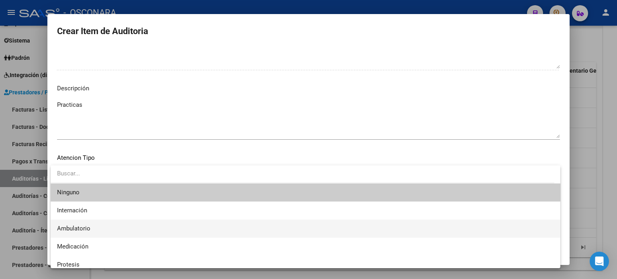
click at [86, 230] on span "Ambulatorio" at bounding box center [73, 228] width 33 height 7
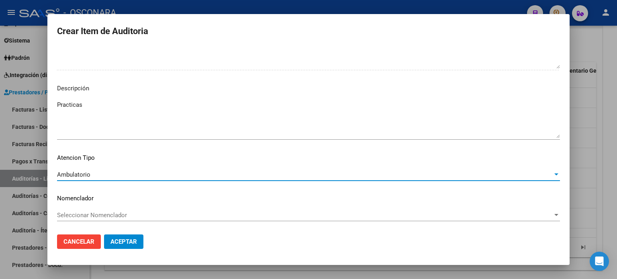
click at [119, 241] on span "Aceptar" at bounding box center [123, 241] width 27 height 7
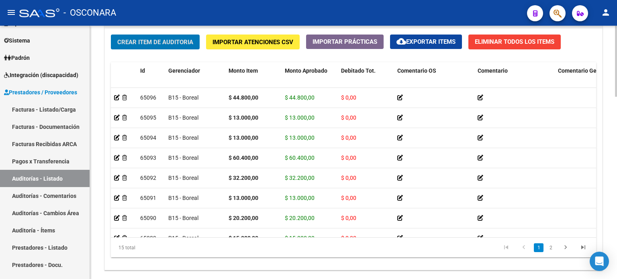
click at [159, 39] on span "Crear Item de Auditoria" at bounding box center [155, 42] width 76 height 7
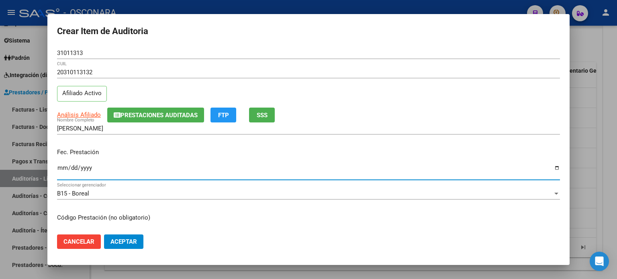
click at [60, 167] on input "Ingresar la fecha" at bounding box center [308, 171] width 503 height 13
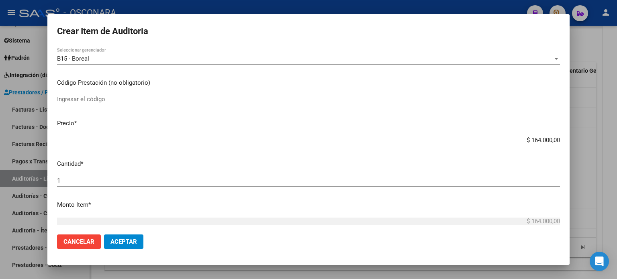
scroll to position [161, 0]
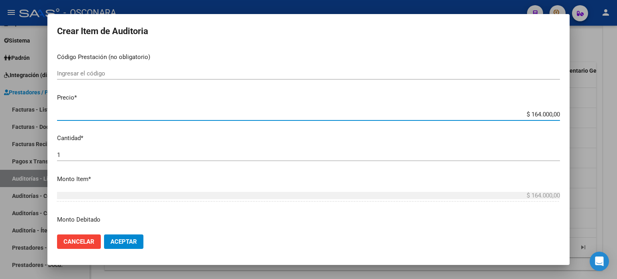
drag, startPoint x: 524, startPoint y: 110, endPoint x: 544, endPoint y: 116, distance: 21.2
click at [544, 116] on input "$ 164.000,00" at bounding box center [308, 114] width 503 height 7
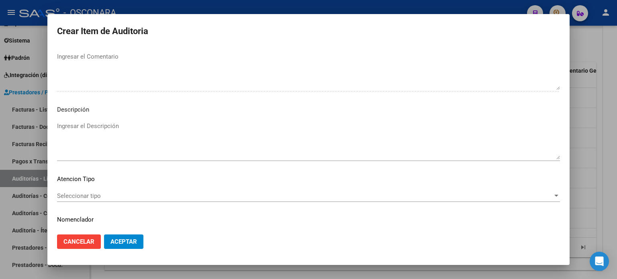
scroll to position [522, 0]
click at [98, 125] on textarea "Ingresar el Descripción" at bounding box center [308, 139] width 503 height 38
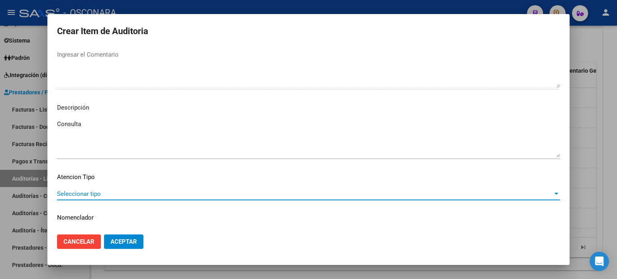
click at [77, 195] on span "Seleccionar tipo" at bounding box center [305, 193] width 496 height 7
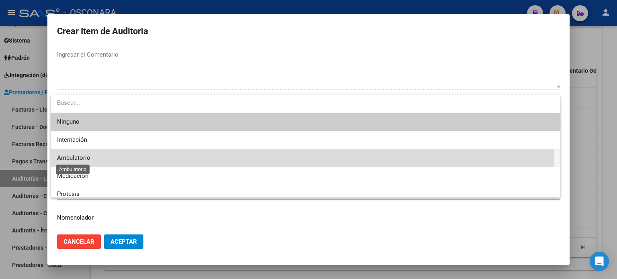
click at [76, 155] on span "Ambulatorio" at bounding box center [73, 157] width 33 height 7
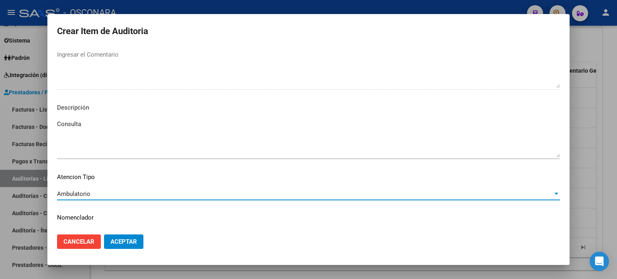
click at [133, 241] on span "Aceptar" at bounding box center [123, 241] width 27 height 7
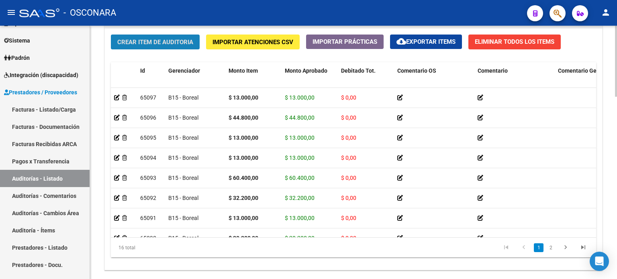
click at [126, 41] on span "Crear Item de Auditoria" at bounding box center [155, 42] width 76 height 7
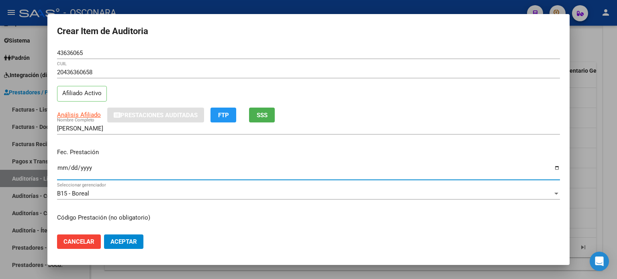
click at [64, 167] on input "Ingresar la fecha" at bounding box center [308, 171] width 503 height 13
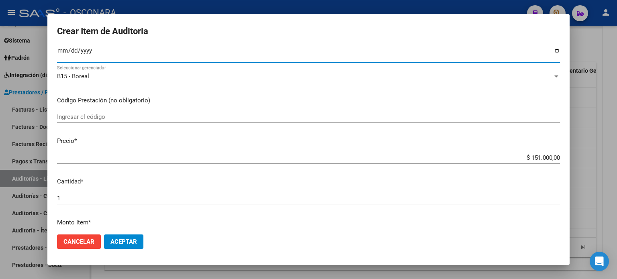
scroll to position [120, 0]
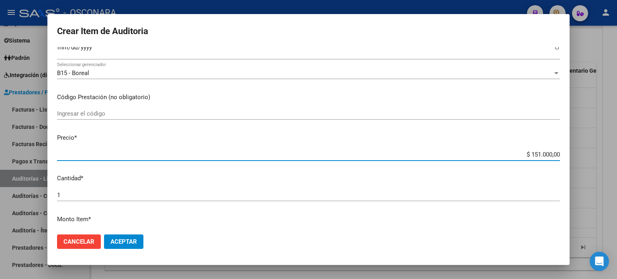
drag, startPoint x: 525, startPoint y: 153, endPoint x: 545, endPoint y: 156, distance: 20.3
click at [545, 156] on input "$ 151.000,00" at bounding box center [308, 154] width 503 height 7
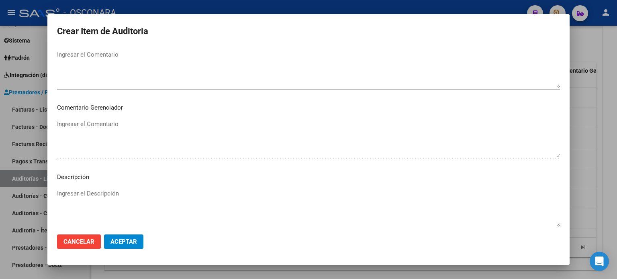
scroll to position [482, 0]
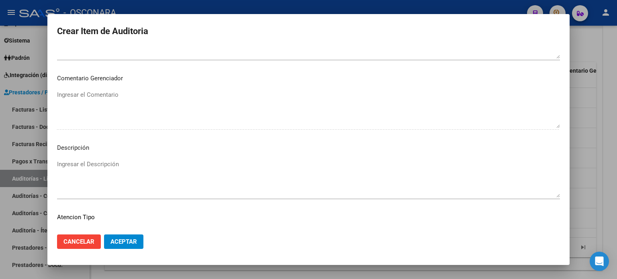
click at [108, 165] on textarea "Ingresar el Descripción" at bounding box center [308, 179] width 503 height 38
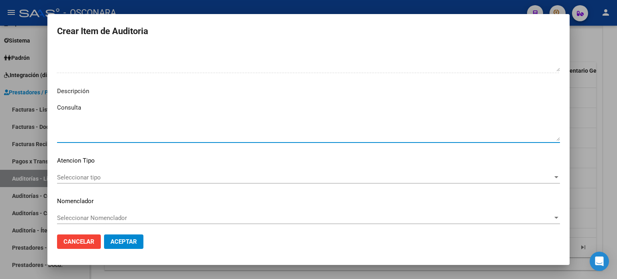
scroll to position [541, 0]
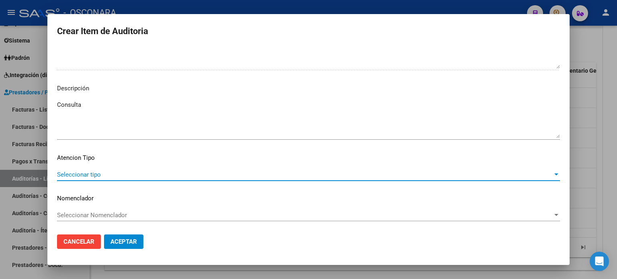
click at [108, 174] on span "Seleccionar tipo" at bounding box center [305, 174] width 496 height 7
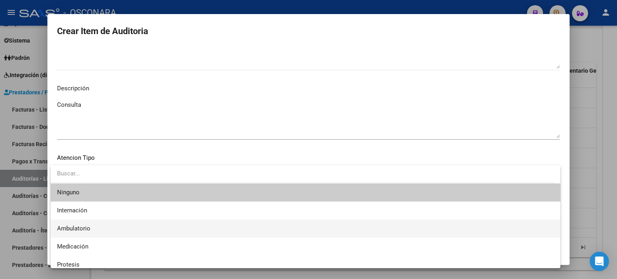
click at [95, 232] on span "Ambulatorio" at bounding box center [305, 229] width 497 height 18
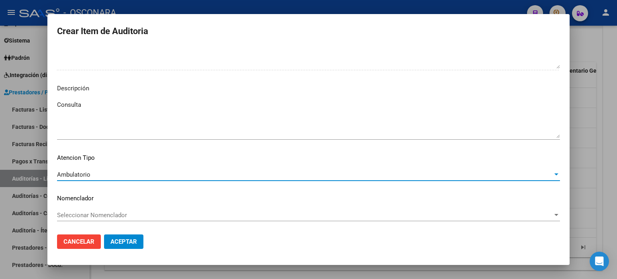
click at [127, 244] on span "Aceptar" at bounding box center [123, 241] width 27 height 7
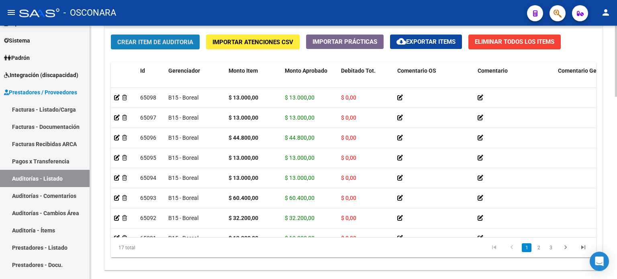
click at [145, 45] on span "Crear Item de Auditoria" at bounding box center [155, 42] width 76 height 7
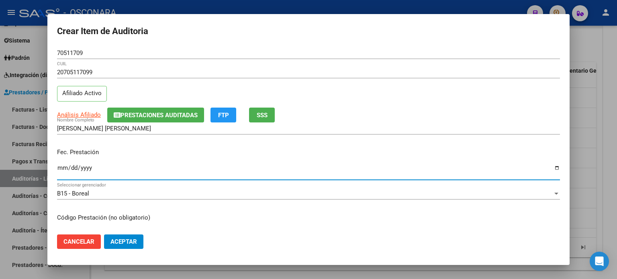
click at [62, 171] on input "[DATE]" at bounding box center [308, 171] width 503 height 13
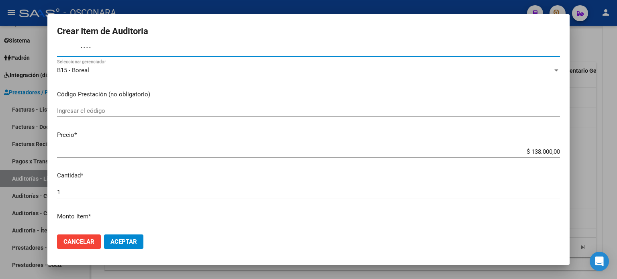
scroll to position [161, 0]
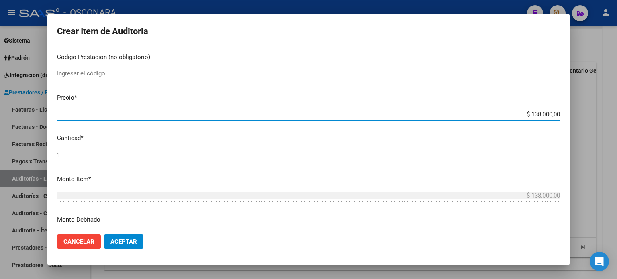
drag, startPoint x: 525, startPoint y: 114, endPoint x: 545, endPoint y: 114, distance: 20.1
click at [545, 114] on input "$ 138.000,00" at bounding box center [308, 114] width 503 height 7
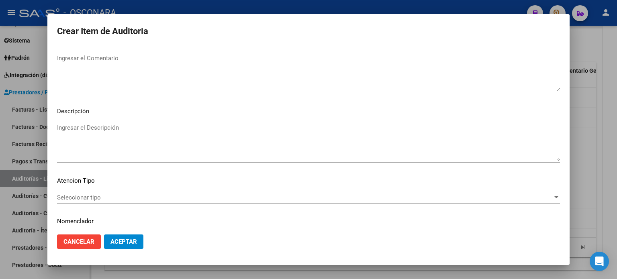
scroll to position [541, 0]
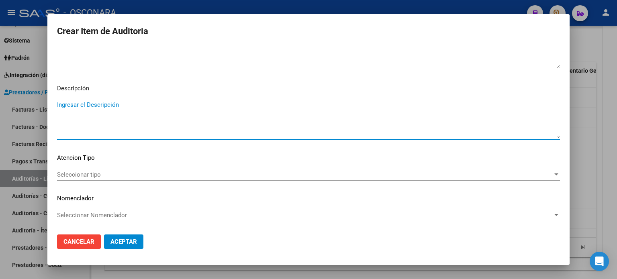
click at [82, 103] on textarea "Ingresar el Descripción" at bounding box center [308, 119] width 503 height 38
click at [82, 173] on span "Seleccionar tipo" at bounding box center [305, 174] width 496 height 7
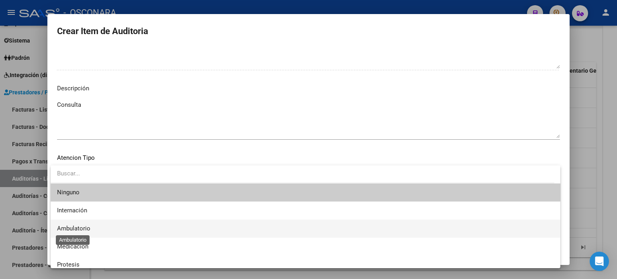
click at [81, 229] on span "Ambulatorio" at bounding box center [73, 228] width 33 height 7
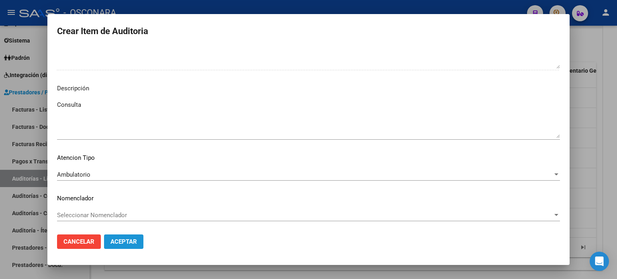
click at [129, 242] on span "Aceptar" at bounding box center [123, 241] width 27 height 7
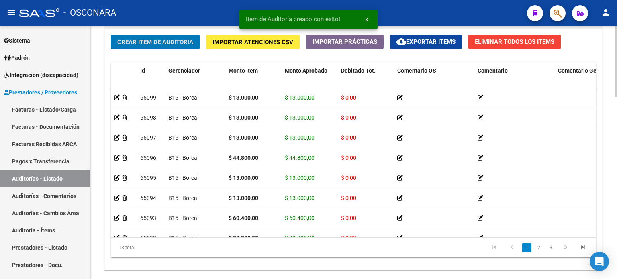
click at [168, 40] on span "Crear Item de Auditoria" at bounding box center [155, 42] width 76 height 7
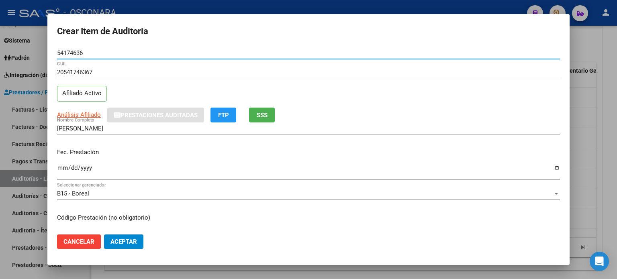
click at [61, 169] on input "Ingresar la fecha" at bounding box center [308, 171] width 503 height 13
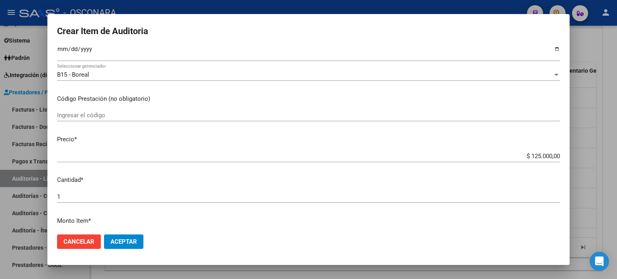
scroll to position [120, 0]
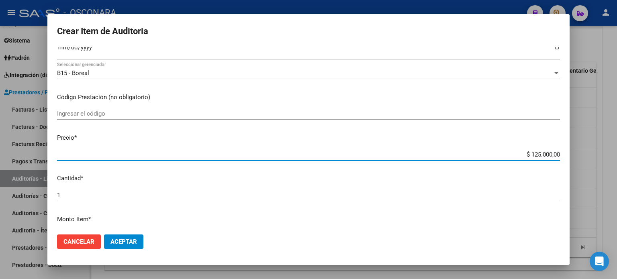
drag, startPoint x: 524, startPoint y: 153, endPoint x: 545, endPoint y: 154, distance: 20.5
click at [545, 154] on input "$ 125.000,00" at bounding box center [308, 154] width 503 height 7
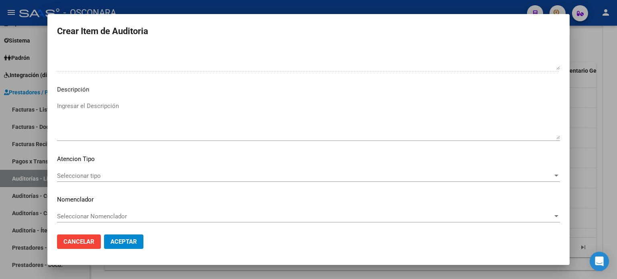
scroll to position [541, 0]
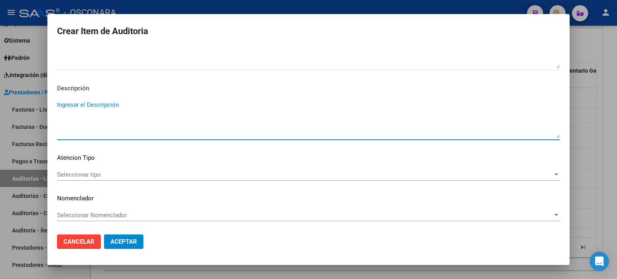
click at [99, 104] on textarea "Ingresar el Descripción" at bounding box center [308, 119] width 503 height 38
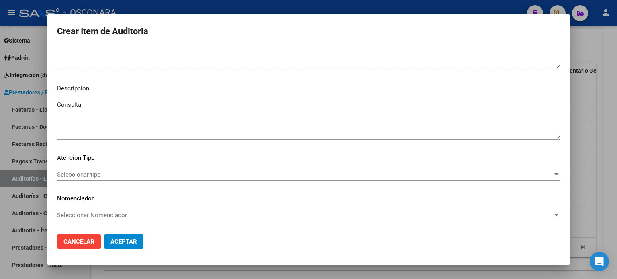
click at [98, 169] on div "Seleccionar tipo Seleccionar tipo" at bounding box center [308, 175] width 503 height 12
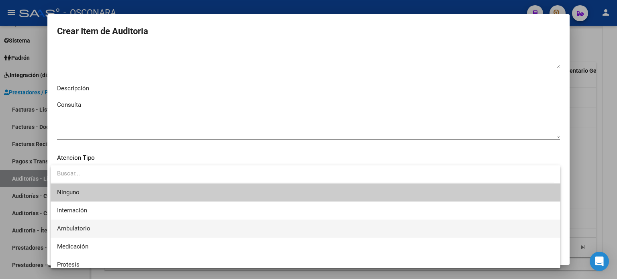
click at [93, 227] on span "Ambulatorio" at bounding box center [305, 229] width 497 height 18
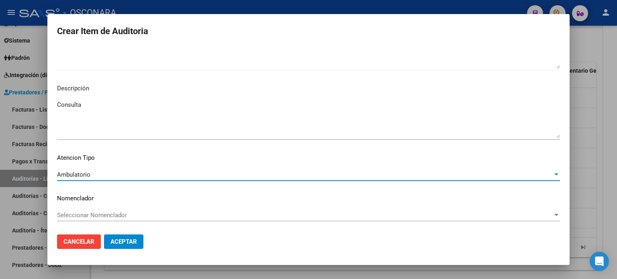
click at [142, 240] on button "Aceptar" at bounding box center [123, 242] width 39 height 14
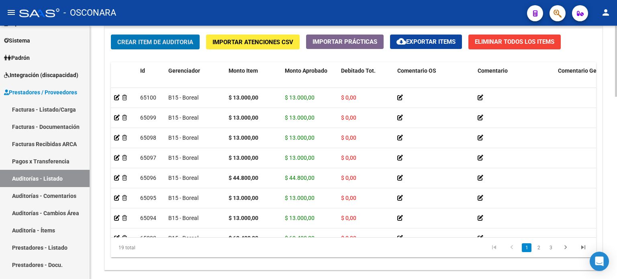
click at [161, 41] on span "Crear Item de Auditoria" at bounding box center [155, 42] width 76 height 7
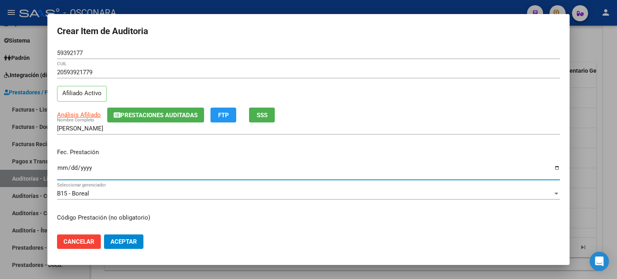
click at [63, 167] on input "Ingresar la fecha" at bounding box center [308, 171] width 503 height 13
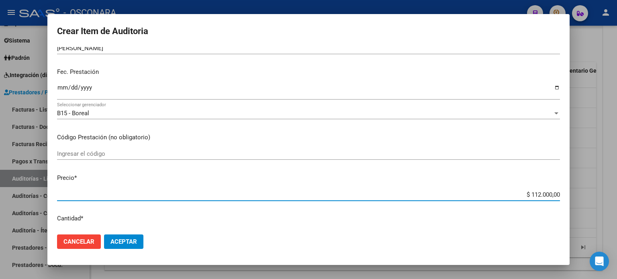
drag, startPoint x: 525, startPoint y: 194, endPoint x: 545, endPoint y: 198, distance: 20.2
click at [545, 198] on input "$ 112.000,00" at bounding box center [308, 194] width 503 height 7
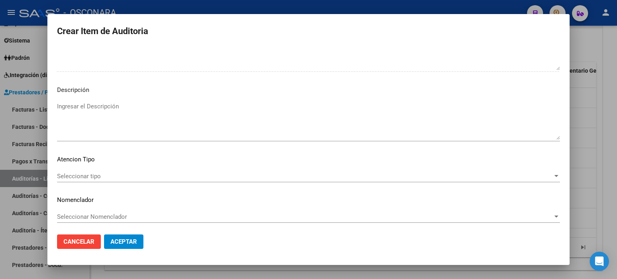
scroll to position [541, 0]
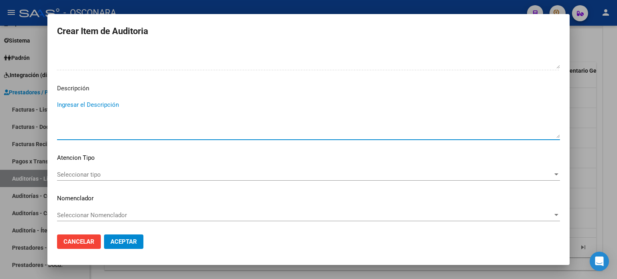
click at [100, 106] on textarea "Ingresar el Descripción" at bounding box center [308, 119] width 503 height 38
click at [104, 169] on div "Seleccionar tipo Seleccionar tipo" at bounding box center [308, 175] width 503 height 12
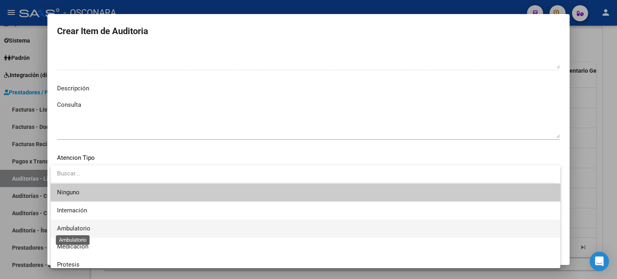
click at [71, 229] on span "Ambulatorio" at bounding box center [73, 228] width 33 height 7
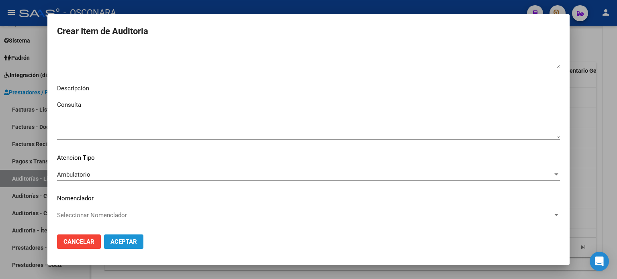
click at [134, 239] on span "Aceptar" at bounding box center [123, 241] width 27 height 7
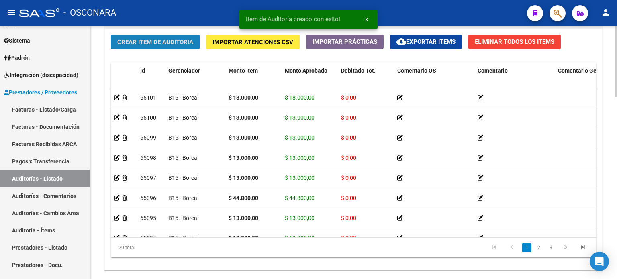
click at [143, 38] on span "Crear Item de Auditoria" at bounding box center [155, 41] width 76 height 7
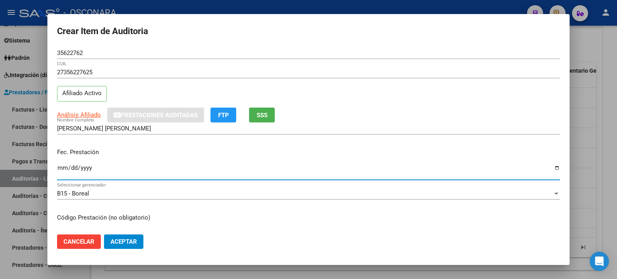
click at [61, 167] on input "Ingresar la fecha" at bounding box center [308, 171] width 503 height 13
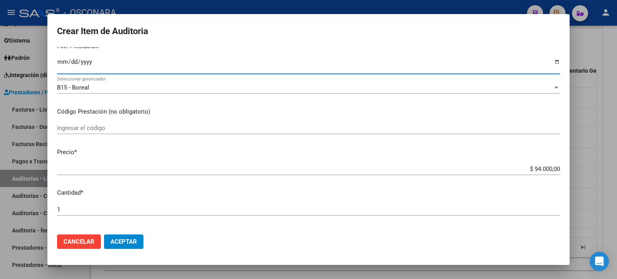
scroll to position [120, 0]
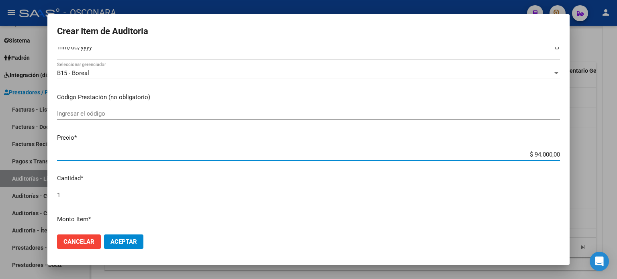
drag, startPoint x: 529, startPoint y: 152, endPoint x: 542, endPoint y: 152, distance: 13.3
click at [542, 152] on input "$ 94.000,00" at bounding box center [308, 154] width 503 height 7
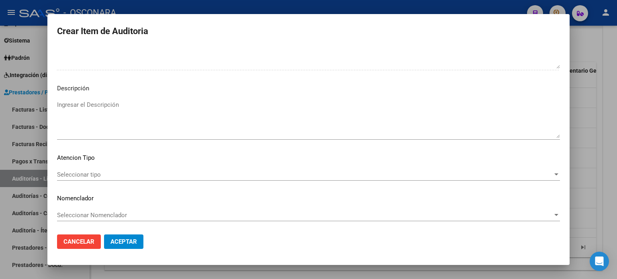
scroll to position [541, 0]
click at [119, 101] on textarea "Ingresar el Descripción" at bounding box center [308, 119] width 503 height 38
click at [98, 169] on div "Seleccionar tipo Seleccionar tipo" at bounding box center [308, 175] width 503 height 12
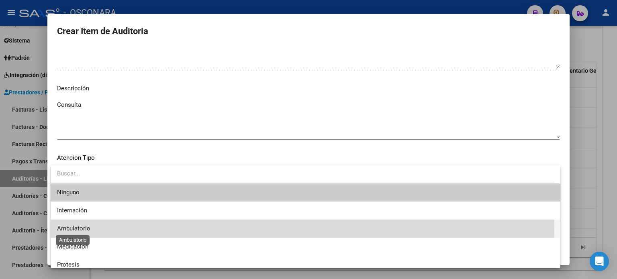
click at [85, 232] on span "Ambulatorio" at bounding box center [73, 228] width 33 height 7
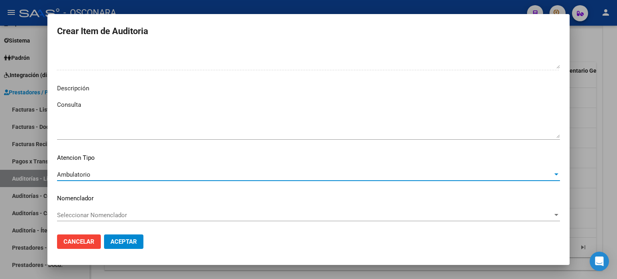
click at [127, 246] on button "Aceptar" at bounding box center [123, 242] width 39 height 14
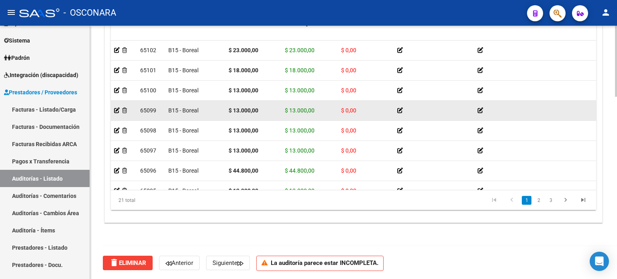
scroll to position [570, 0]
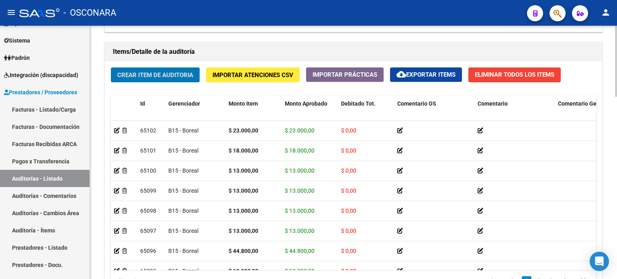
click at [154, 75] on span "Crear Item de Auditoria" at bounding box center [155, 74] width 76 height 7
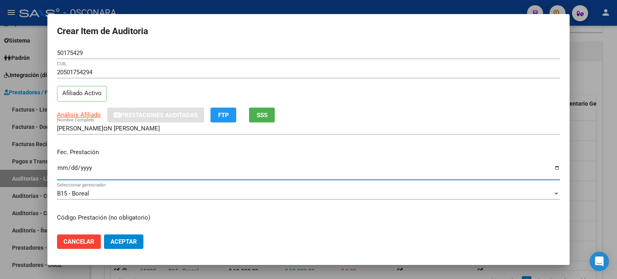
click at [61, 167] on input "Ingresar la fecha" at bounding box center [308, 171] width 503 height 13
click at [59, 168] on input "Ingresar la fecha" at bounding box center [308, 171] width 503 height 13
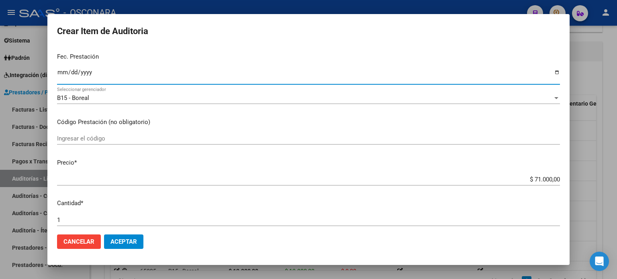
scroll to position [120, 0]
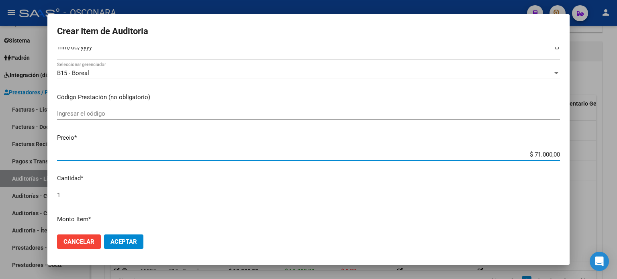
drag, startPoint x: 526, startPoint y: 153, endPoint x: 547, endPoint y: 153, distance: 20.9
click at [547, 153] on input "$ 71.000,00" at bounding box center [308, 154] width 503 height 7
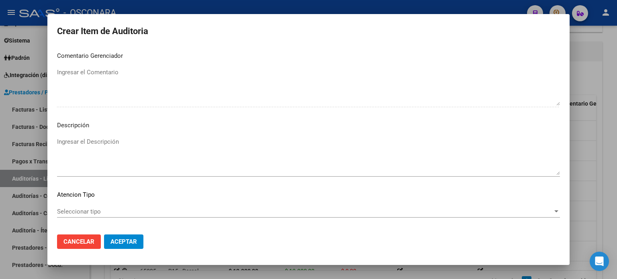
scroll to position [522, 0]
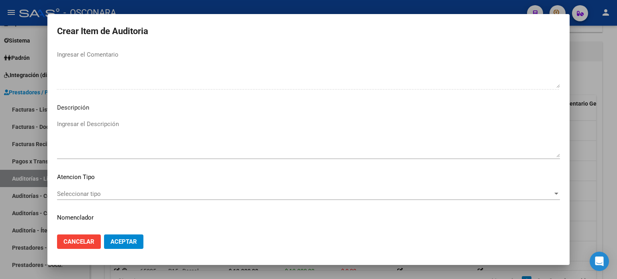
click at [90, 123] on textarea "Ingresar el Descripción" at bounding box center [308, 139] width 503 height 38
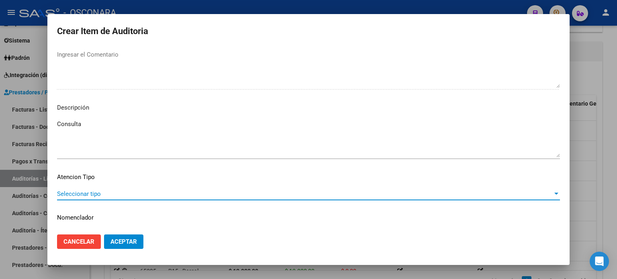
click at [77, 192] on span "Seleccionar tipo" at bounding box center [305, 193] width 496 height 7
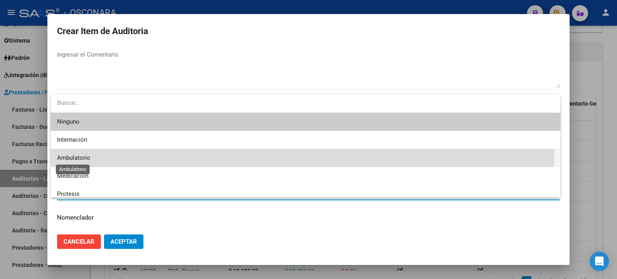
click at [77, 159] on span "Ambulatorio" at bounding box center [73, 157] width 33 height 7
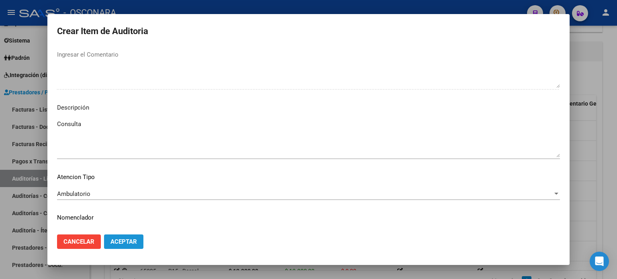
click at [108, 244] on button "Aceptar" at bounding box center [123, 242] width 39 height 14
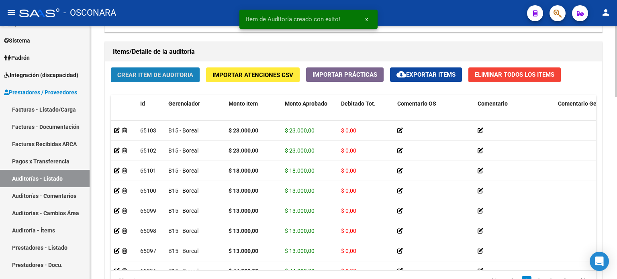
click at [144, 78] on button "Crear Item de Auditoria" at bounding box center [155, 74] width 89 height 15
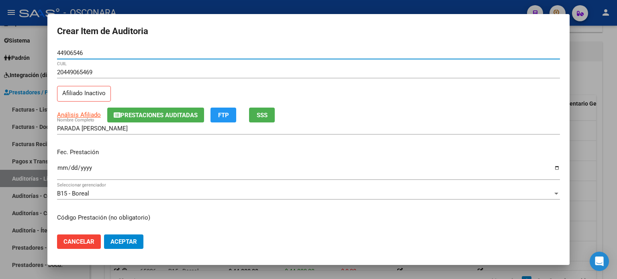
click at [261, 117] on span "SSS" at bounding box center [262, 115] width 11 height 7
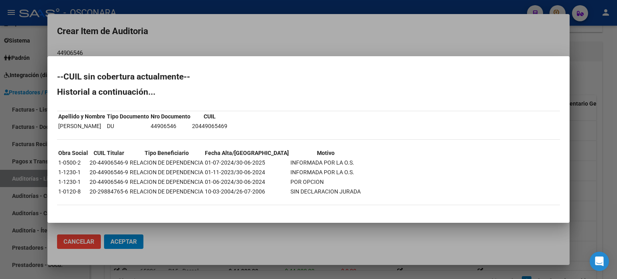
click at [490, 33] on div at bounding box center [308, 139] width 617 height 279
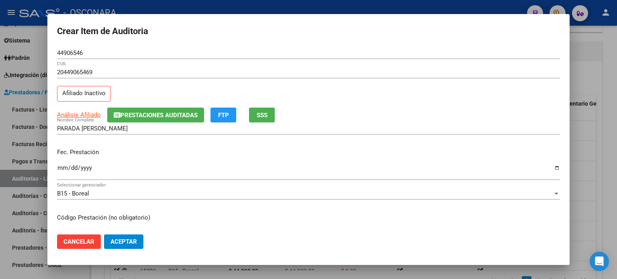
click at [61, 168] on input "Ingresar la fecha" at bounding box center [308, 171] width 503 height 13
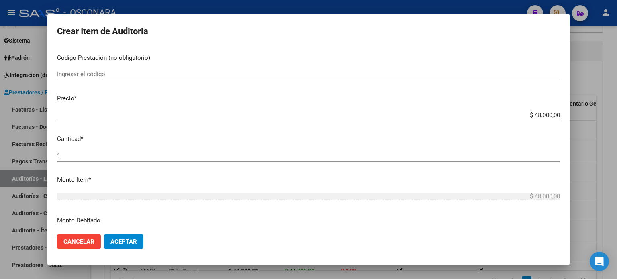
scroll to position [161, 0]
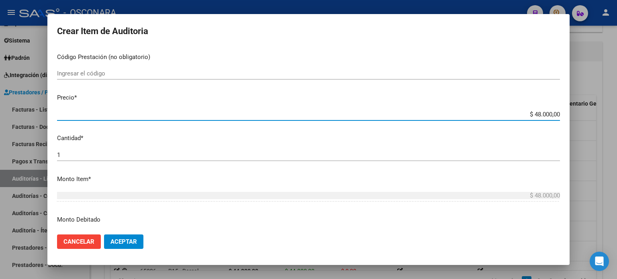
drag, startPoint x: 528, startPoint y: 110, endPoint x: 545, endPoint y: 113, distance: 17.1
click at [545, 113] on input "$ 48.000,00" at bounding box center [308, 114] width 503 height 7
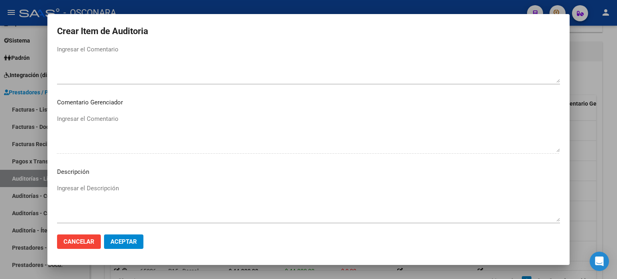
scroll to position [522, 0]
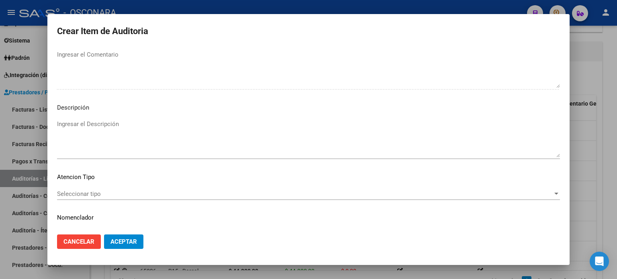
click at [86, 125] on textarea "Ingresar el Descripción" at bounding box center [308, 139] width 503 height 38
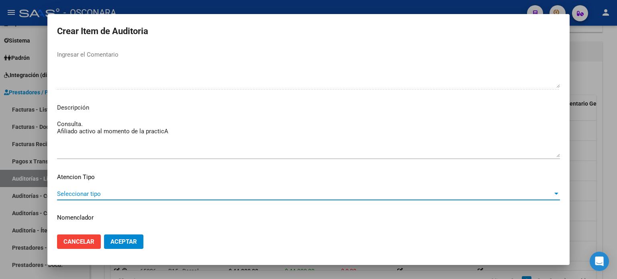
click at [79, 194] on span "Seleccionar tipo" at bounding box center [305, 193] width 496 height 7
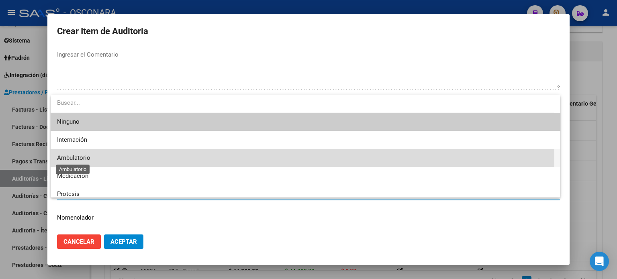
click at [86, 159] on span "Ambulatorio" at bounding box center [73, 157] width 33 height 7
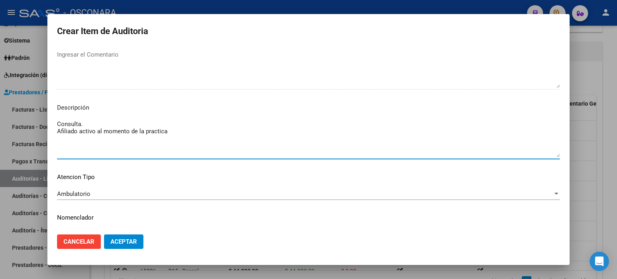
click at [125, 244] on span "Aceptar" at bounding box center [123, 241] width 27 height 7
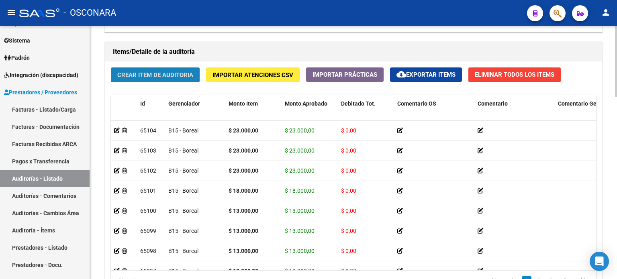
click at [131, 74] on span "Crear Item de Auditoria" at bounding box center [155, 74] width 76 height 7
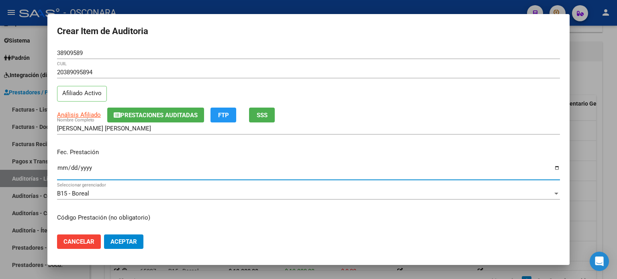
drag, startPoint x: 58, startPoint y: 169, endPoint x: 189, endPoint y: 182, distance: 131.2
click at [59, 169] on input "[DATE]" at bounding box center [308, 171] width 503 height 13
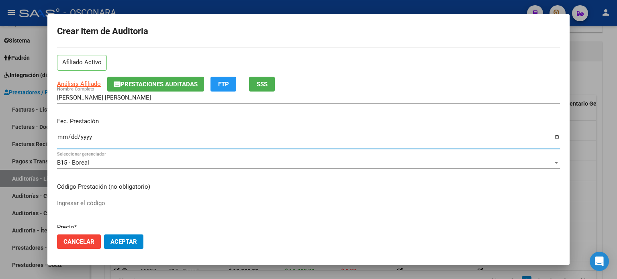
scroll to position [80, 0]
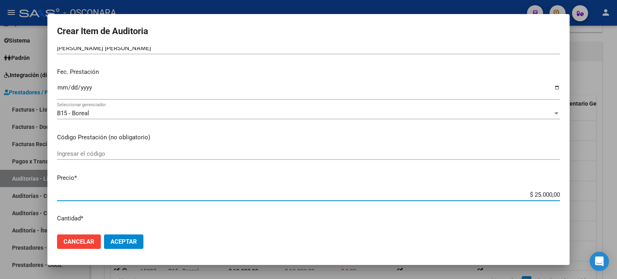
drag, startPoint x: 529, startPoint y: 192, endPoint x: 545, endPoint y: 195, distance: 16.7
click at [545, 195] on input "$ 25.000,00" at bounding box center [308, 194] width 503 height 7
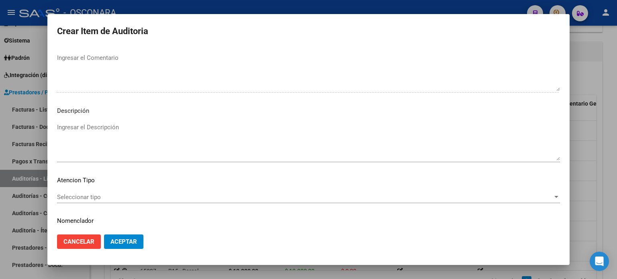
scroll to position [541, 0]
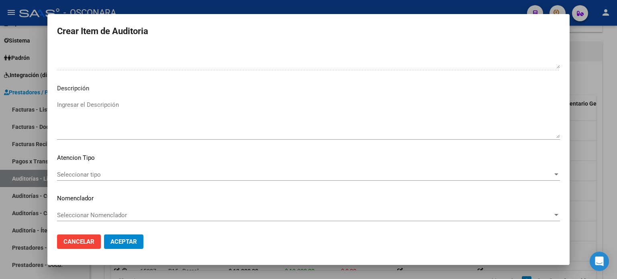
click at [87, 105] on textarea "Ingresar el Descripción" at bounding box center [308, 119] width 503 height 38
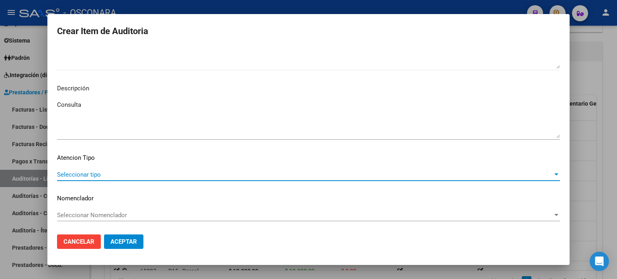
click at [76, 173] on span "Seleccionar tipo" at bounding box center [305, 174] width 496 height 7
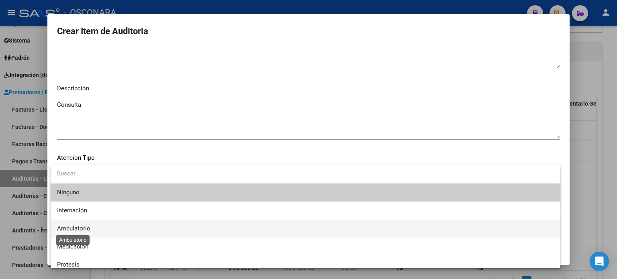
click at [76, 225] on span "Ambulatorio" at bounding box center [73, 228] width 33 height 7
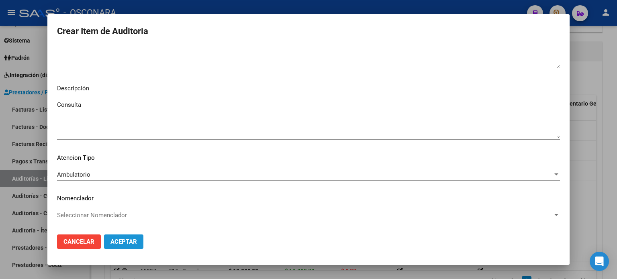
click at [119, 243] on span "Aceptar" at bounding box center [123, 241] width 27 height 7
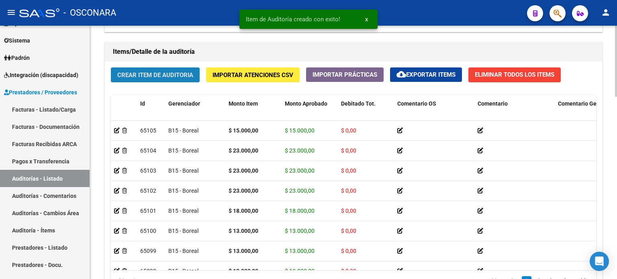
click at [170, 75] on span "Crear Item de Auditoria" at bounding box center [155, 74] width 76 height 7
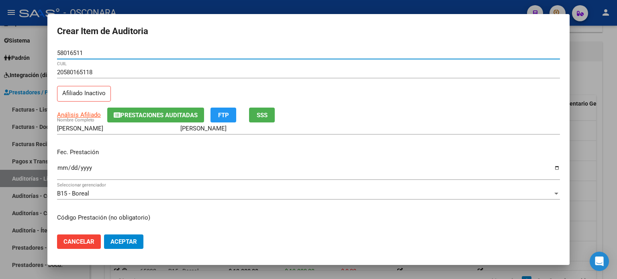
click at [265, 111] on span "SSS" at bounding box center [262, 114] width 11 height 7
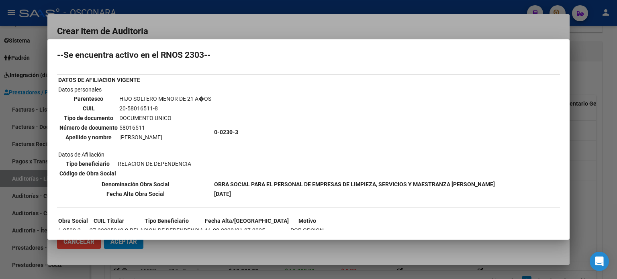
scroll to position [39, 0]
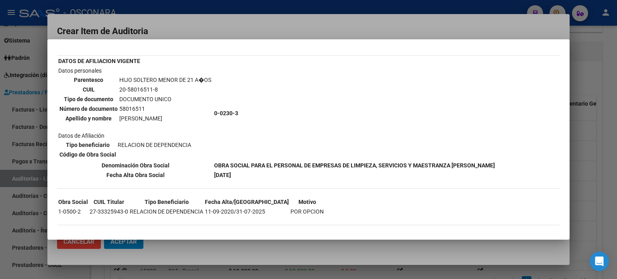
click at [592, 77] on div at bounding box center [308, 139] width 617 height 279
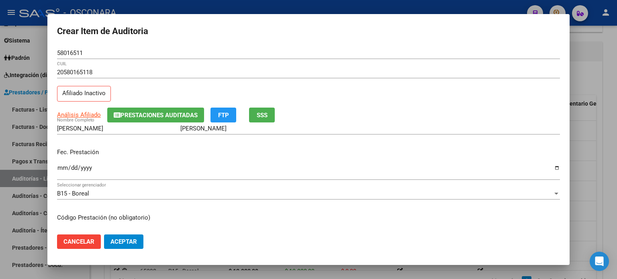
scroll to position [40, 0]
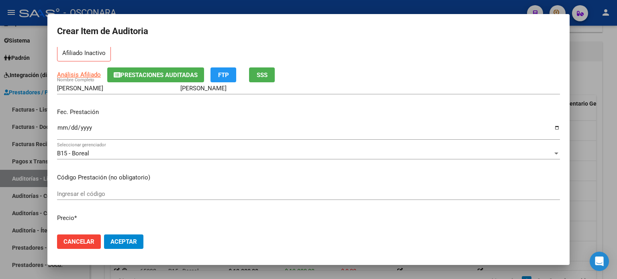
click at [62, 126] on input "Ingresar la fecha" at bounding box center [308, 131] width 503 height 13
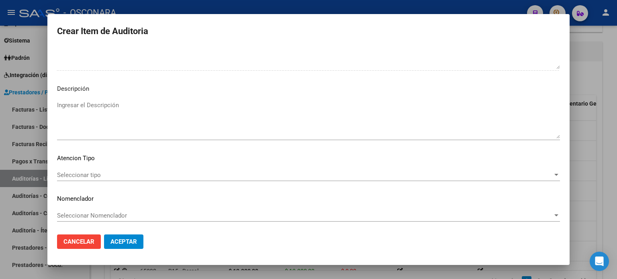
scroll to position [541, 0]
click at [100, 106] on textarea "Ingresar el Descripción" at bounding box center [308, 119] width 503 height 38
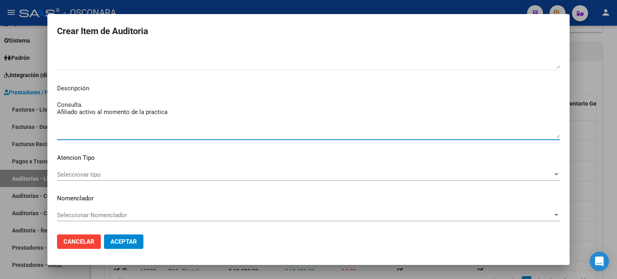
click at [84, 170] on div "Seleccionar tipo Seleccionar tipo" at bounding box center [308, 175] width 503 height 12
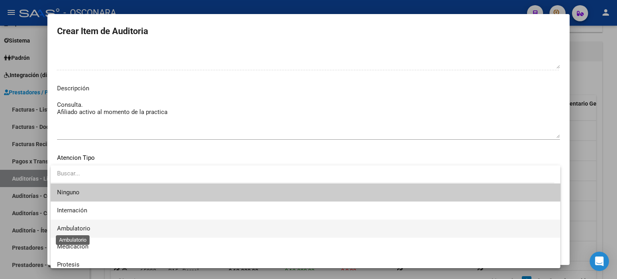
click at [81, 231] on span "Ambulatorio" at bounding box center [73, 228] width 33 height 7
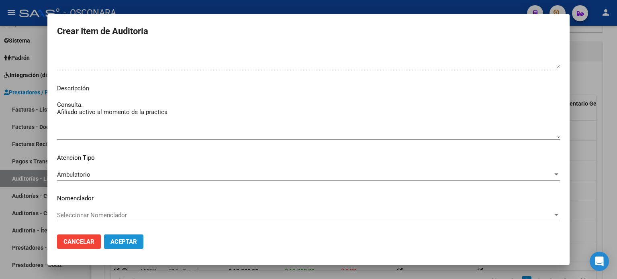
click at [122, 239] on span "Aceptar" at bounding box center [123, 241] width 27 height 7
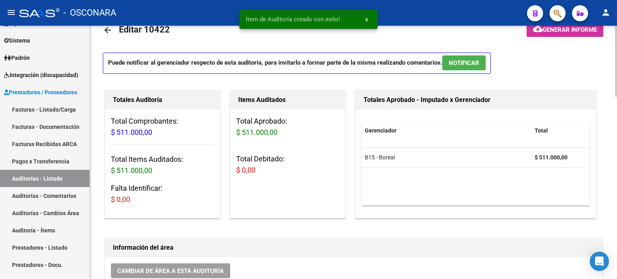
scroll to position [0, 0]
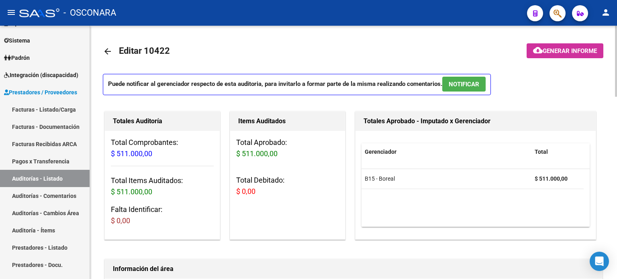
click at [461, 84] on span "NOTIFICAR" at bounding box center [464, 84] width 31 height 7
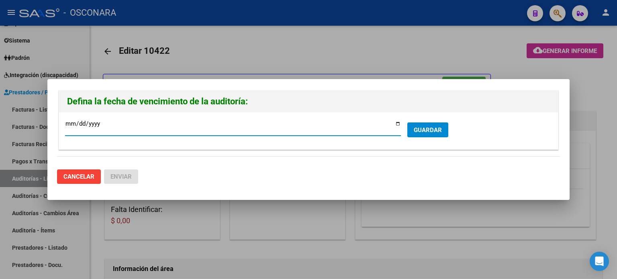
click at [434, 129] on span "GUARDAR" at bounding box center [428, 130] width 28 height 7
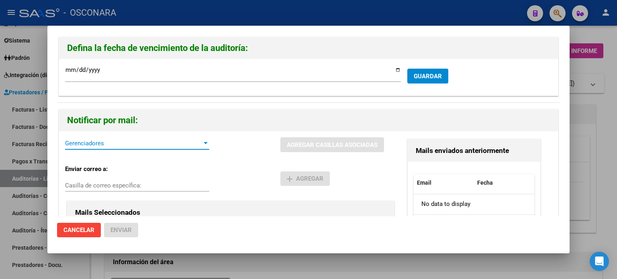
click at [95, 144] on span "Gerenciadores" at bounding box center [133, 143] width 137 height 7
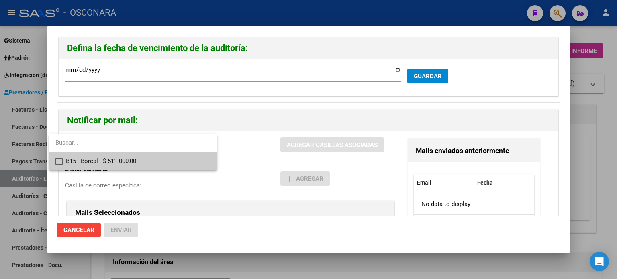
click at [59, 159] on mat-pseudo-checkbox at bounding box center [58, 161] width 7 height 7
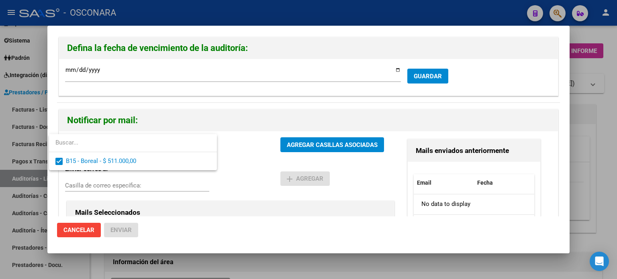
click at [308, 143] on div at bounding box center [308, 139] width 617 height 279
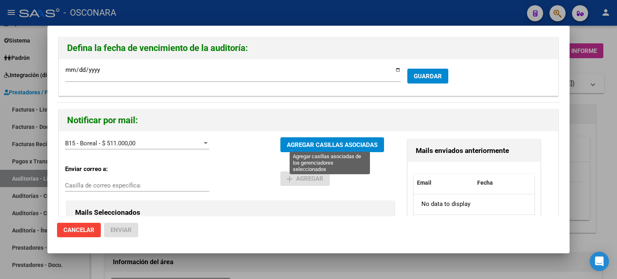
click at [324, 143] on span "AGREGAR CASILLAS ASOCIADAS" at bounding box center [332, 144] width 91 height 7
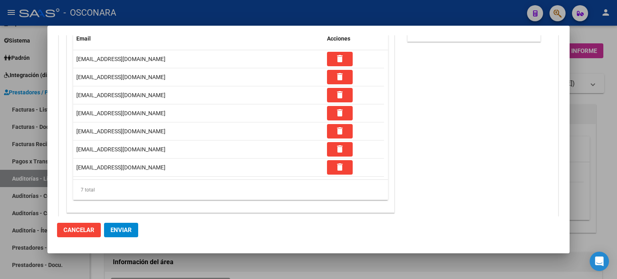
scroll to position [210, 0]
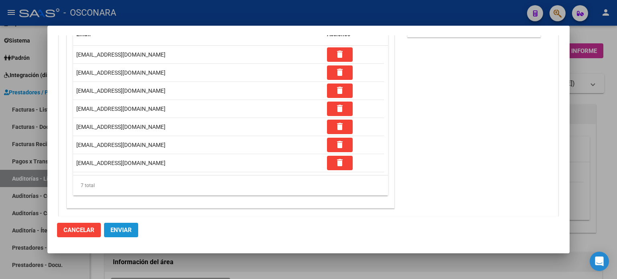
click at [115, 227] on span "Enviar" at bounding box center [120, 230] width 21 height 7
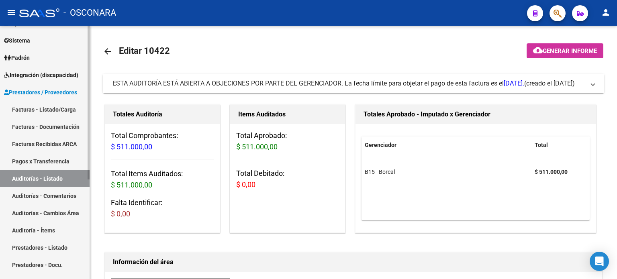
drag, startPoint x: 31, startPoint y: 107, endPoint x: 41, endPoint y: 94, distance: 16.3
click at [31, 107] on link "Facturas - Listado/Carga" at bounding box center [45, 109] width 90 height 17
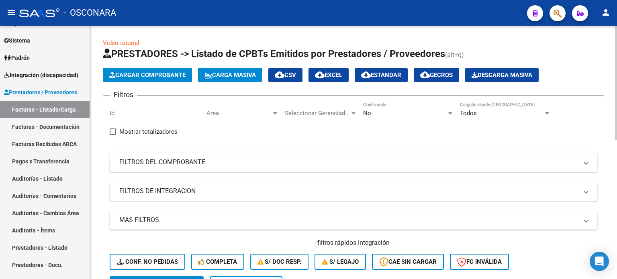
click at [139, 69] on button "Cargar Comprobante" at bounding box center [147, 75] width 89 height 14
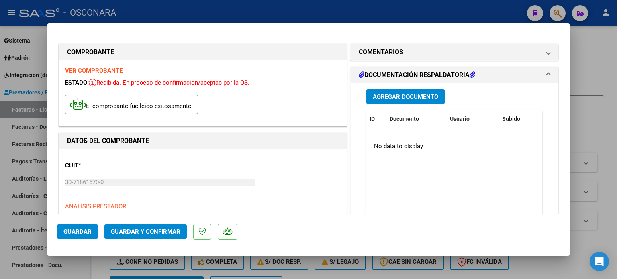
click at [407, 96] on span "Agregar Documento" at bounding box center [405, 96] width 65 height 7
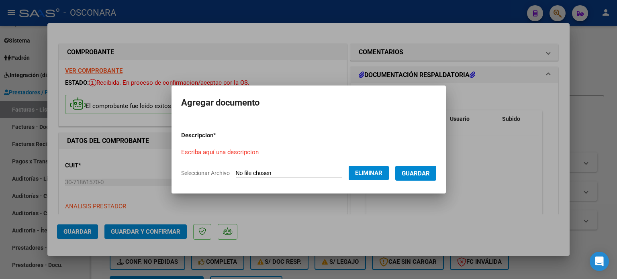
click at [254, 144] on form "Descripcion * Escriba aquí una descripcion Seleccionar Archivo Eliminar Guardar" at bounding box center [308, 154] width 255 height 59
click at [251, 149] on input "Escriba aquí una descripcion" at bounding box center [269, 152] width 176 height 7
click at [416, 172] on span "Guardar" at bounding box center [416, 173] width 28 height 7
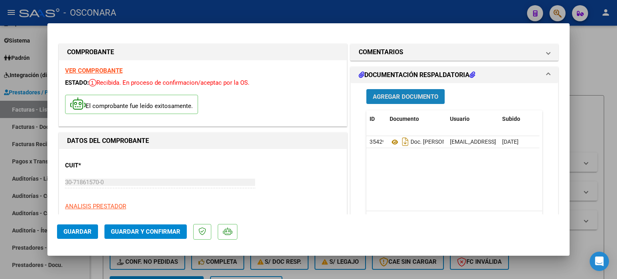
click at [414, 93] on span "Agregar Documento" at bounding box center [405, 96] width 65 height 7
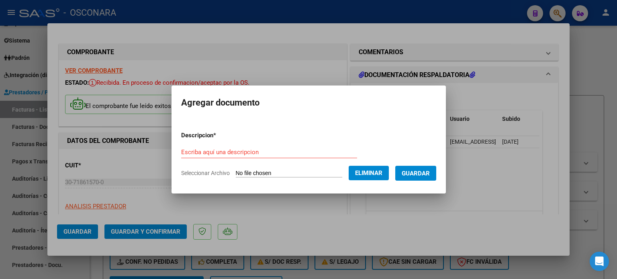
click at [240, 145] on form "Descripcion * Escriba aquí una descripcion Seleccionar Archivo Eliminar Guardar" at bounding box center [308, 154] width 255 height 59
click at [240, 155] on input "Escriba aquí una descripcion" at bounding box center [269, 152] width 176 height 7
click at [422, 172] on span "Guardar" at bounding box center [416, 173] width 28 height 7
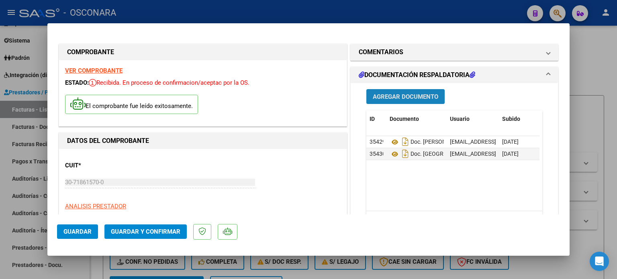
click at [402, 94] on span "Agregar Documento" at bounding box center [405, 96] width 65 height 7
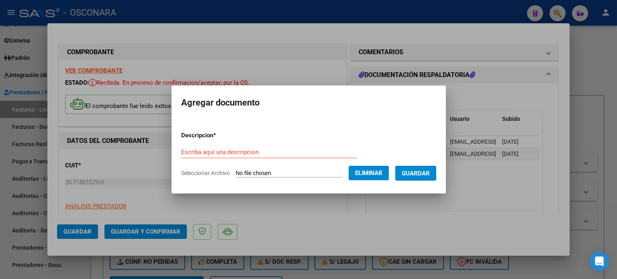
click at [276, 153] on input "Escriba aquí una descripcion" at bounding box center [269, 152] width 176 height 7
click at [419, 174] on span "Guardar" at bounding box center [416, 173] width 28 height 7
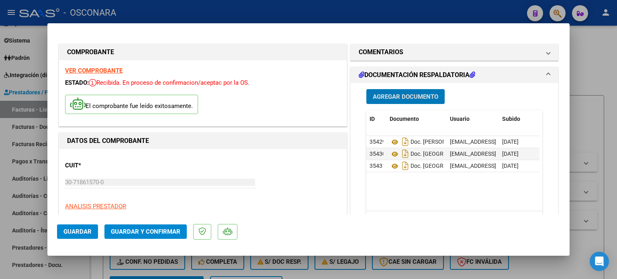
click at [414, 93] on span "Agregar Documento" at bounding box center [405, 96] width 65 height 7
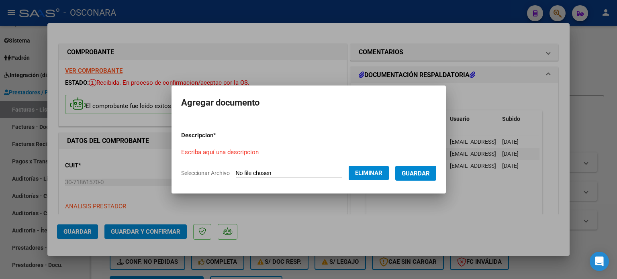
click at [265, 150] on input "Escriba aquí una descripcion" at bounding box center [269, 152] width 176 height 7
click at [430, 172] on span "Guardar" at bounding box center [416, 173] width 28 height 7
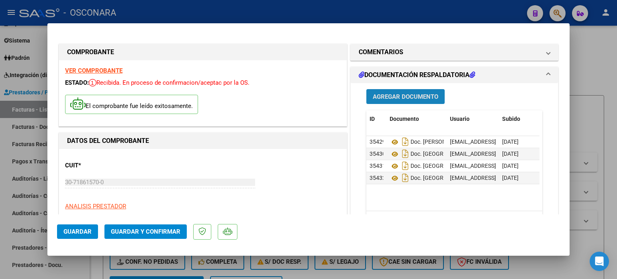
click at [403, 98] on span "Agregar Documento" at bounding box center [405, 96] width 65 height 7
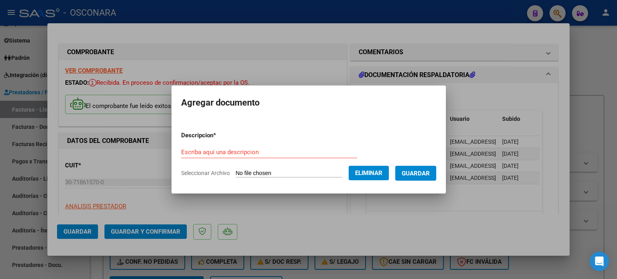
click at [240, 153] on input "Escriba aquí una descripcion" at bounding box center [269, 152] width 176 height 7
click at [423, 174] on span "Guardar" at bounding box center [416, 173] width 28 height 7
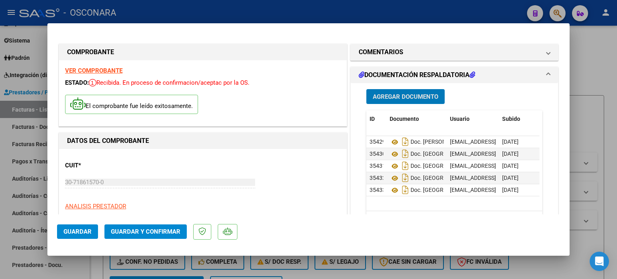
click at [395, 96] on span "Agregar Documento" at bounding box center [405, 96] width 65 height 7
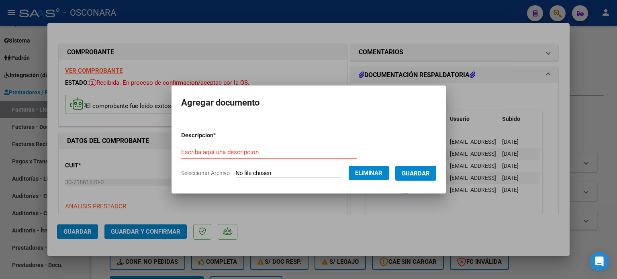
click at [287, 149] on input "Escriba aquí una descripcion" at bounding box center [269, 152] width 176 height 7
click at [430, 175] on span "Guardar" at bounding box center [416, 173] width 28 height 7
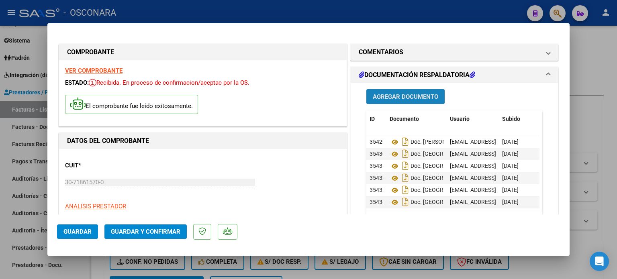
click at [386, 93] on span "Agregar Documento" at bounding box center [405, 96] width 65 height 7
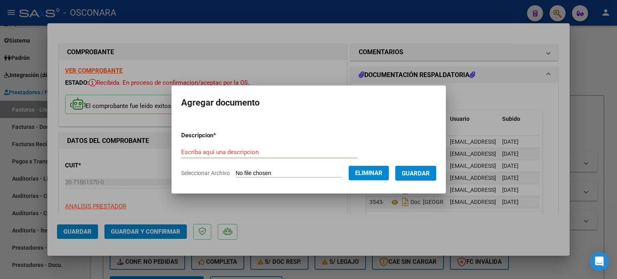
click at [272, 146] on div "Escriba aquí una descripcion" at bounding box center [269, 152] width 176 height 12
click at [421, 173] on span "Guardar" at bounding box center [416, 173] width 28 height 7
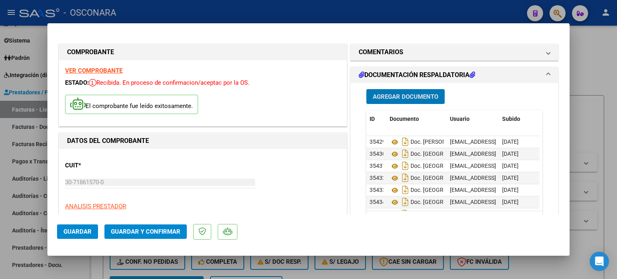
click at [411, 95] on span "Agregar Documento" at bounding box center [405, 96] width 65 height 7
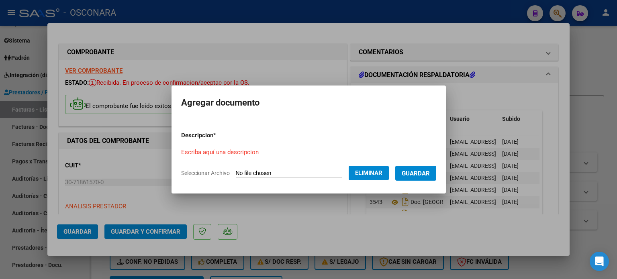
click at [270, 153] on input "Escriba aquí una descripcion" at bounding box center [269, 152] width 176 height 7
click at [413, 176] on span "Guardar" at bounding box center [416, 173] width 28 height 7
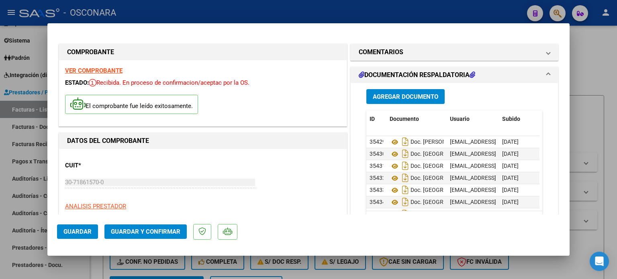
click at [588, 59] on div at bounding box center [308, 139] width 617 height 279
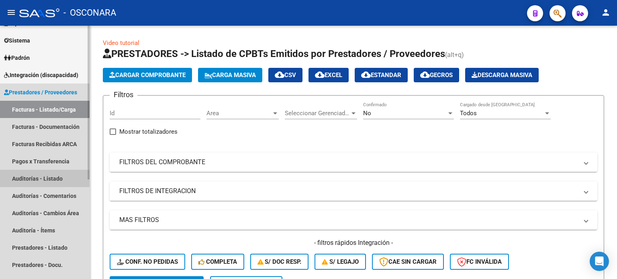
click at [16, 180] on link "Auditorías - Listado" at bounding box center [45, 178] width 90 height 17
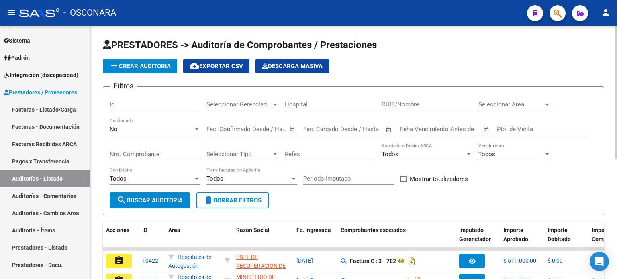
click at [137, 65] on span "add Crear Auditoría" at bounding box center [139, 66] width 61 height 7
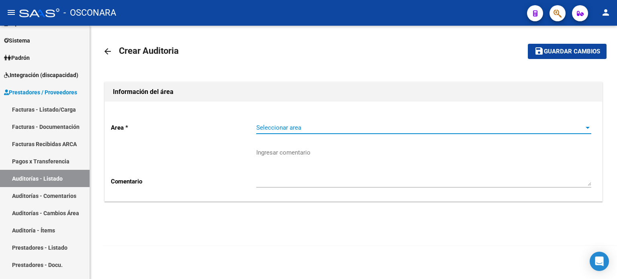
click at [289, 129] on span "Seleccionar area" at bounding box center [420, 127] width 328 height 7
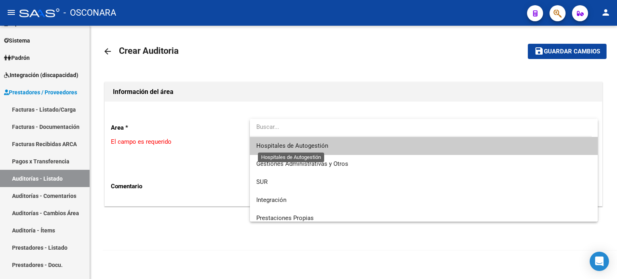
click at [288, 146] on span "Hospitales de Autogestión" at bounding box center [292, 145] width 72 height 7
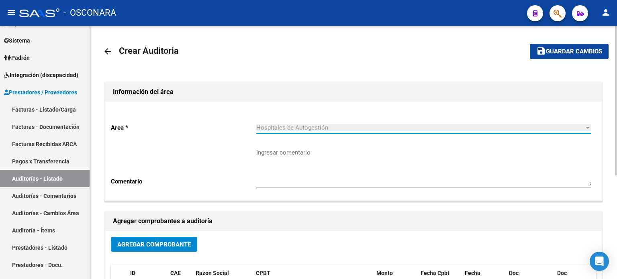
scroll to position [175, 0]
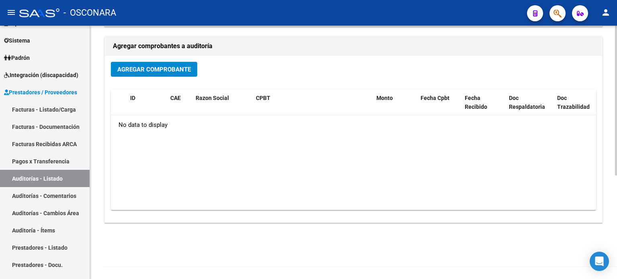
click at [145, 74] on button "Agregar Comprobante" at bounding box center [154, 69] width 86 height 15
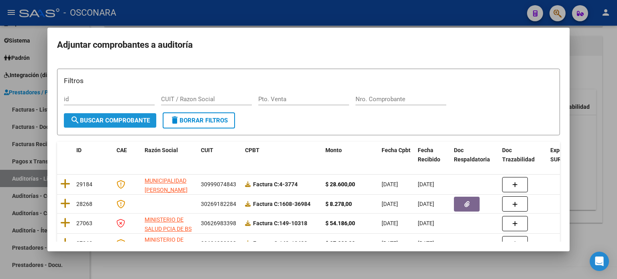
click at [126, 122] on span "search Buscar Comprobante" at bounding box center [110, 120] width 80 height 7
click at [610, 74] on div at bounding box center [308, 139] width 617 height 279
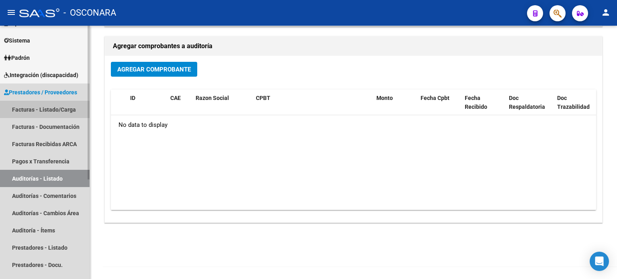
click at [32, 109] on link "Facturas - Listado/Carga" at bounding box center [45, 109] width 90 height 17
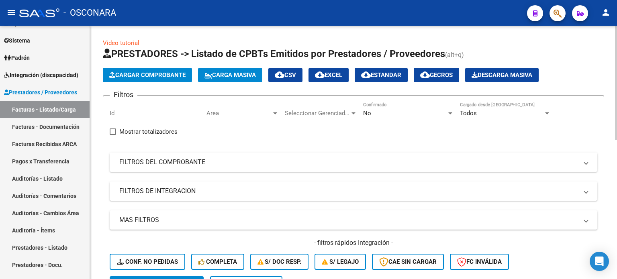
click at [140, 159] on mat-panel-title "FILTROS DEL COMPROBANTE" at bounding box center [348, 162] width 459 height 9
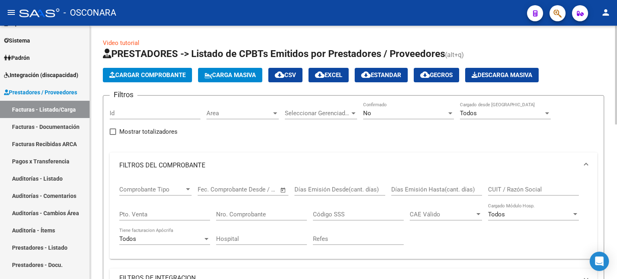
click at [382, 114] on div "No" at bounding box center [405, 113] width 84 height 7
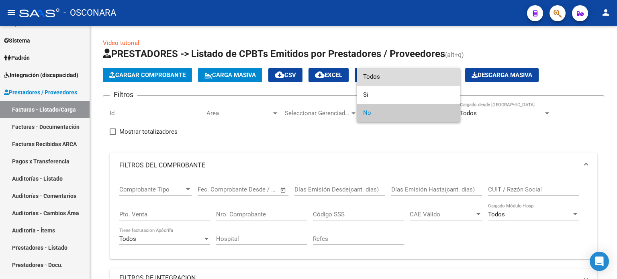
click at [384, 77] on span "Todos" at bounding box center [408, 77] width 91 height 18
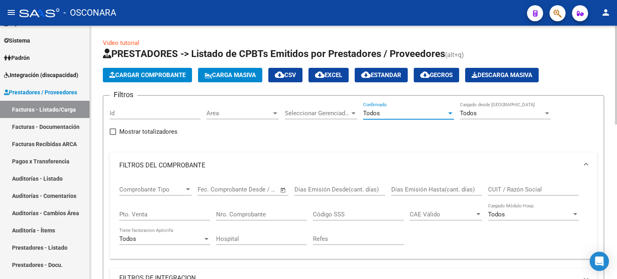
click at [146, 215] on input "Pto. Venta" at bounding box center [164, 214] width 91 height 7
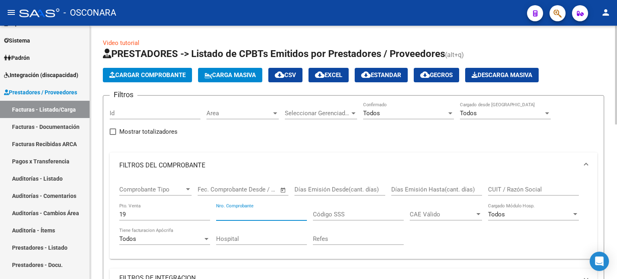
click at [221, 212] on input "Nro. Comprobante" at bounding box center [261, 214] width 91 height 7
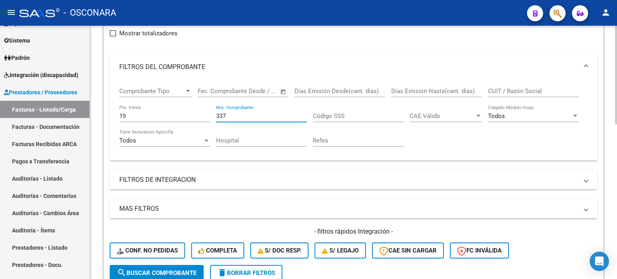
scroll to position [120, 0]
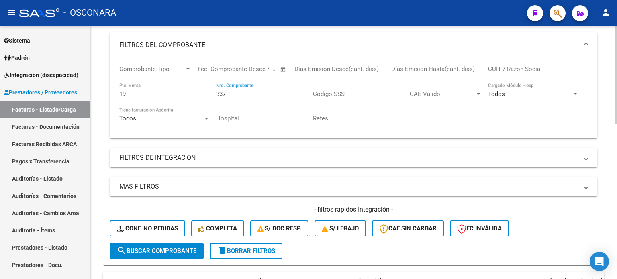
click at [135, 255] on button "search Buscar Comprobante" at bounding box center [157, 251] width 94 height 16
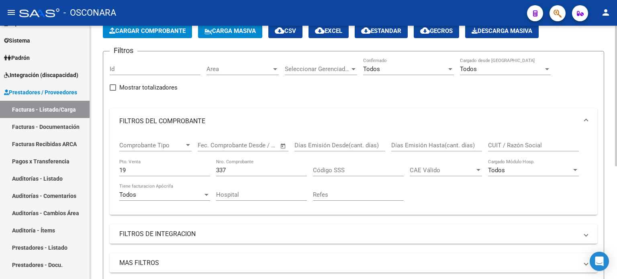
scroll to position [43, 0]
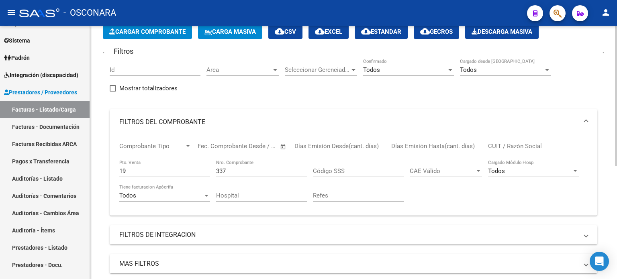
click at [233, 168] on input "337" at bounding box center [261, 170] width 91 height 7
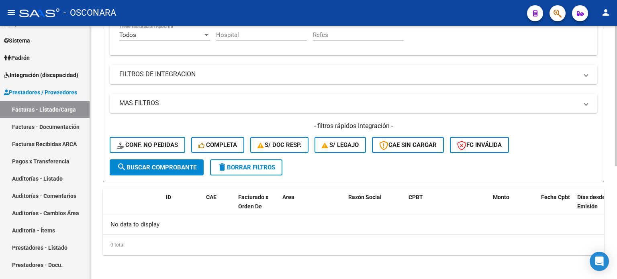
click at [167, 171] on button "search Buscar Comprobante" at bounding box center [157, 167] width 94 height 16
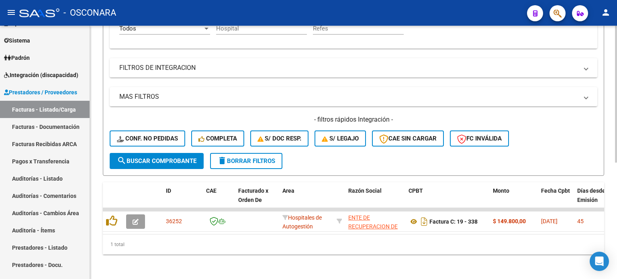
scroll to position [216, 0]
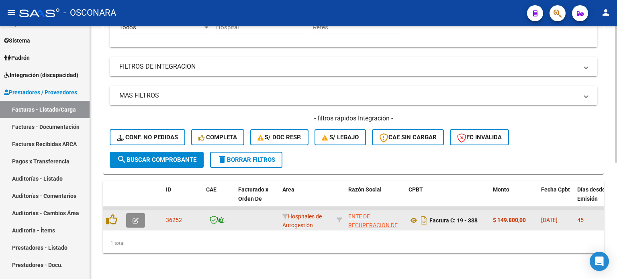
click at [130, 218] on button "button" at bounding box center [135, 220] width 19 height 14
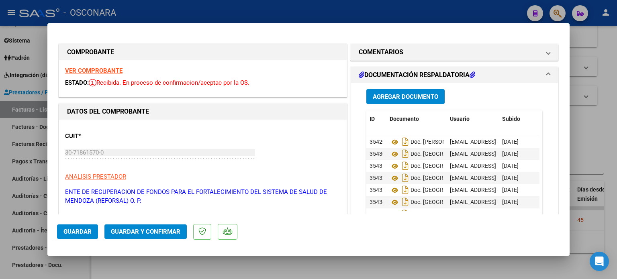
click at [146, 229] on span "Guardar y Confirmar" at bounding box center [145, 231] width 69 height 7
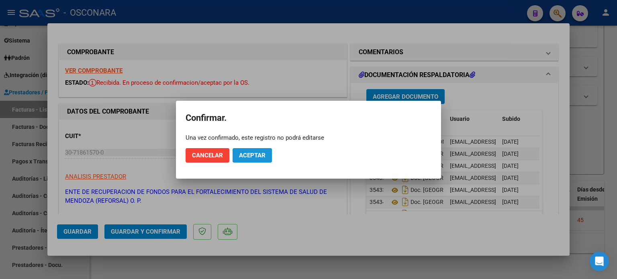
click at [256, 155] on span "Aceptar" at bounding box center [252, 155] width 27 height 7
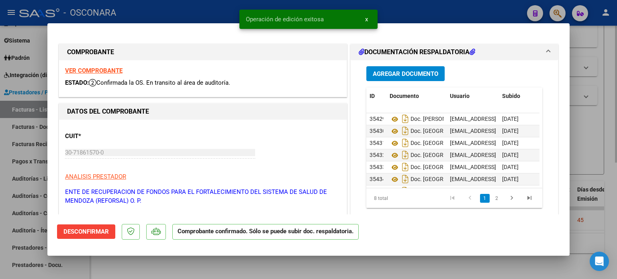
drag, startPoint x: 612, startPoint y: 90, endPoint x: 521, endPoint y: 125, distance: 97.4
click at [612, 90] on div at bounding box center [308, 139] width 617 height 279
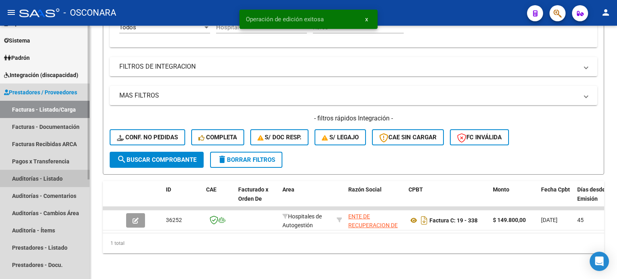
click at [50, 174] on link "Auditorías - Listado" at bounding box center [45, 178] width 90 height 17
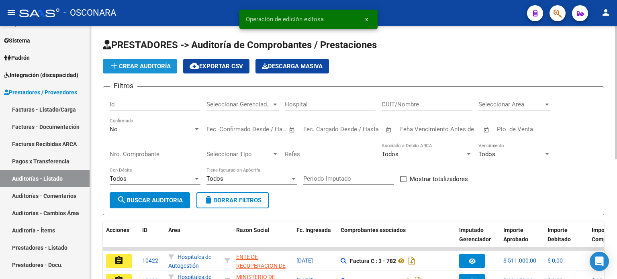
click at [145, 70] on button "add Crear Auditoría" at bounding box center [140, 66] width 74 height 14
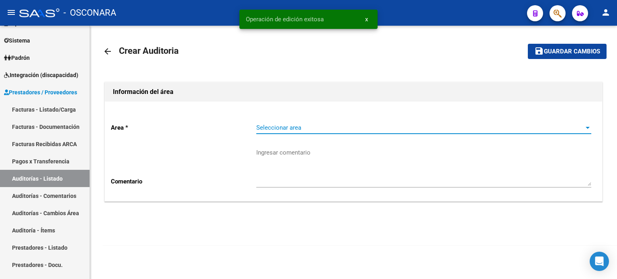
click at [261, 128] on span "Seleccionar area" at bounding box center [420, 127] width 328 height 7
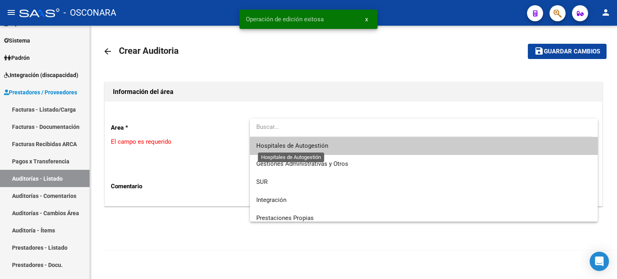
click at [274, 149] on span "Hospitales de Autogestión" at bounding box center [292, 145] width 72 height 7
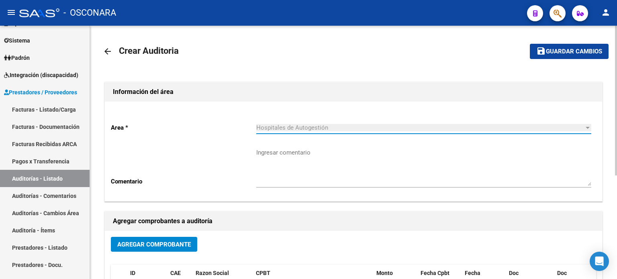
click at [146, 243] on span "Agregar Comprobante" at bounding box center [154, 244] width 74 height 7
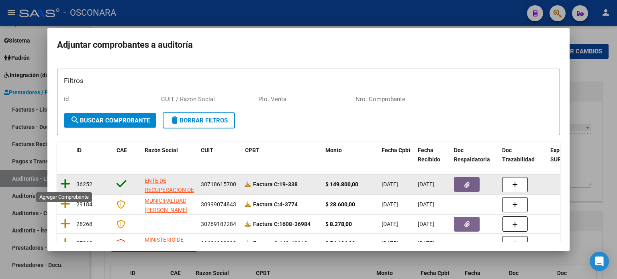
click at [64, 186] on icon at bounding box center [65, 183] width 10 height 11
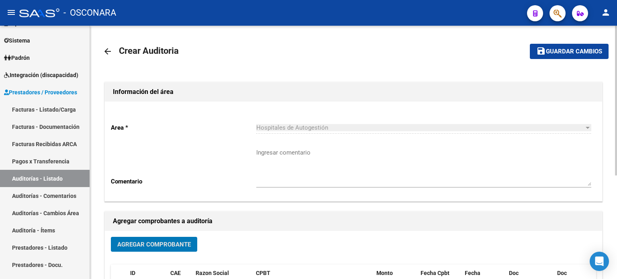
click at [566, 47] on span "save Guardar cambios" at bounding box center [569, 50] width 66 height 7
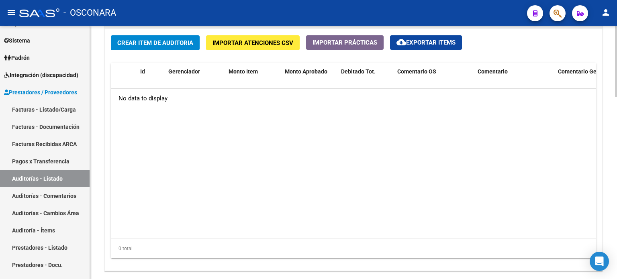
scroll to position [602, 0]
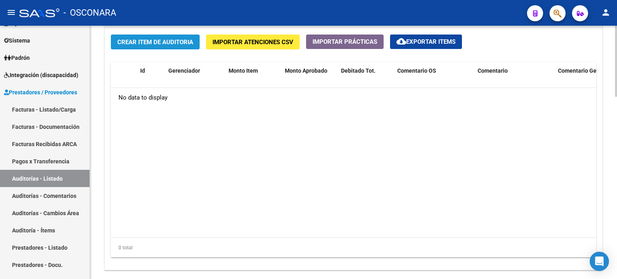
click at [126, 43] on span "Crear Item de Auditoria" at bounding box center [155, 42] width 76 height 7
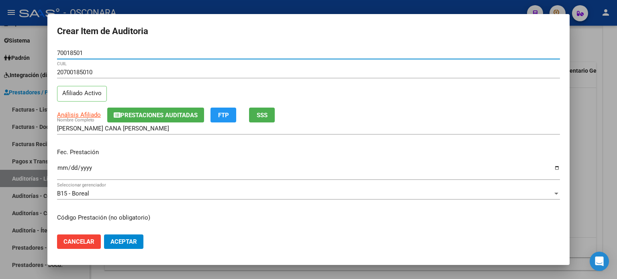
click at [58, 169] on input "Ingresar la fecha" at bounding box center [308, 171] width 503 height 13
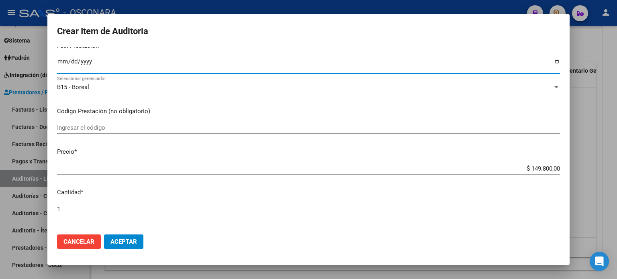
scroll to position [120, 0]
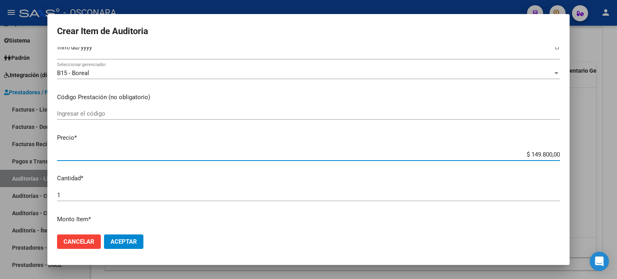
drag, startPoint x: 524, startPoint y: 151, endPoint x: 546, endPoint y: 152, distance: 21.7
click at [546, 152] on input "$ 149.800,00" at bounding box center [308, 154] width 503 height 7
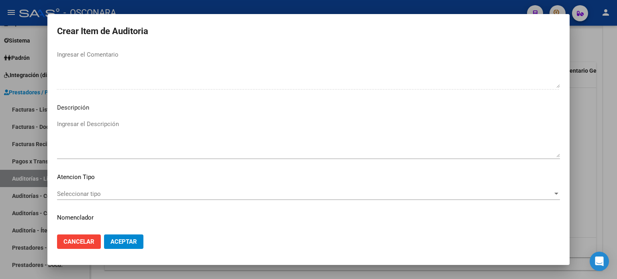
scroll to position [541, 0]
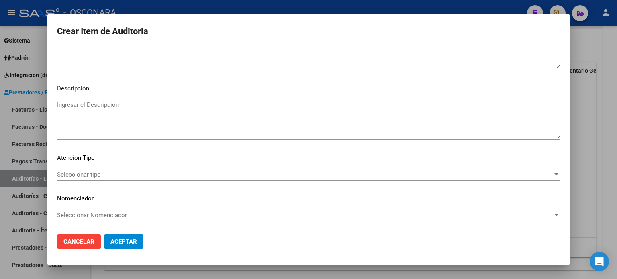
click at [88, 107] on textarea "Ingresar el Descripción" at bounding box center [308, 119] width 503 height 38
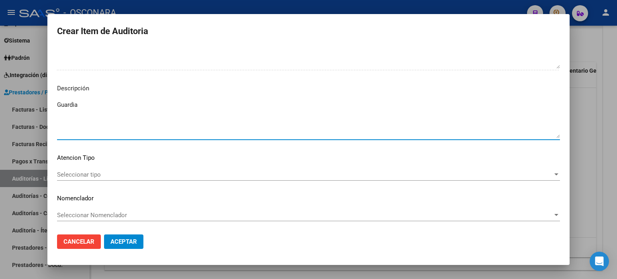
click at [76, 173] on span "Seleccionar tipo" at bounding box center [305, 174] width 496 height 7
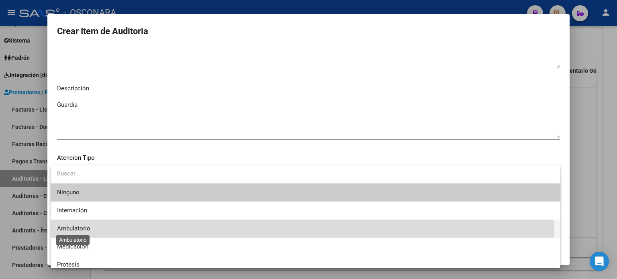
click at [79, 231] on span "Ambulatorio" at bounding box center [73, 228] width 33 height 7
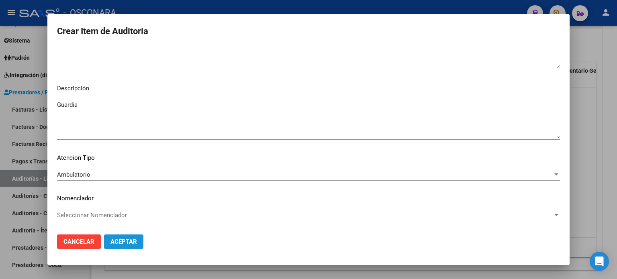
click at [137, 243] on span "Aceptar" at bounding box center [123, 241] width 27 height 7
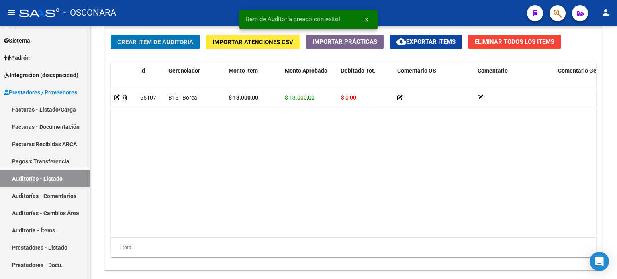
scroll to position [603, 0]
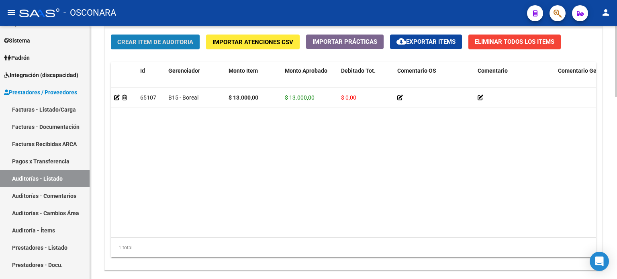
click at [155, 40] on span "Crear Item de Auditoria" at bounding box center [155, 42] width 76 height 7
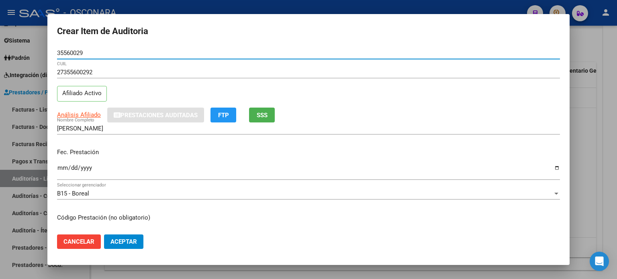
click at [63, 165] on input "Ingresar la fecha" at bounding box center [308, 171] width 503 height 13
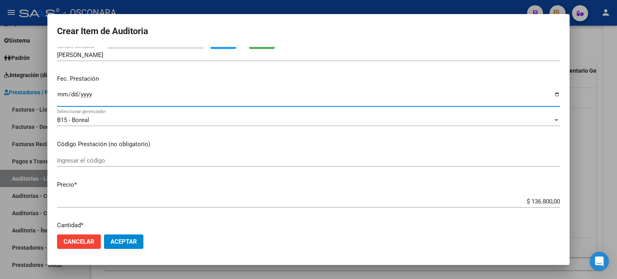
scroll to position [80, 0]
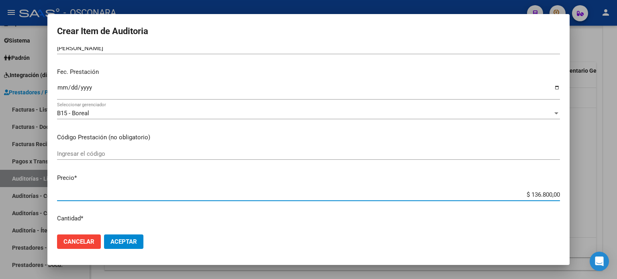
drag, startPoint x: 526, startPoint y: 194, endPoint x: 545, endPoint y: 200, distance: 20.2
click at [545, 200] on div "$ 136.800,00 Ingresar el precio" at bounding box center [308, 195] width 503 height 12
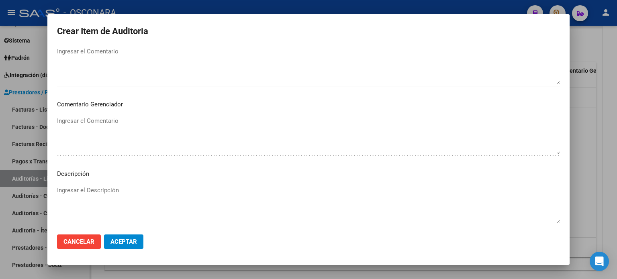
scroll to position [482, 0]
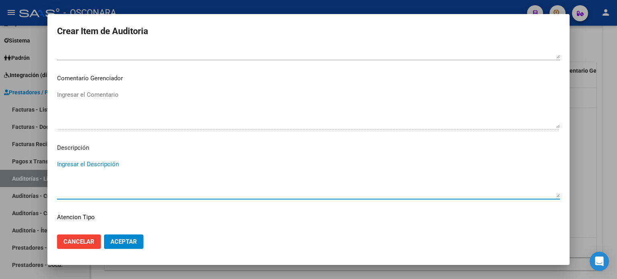
click at [104, 161] on textarea "Ingresar el Descripción" at bounding box center [308, 179] width 503 height 38
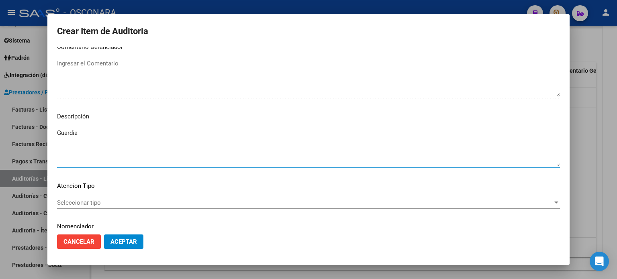
scroll to position [541, 0]
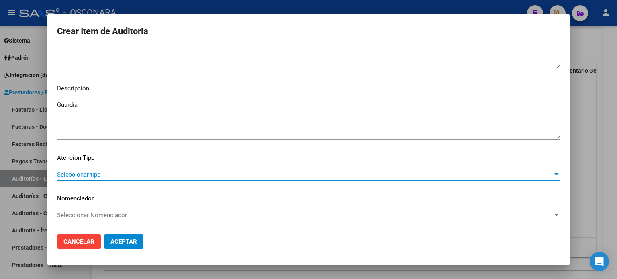
click at [95, 174] on span "Seleccionar tipo" at bounding box center [305, 174] width 496 height 7
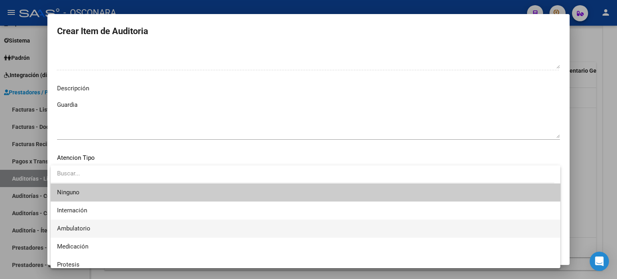
click at [95, 227] on span "Ambulatorio" at bounding box center [305, 229] width 497 height 18
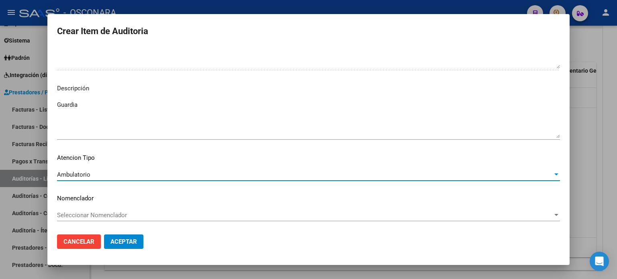
click at [127, 241] on span "Aceptar" at bounding box center [123, 241] width 27 height 7
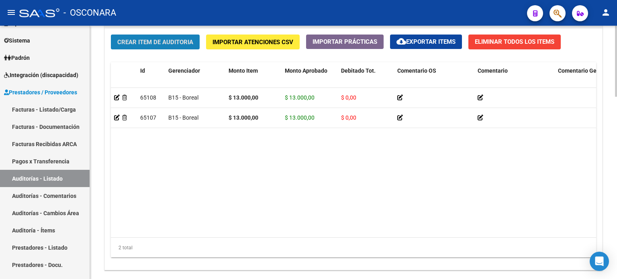
click at [178, 39] on span "Crear Item de Auditoria" at bounding box center [155, 42] width 76 height 7
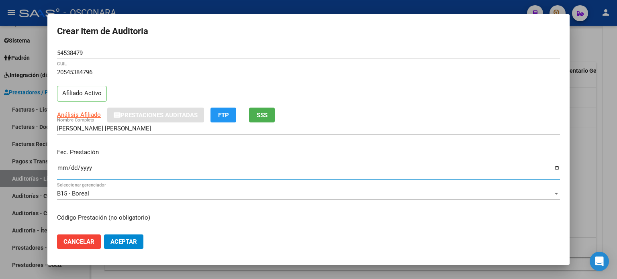
click at [65, 168] on input "Ingresar la fecha" at bounding box center [308, 171] width 503 height 13
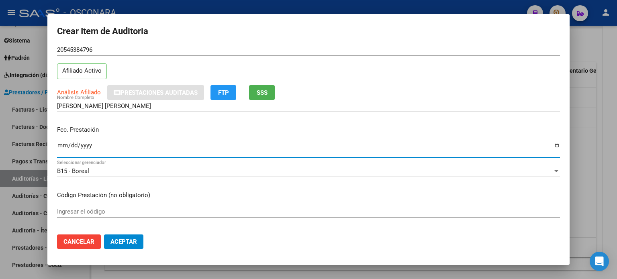
scroll to position [120, 0]
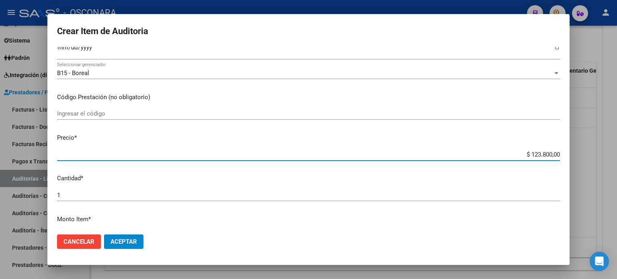
drag, startPoint x: 525, startPoint y: 152, endPoint x: 554, endPoint y: 153, distance: 28.9
click at [554, 153] on app-form-text-field "Precio * $ 123.800,00 Ingresar el precio" at bounding box center [311, 145] width 509 height 25
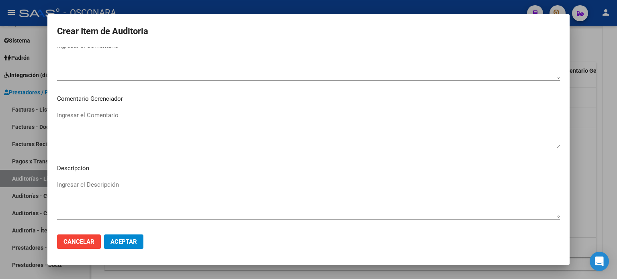
scroll to position [482, 0]
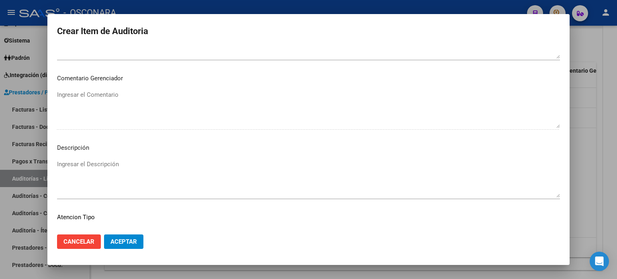
click at [84, 168] on textarea "Ingresar el Descripción" at bounding box center [308, 179] width 503 height 38
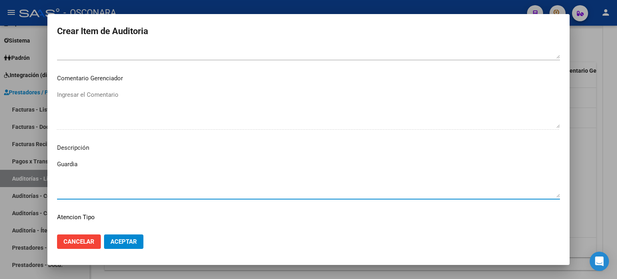
scroll to position [541, 0]
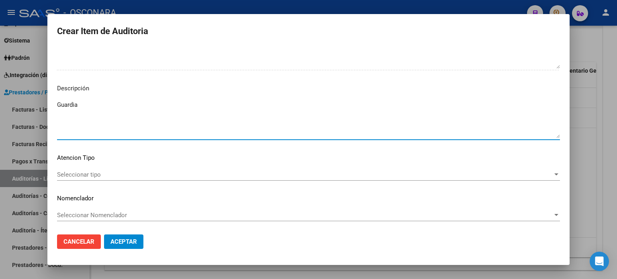
click at [90, 174] on span "Seleccionar tipo" at bounding box center [305, 174] width 496 height 7
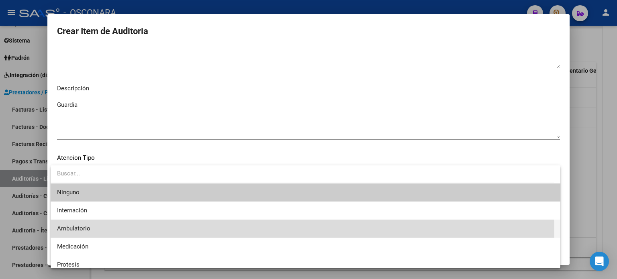
click at [90, 232] on span "Ambulatorio" at bounding box center [305, 229] width 497 height 18
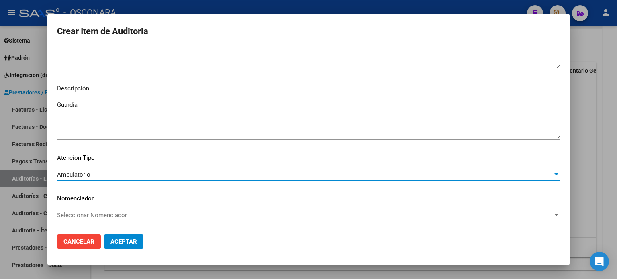
click at [128, 247] on button "Aceptar" at bounding box center [123, 242] width 39 height 14
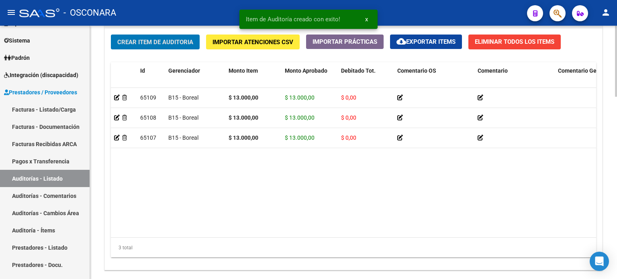
click at [167, 39] on span "Crear Item de Auditoria" at bounding box center [155, 42] width 76 height 7
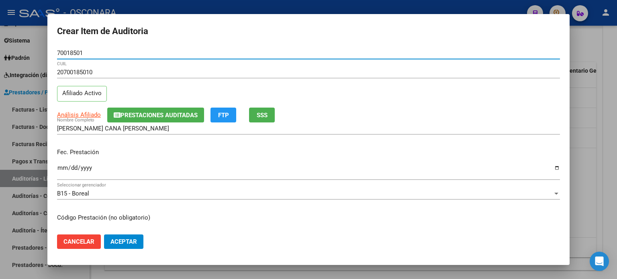
click at [62, 167] on input "Ingresar la fecha" at bounding box center [308, 171] width 503 height 13
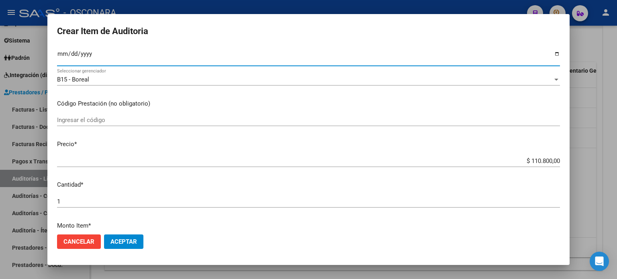
scroll to position [120, 0]
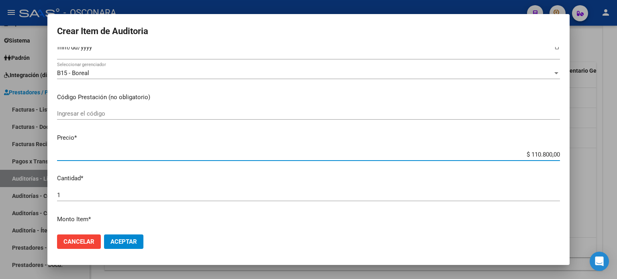
drag, startPoint x: 525, startPoint y: 153, endPoint x: 549, endPoint y: 153, distance: 23.3
click at [549, 153] on input "$ 110.800,00" at bounding box center [308, 154] width 503 height 7
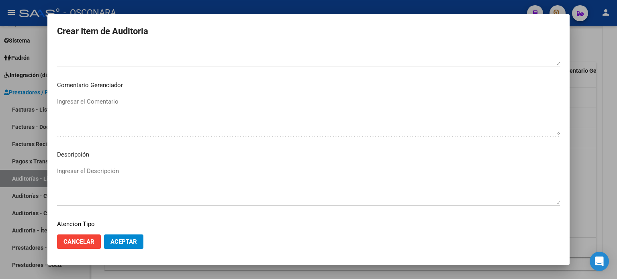
scroll to position [482, 0]
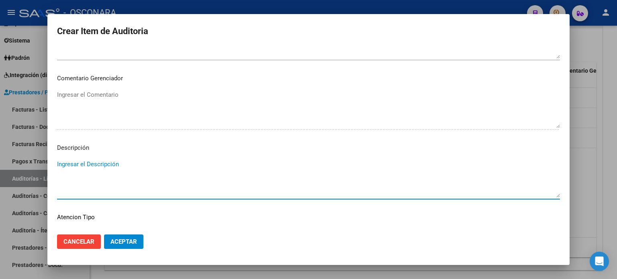
click at [110, 163] on textarea "Ingresar el Descripción" at bounding box center [308, 179] width 503 height 38
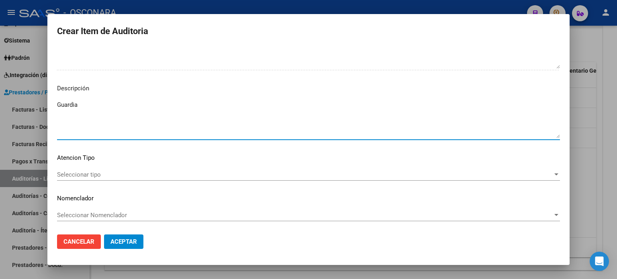
scroll to position [541, 0]
click at [112, 173] on span "Seleccionar tipo" at bounding box center [305, 174] width 496 height 7
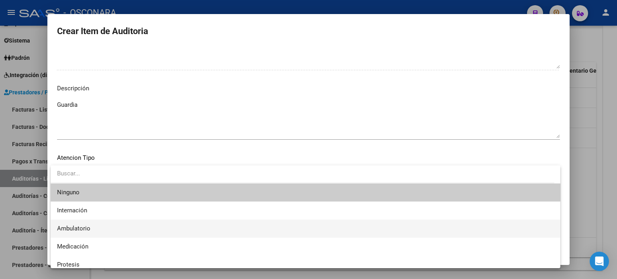
click at [98, 228] on span "Ambulatorio" at bounding box center [305, 229] width 497 height 18
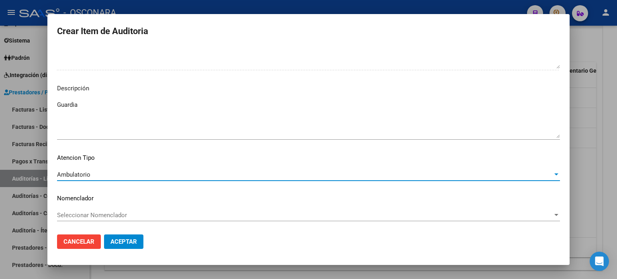
click at [125, 242] on span "Aceptar" at bounding box center [123, 241] width 27 height 7
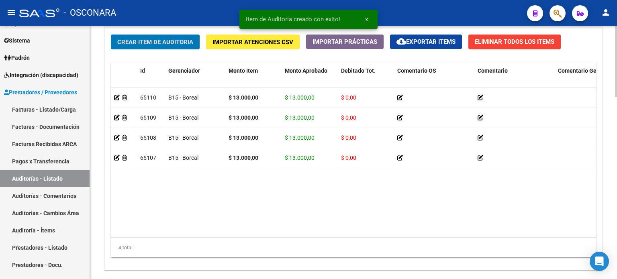
click at [144, 41] on span "Crear Item de Auditoria" at bounding box center [155, 42] width 76 height 7
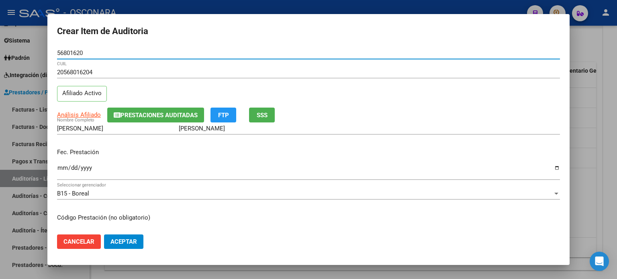
click at [61, 170] on input "Ingresar la fecha" at bounding box center [308, 171] width 503 height 13
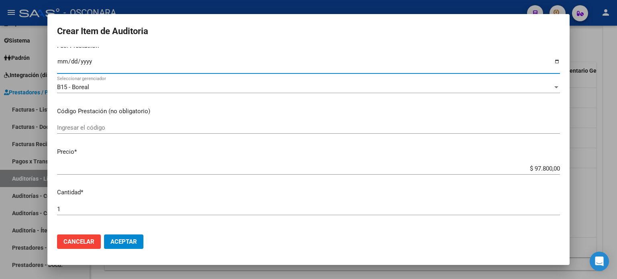
scroll to position [120, 0]
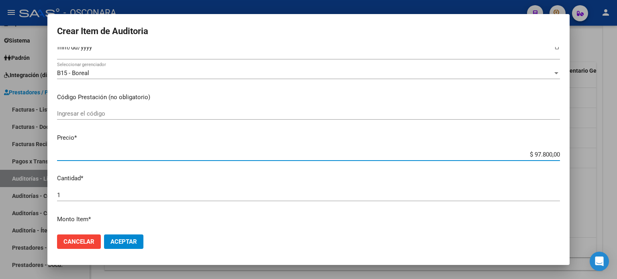
drag, startPoint x: 527, startPoint y: 154, endPoint x: 545, endPoint y: 154, distance: 18.1
click at [545, 154] on input "$ 97.800,00" at bounding box center [308, 154] width 503 height 7
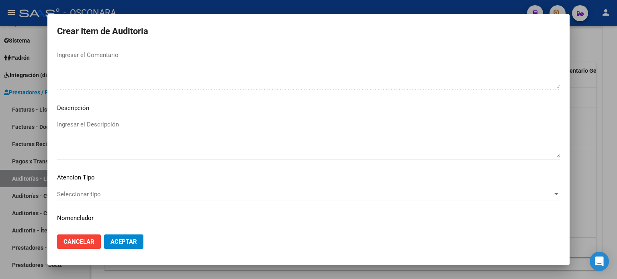
scroll to position [522, 0]
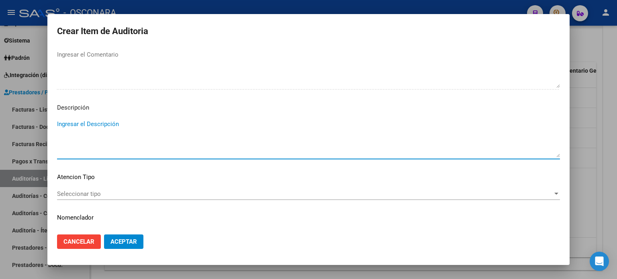
click at [74, 123] on textarea "Ingresar el Descripción" at bounding box center [308, 139] width 503 height 38
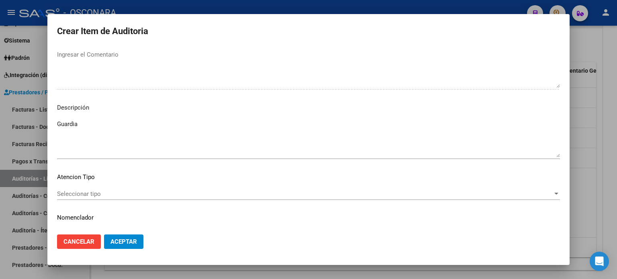
click at [86, 188] on div "Seleccionar tipo Seleccionar tipo" at bounding box center [308, 194] width 503 height 12
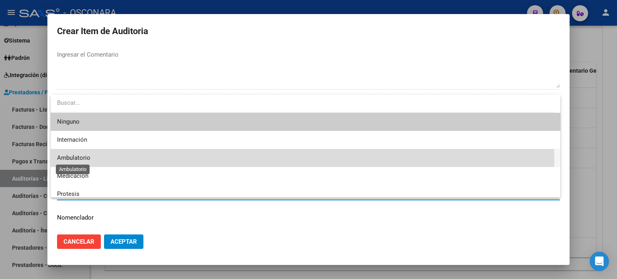
click at [85, 157] on span "Ambulatorio" at bounding box center [73, 157] width 33 height 7
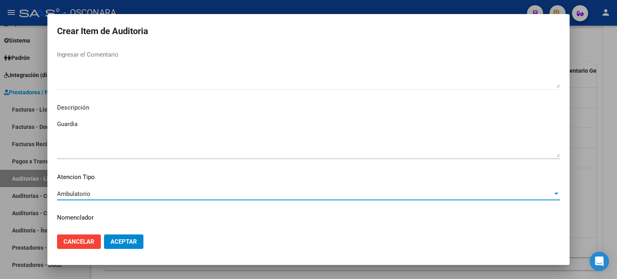
click at [127, 241] on span "Aceptar" at bounding box center [123, 241] width 27 height 7
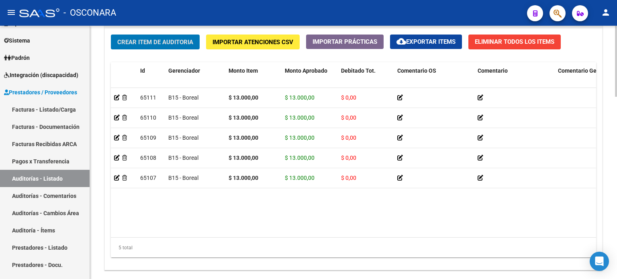
click at [151, 40] on span "Crear Item de Auditoria" at bounding box center [155, 42] width 76 height 7
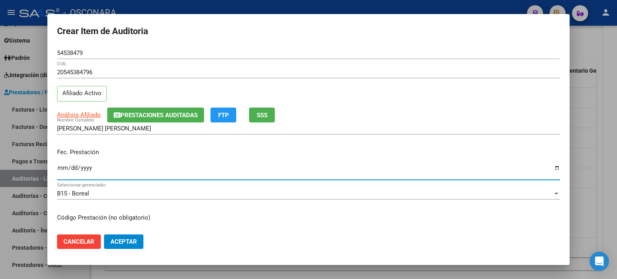
click at [63, 168] on input "Ingresar la fecha" at bounding box center [308, 171] width 503 height 13
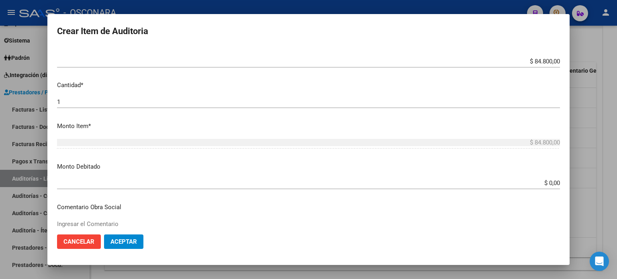
scroll to position [161, 0]
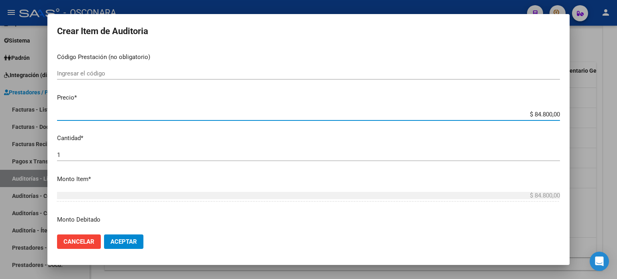
drag, startPoint x: 527, startPoint y: 112, endPoint x: 548, endPoint y: 113, distance: 20.5
click at [548, 113] on input "$ 84.800,00" at bounding box center [308, 114] width 503 height 7
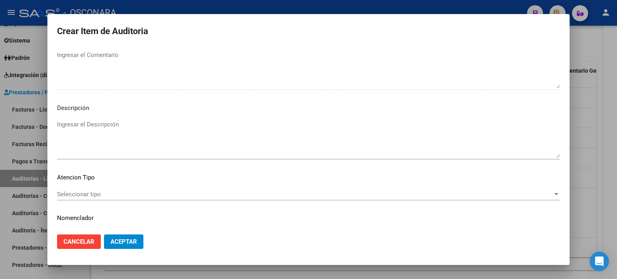
scroll to position [541, 0]
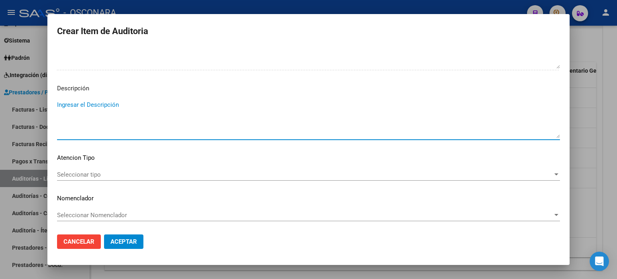
click at [77, 104] on textarea "Ingresar el Descripción" at bounding box center [308, 119] width 503 height 38
click at [103, 169] on div "Seleccionar tipo Seleccionar tipo" at bounding box center [308, 175] width 503 height 12
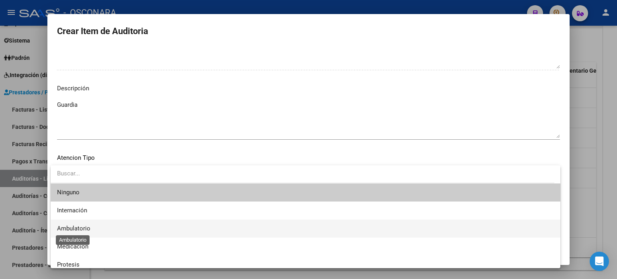
click at [74, 229] on span "Ambulatorio" at bounding box center [73, 228] width 33 height 7
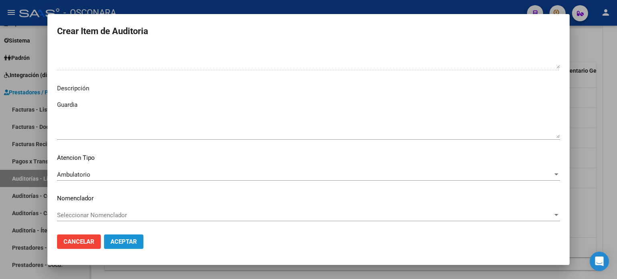
click at [118, 245] on span "Aceptar" at bounding box center [123, 241] width 27 height 7
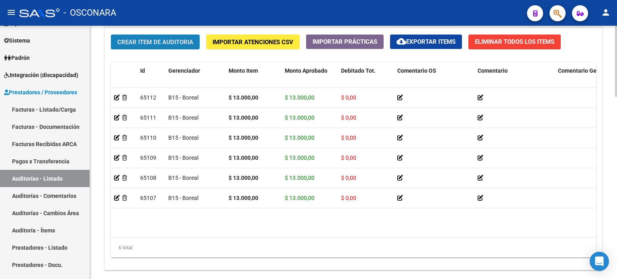
click at [137, 40] on span "Crear Item de Auditoria" at bounding box center [155, 42] width 76 height 7
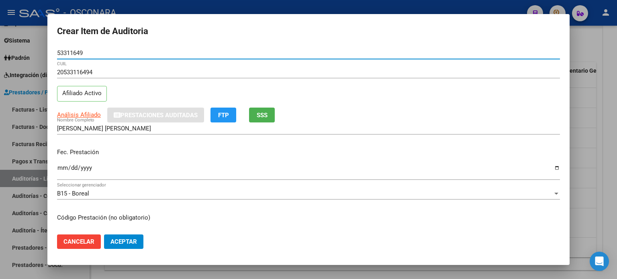
click at [61, 167] on input "Ingresar la fecha" at bounding box center [308, 171] width 503 height 13
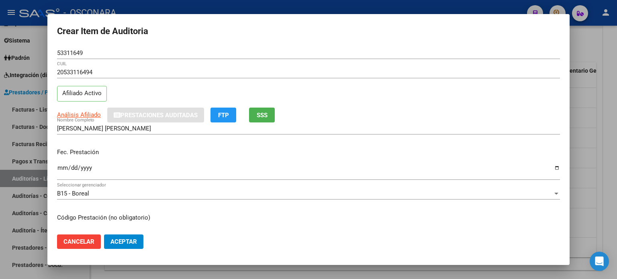
click at [127, 107] on div "20533116494 CUIL Afiliado Activo" at bounding box center [308, 86] width 503 height 41
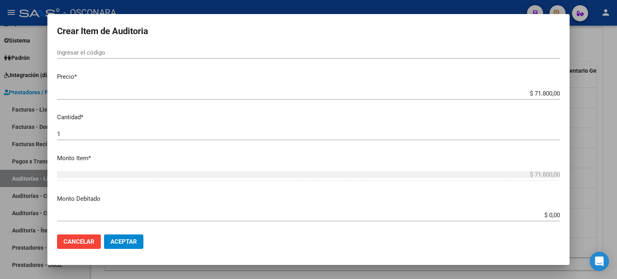
scroll to position [201, 0]
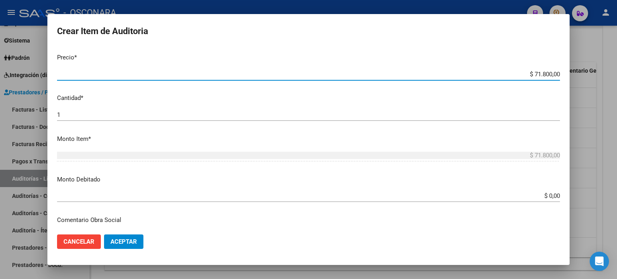
drag, startPoint x: 526, startPoint y: 72, endPoint x: 545, endPoint y: 77, distance: 19.9
click at [545, 77] on input "$ 71.800,00" at bounding box center [308, 74] width 503 height 7
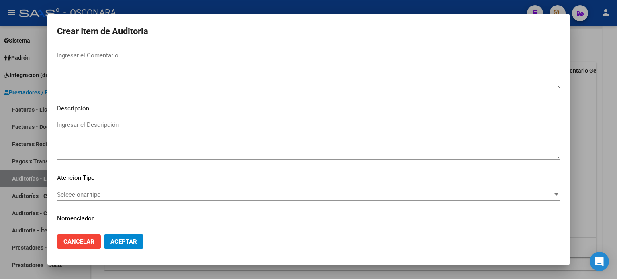
scroll to position [541, 0]
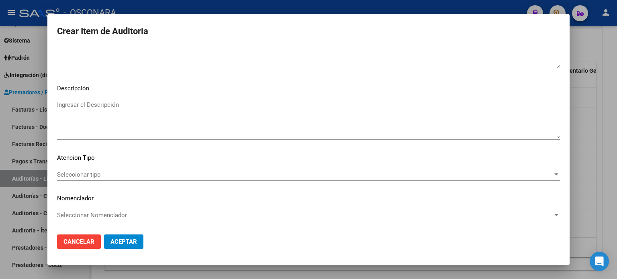
click at [107, 102] on textarea "Ingresar el Descripción" at bounding box center [308, 119] width 503 height 38
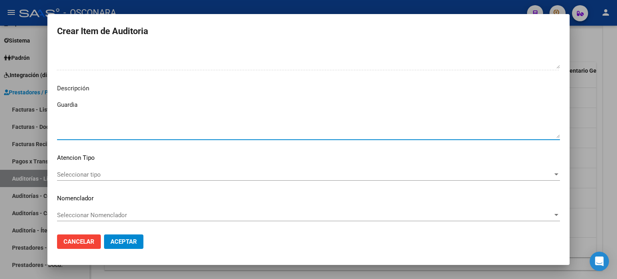
click at [98, 171] on span "Seleccionar tipo" at bounding box center [305, 174] width 496 height 7
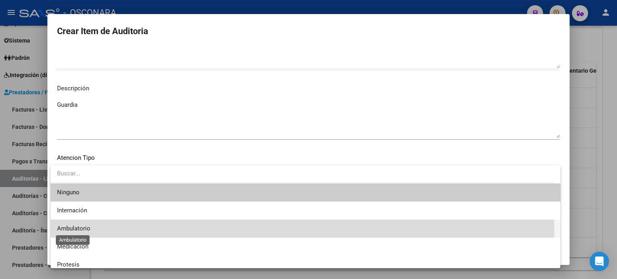
click at [71, 229] on span "Ambulatorio" at bounding box center [73, 228] width 33 height 7
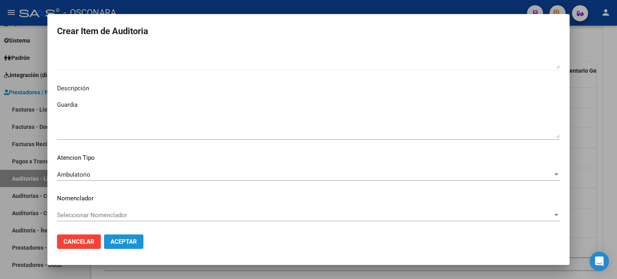
click at [120, 239] on span "Aceptar" at bounding box center [123, 241] width 27 height 7
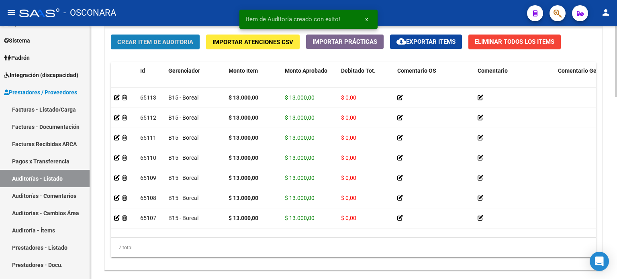
click at [151, 40] on span "Crear Item de Auditoria" at bounding box center [155, 42] width 76 height 7
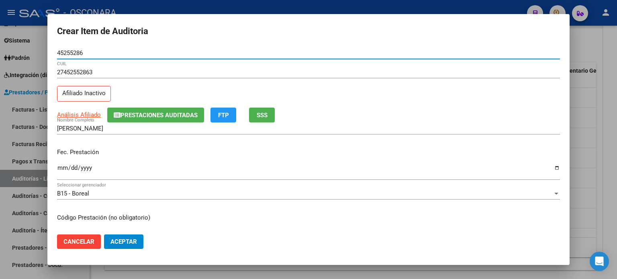
click at [259, 112] on span "SSS" at bounding box center [262, 115] width 11 height 7
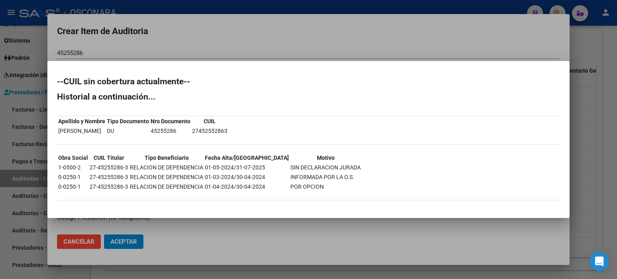
click at [391, 37] on div at bounding box center [308, 139] width 617 height 279
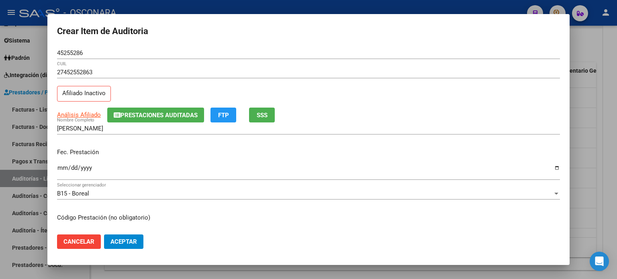
click at [64, 166] on input "Ingresar la fecha" at bounding box center [308, 171] width 503 height 13
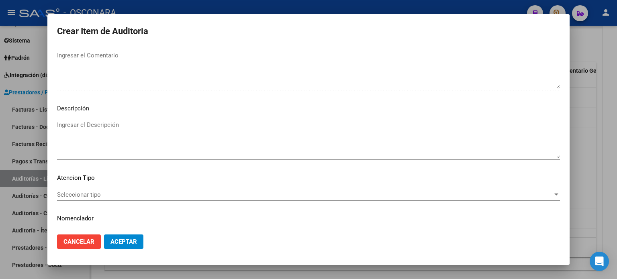
scroll to position [522, 0]
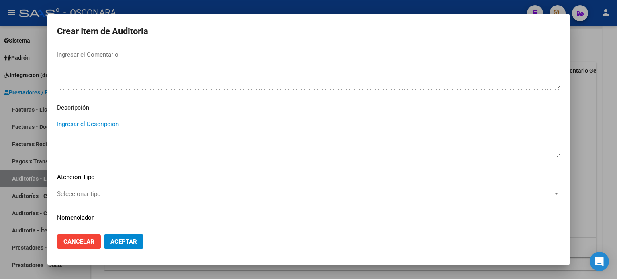
click at [108, 122] on textarea "Ingresar el Descripción" at bounding box center [308, 139] width 503 height 38
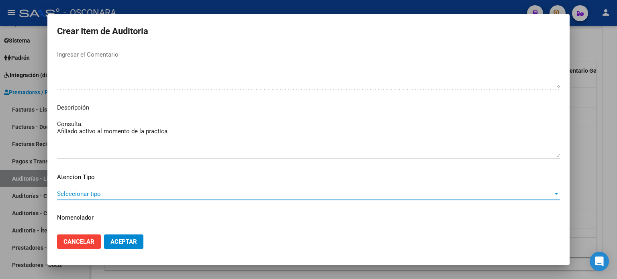
click at [91, 193] on span "Seleccionar tipo" at bounding box center [305, 193] width 496 height 7
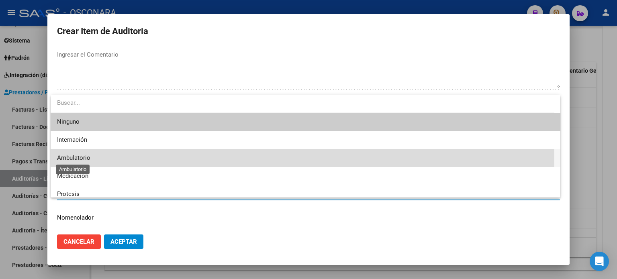
click at [84, 157] on span "Ambulatorio" at bounding box center [73, 157] width 33 height 7
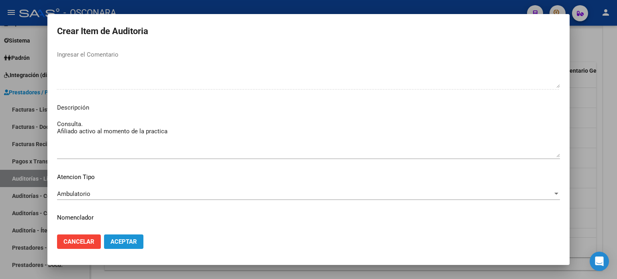
click at [127, 241] on span "Aceptar" at bounding box center [123, 241] width 27 height 7
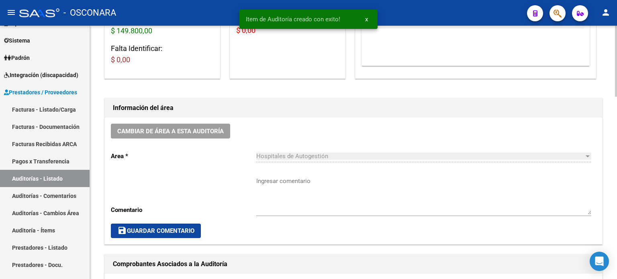
scroll to position [0, 0]
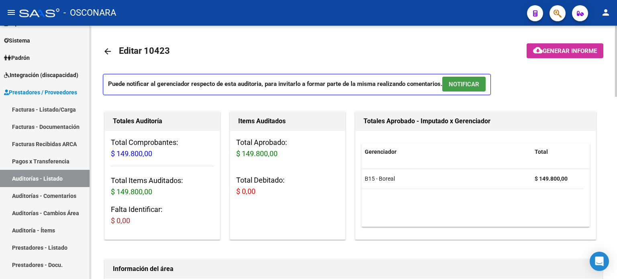
click at [467, 84] on span "NOTIFICAR" at bounding box center [464, 84] width 31 height 7
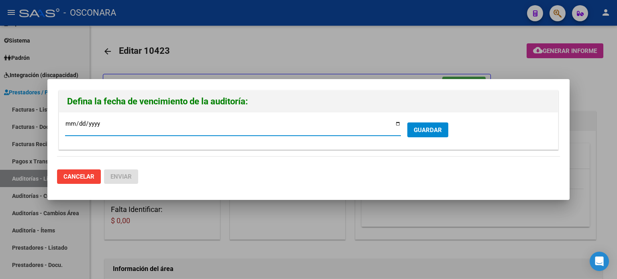
click at [436, 129] on span "GUARDAR" at bounding box center [428, 130] width 28 height 7
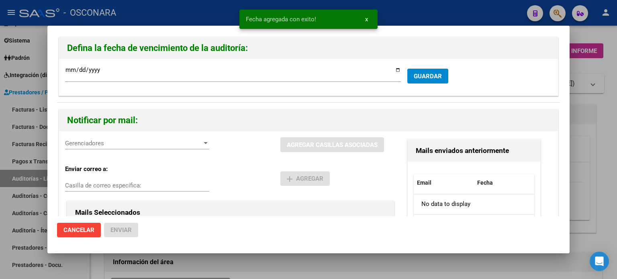
click at [105, 143] on span "Gerenciadores" at bounding box center [133, 143] width 137 height 7
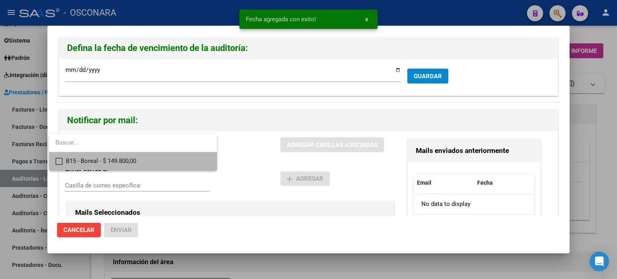
click at [63, 159] on mat-option "B15 - Boreal - $ 149.800,00" at bounding box center [133, 161] width 168 height 18
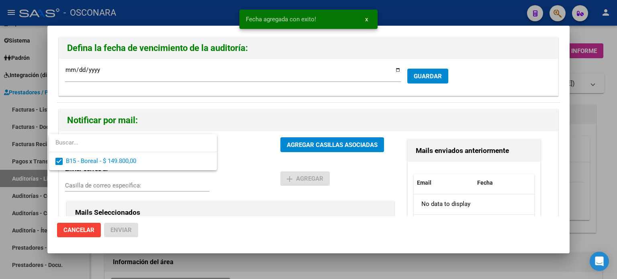
click at [319, 146] on div at bounding box center [308, 139] width 617 height 279
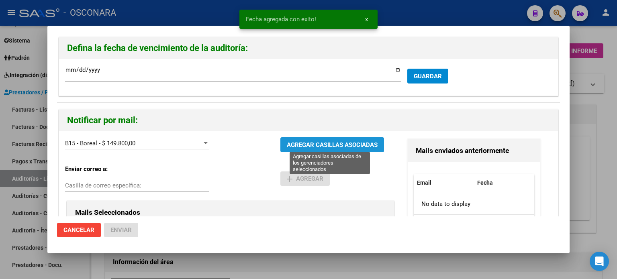
click at [336, 144] on span "AGREGAR CASILLAS ASOCIADAS" at bounding box center [332, 144] width 91 height 7
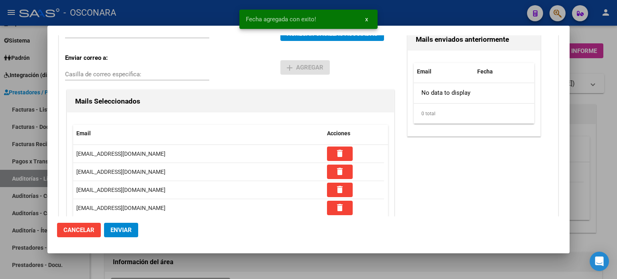
scroll to position [201, 0]
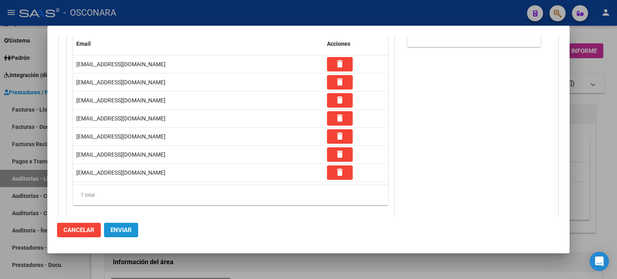
click at [117, 233] on span "Enviar" at bounding box center [120, 230] width 21 height 7
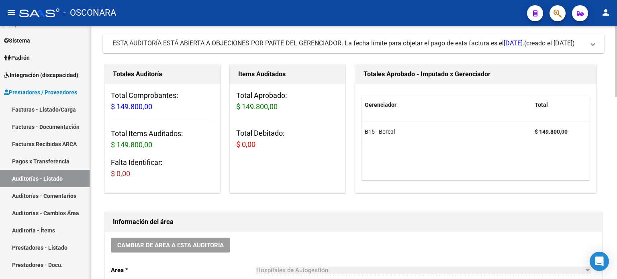
scroll to position [0, 0]
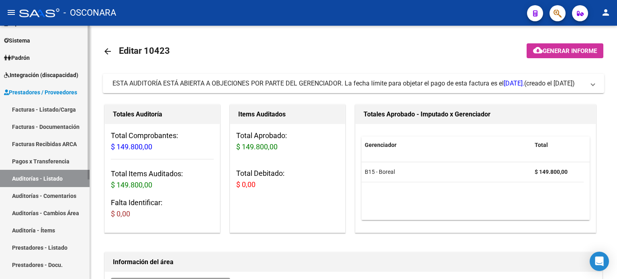
click at [39, 106] on link "Facturas - Listado/Carga" at bounding box center [45, 109] width 90 height 17
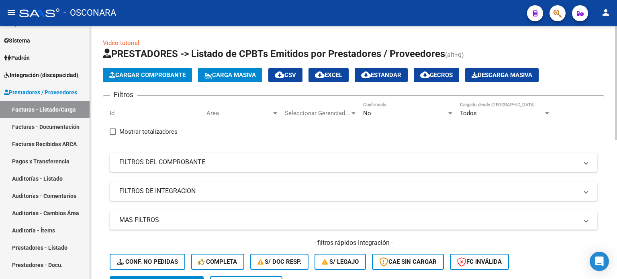
click at [166, 75] on span "Cargar Comprobante" at bounding box center [147, 74] width 76 height 7
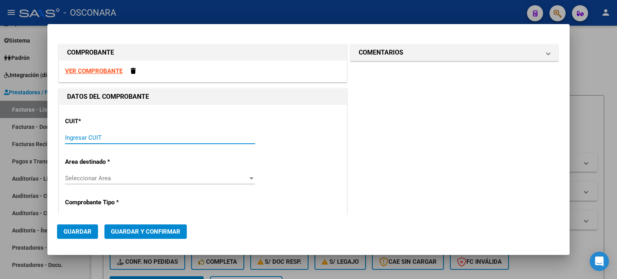
click at [130, 137] on input "Ingresar CUIT" at bounding box center [160, 137] width 190 height 7
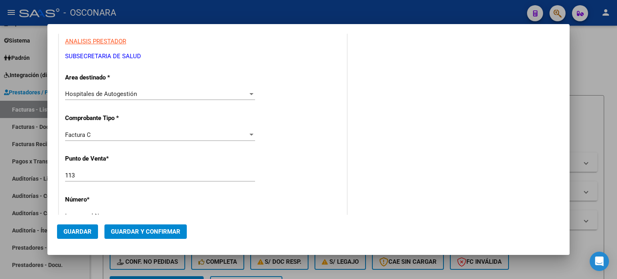
scroll to position [201, 0]
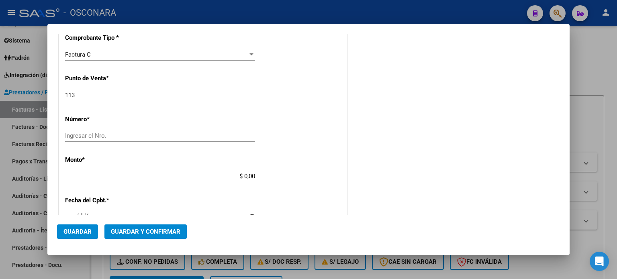
click at [116, 136] on input "Ingresar el Nro." at bounding box center [160, 135] width 190 height 7
click at [245, 176] on input "$ 0,00" at bounding box center [160, 176] width 190 height 7
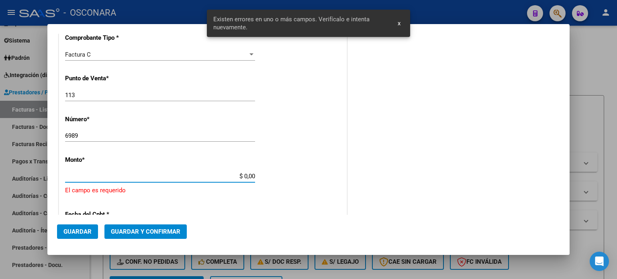
scroll to position [249, 0]
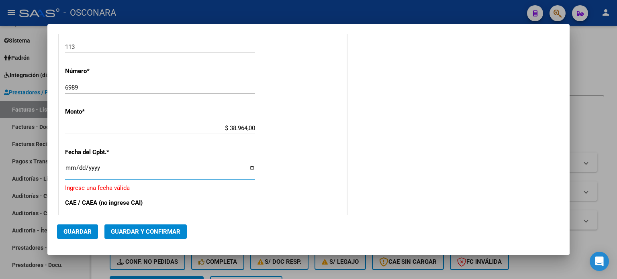
click at [69, 170] on input "Ingresar la fecha" at bounding box center [160, 171] width 190 height 13
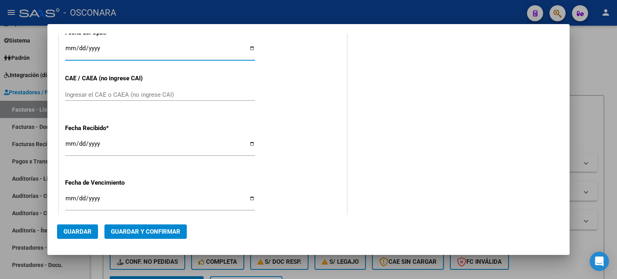
scroll to position [410, 0]
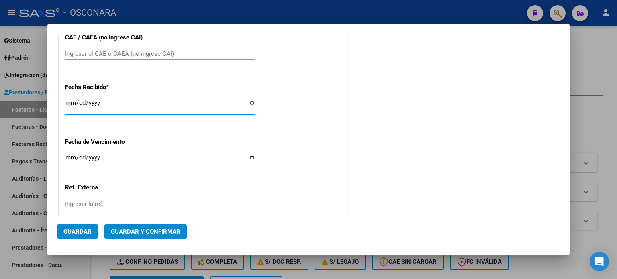
click at [68, 104] on input "[DATE]" at bounding box center [160, 106] width 190 height 13
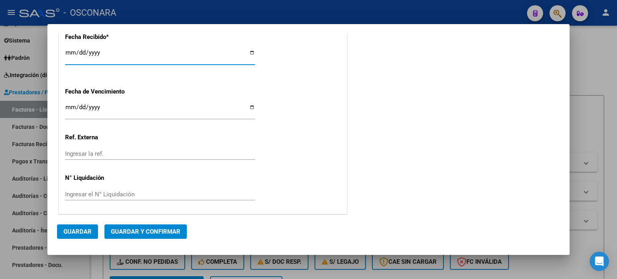
scroll to position [460, 0]
click at [148, 229] on span "Guardar y Confirmar" at bounding box center [145, 231] width 69 height 7
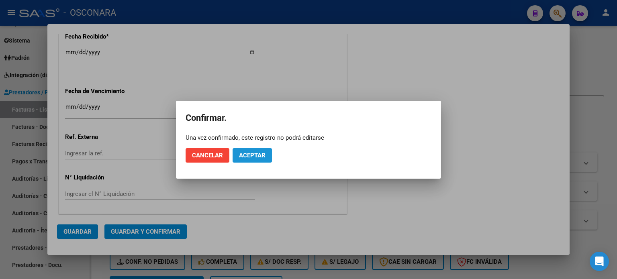
click at [258, 155] on span "Aceptar" at bounding box center [252, 155] width 27 height 7
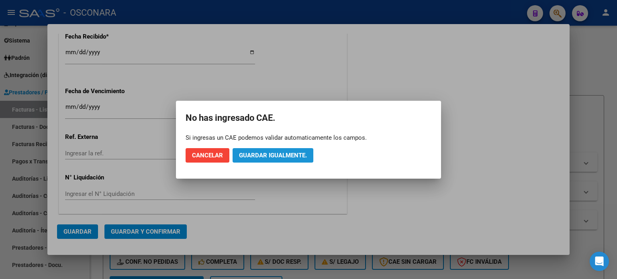
click at [275, 154] on span "Guardar igualmente." at bounding box center [273, 155] width 68 height 7
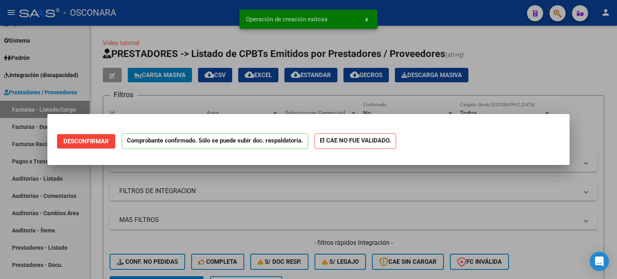
scroll to position [0, 0]
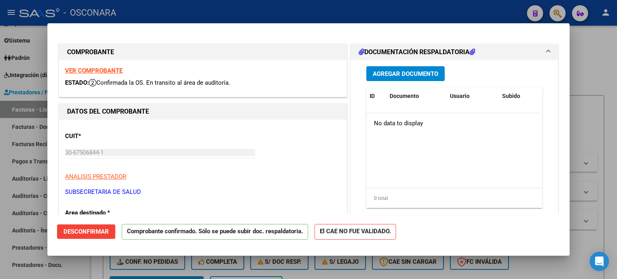
click at [586, 68] on div at bounding box center [308, 139] width 617 height 279
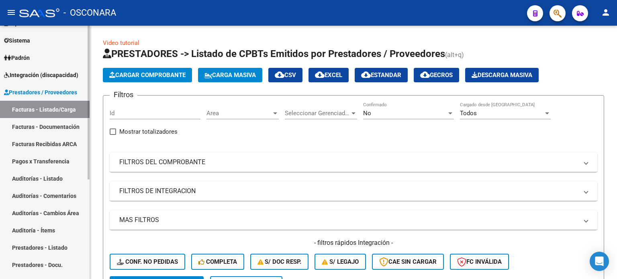
click at [42, 181] on link "Auditorías - Listado" at bounding box center [45, 178] width 90 height 17
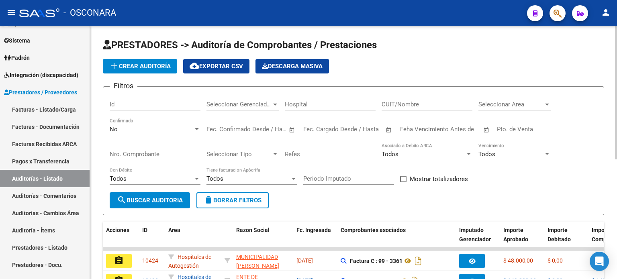
click at [133, 64] on span "add Crear Auditoría" at bounding box center [139, 66] width 61 height 7
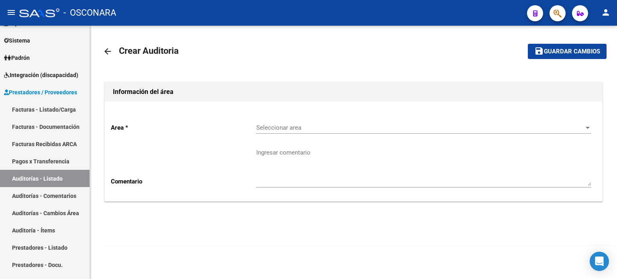
click at [304, 127] on span "Seleccionar area" at bounding box center [420, 127] width 328 height 7
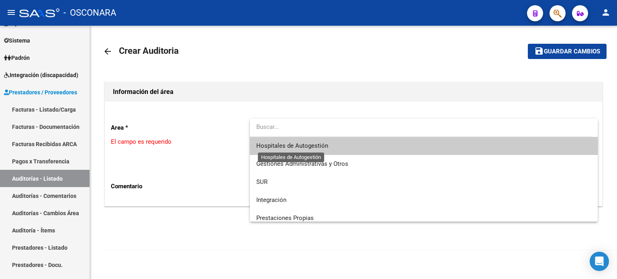
click at [301, 147] on span "Hospitales de Autogestión" at bounding box center [292, 145] width 72 height 7
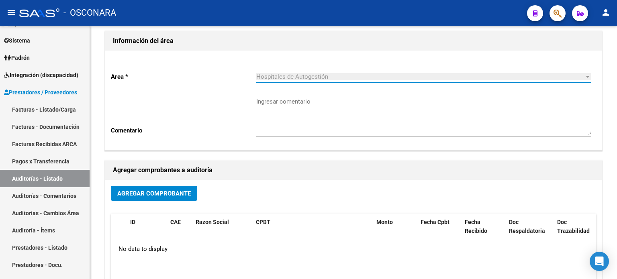
scroll to position [120, 0]
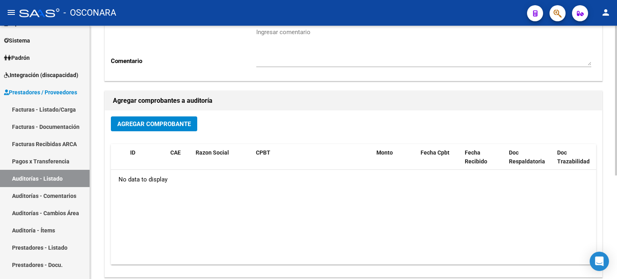
click at [162, 118] on button "Agregar Comprobante" at bounding box center [154, 123] width 86 height 15
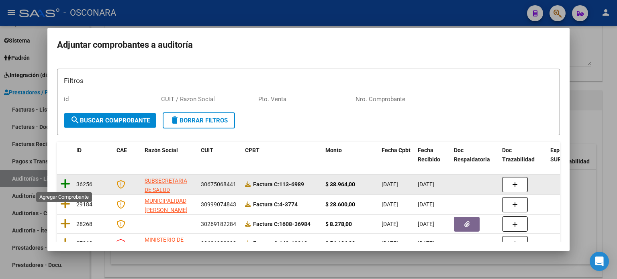
click at [61, 184] on icon at bounding box center [65, 183] width 10 height 11
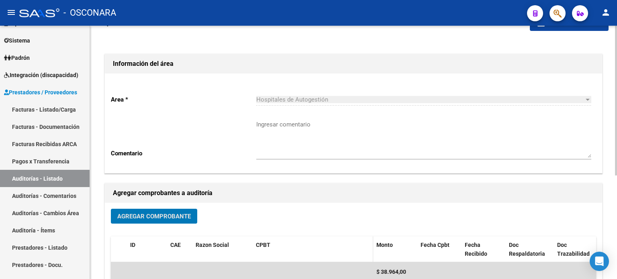
scroll to position [0, 0]
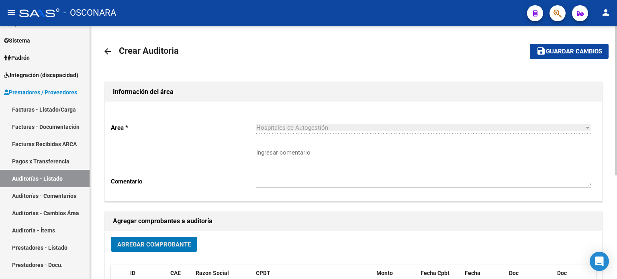
click at [566, 53] on span "Guardar cambios" at bounding box center [574, 51] width 56 height 7
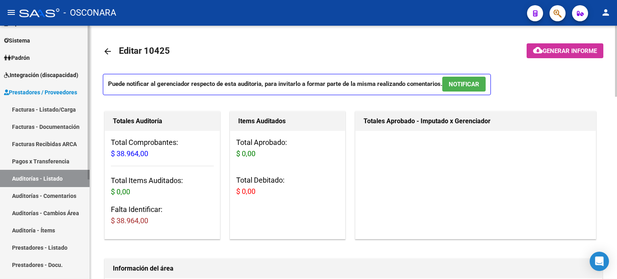
click at [37, 110] on link "Facturas - Listado/Carga" at bounding box center [45, 109] width 90 height 17
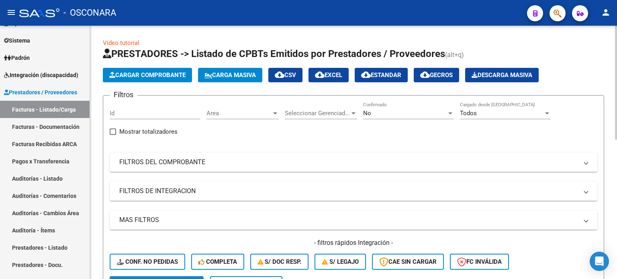
click at [171, 73] on span "Cargar Comprobante" at bounding box center [147, 74] width 76 height 7
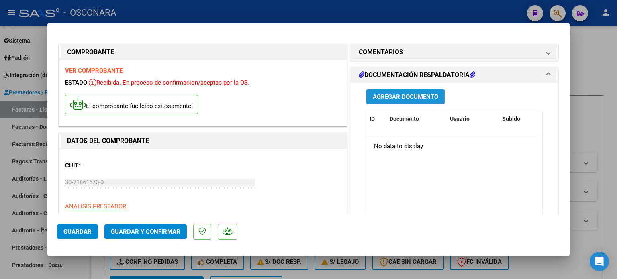
click at [389, 96] on span "Agregar Documento" at bounding box center [405, 96] width 65 height 7
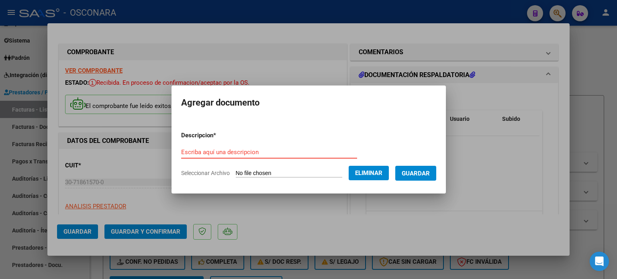
click at [267, 154] on input "Escriba aquí una descripcion" at bounding box center [269, 152] width 176 height 7
click at [423, 168] on button "Guardar" at bounding box center [415, 173] width 41 height 15
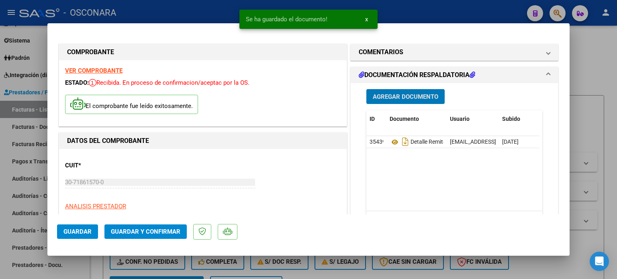
click at [421, 93] on span "Agregar Documento" at bounding box center [405, 96] width 65 height 7
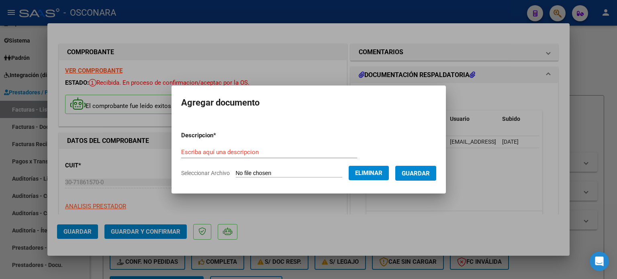
click at [213, 146] on div "Escriba aquí una descripcion" at bounding box center [269, 152] width 176 height 12
click at [417, 173] on span "Guardar" at bounding box center [416, 173] width 28 height 7
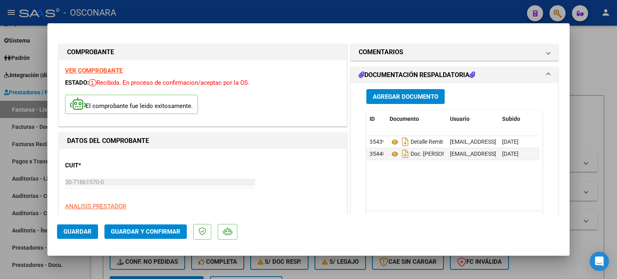
click at [595, 45] on div at bounding box center [308, 139] width 617 height 279
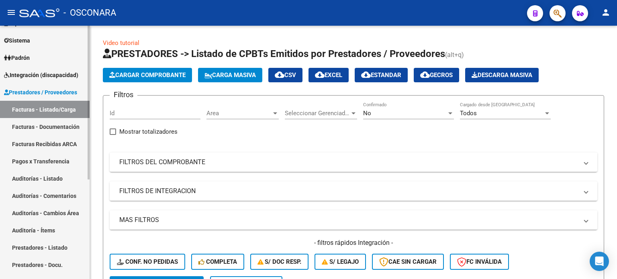
click at [46, 175] on link "Auditorías - Listado" at bounding box center [45, 178] width 90 height 17
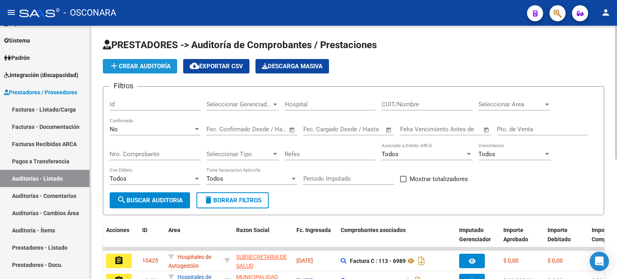
click at [141, 65] on span "add Crear Auditoría" at bounding box center [139, 66] width 61 height 7
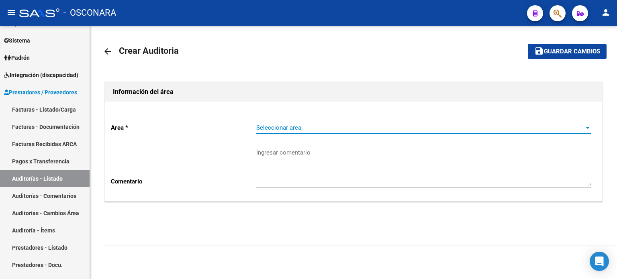
click at [317, 131] on span "Seleccionar area" at bounding box center [420, 127] width 328 height 7
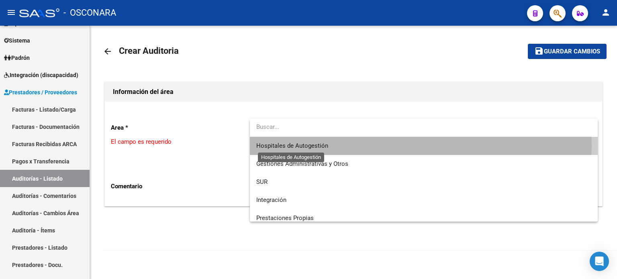
click at [315, 146] on span "Hospitales de Autogestión" at bounding box center [292, 145] width 72 height 7
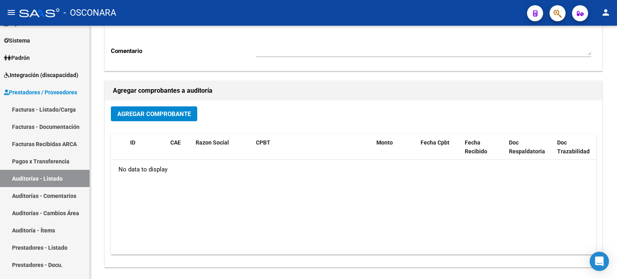
scroll to position [161, 0]
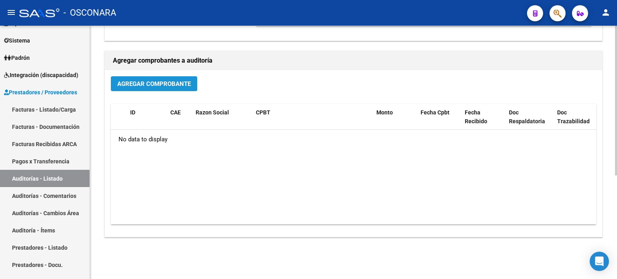
click at [167, 83] on span "Agregar Comprobante" at bounding box center [154, 83] width 74 height 7
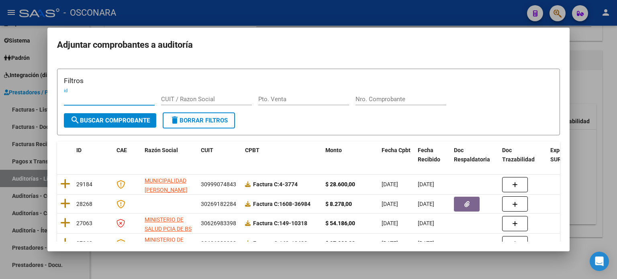
click at [615, 74] on div at bounding box center [308, 139] width 617 height 279
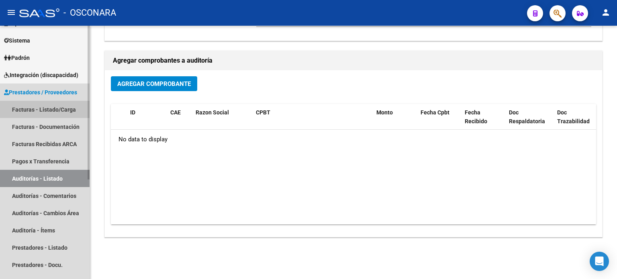
click at [32, 110] on link "Facturas - Listado/Carga" at bounding box center [45, 109] width 90 height 17
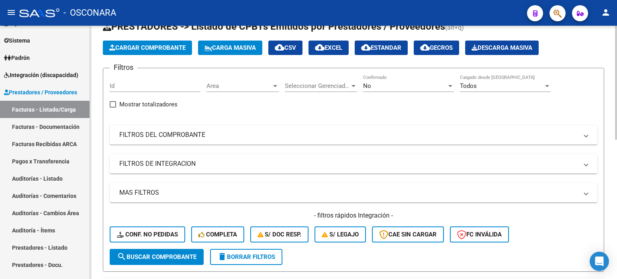
scroll to position [40, 0]
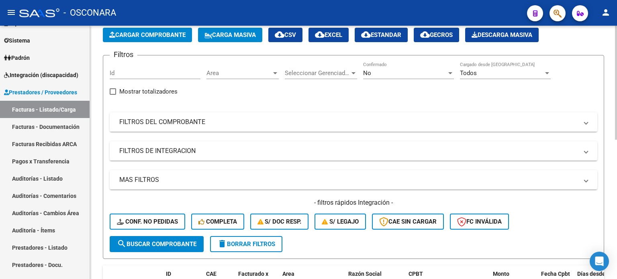
click at [124, 124] on mat-panel-title "FILTROS DEL COMPROBANTE" at bounding box center [348, 122] width 459 height 9
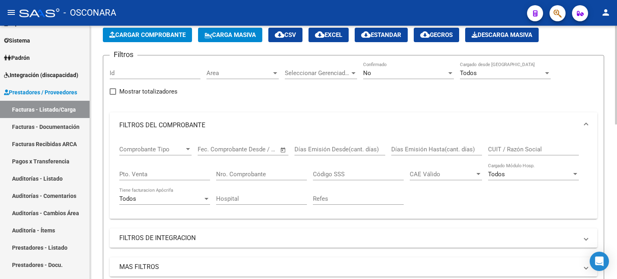
click at [380, 74] on div "No" at bounding box center [405, 72] width 84 height 7
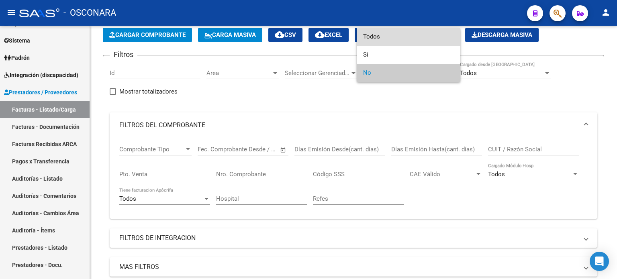
click at [375, 38] on span "Todos" at bounding box center [408, 37] width 91 height 18
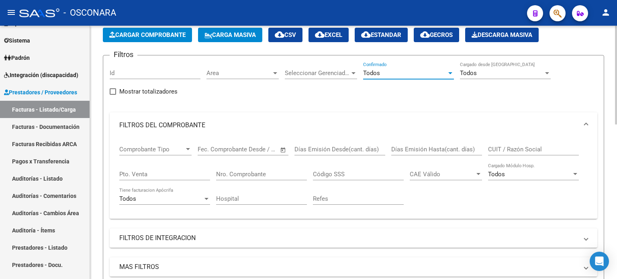
click at [159, 175] on input "Pto. Venta" at bounding box center [164, 174] width 91 height 7
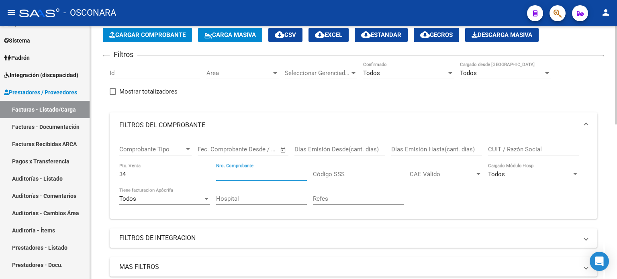
click at [235, 171] on input "Nro. Comprobante" at bounding box center [261, 174] width 91 height 7
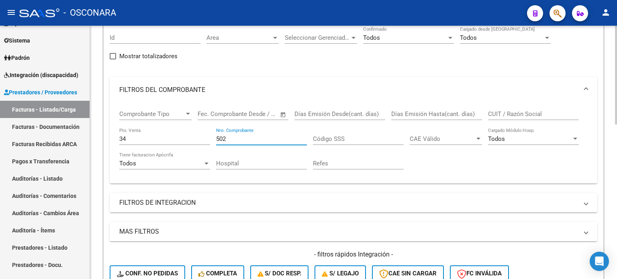
scroll to position [161, 0]
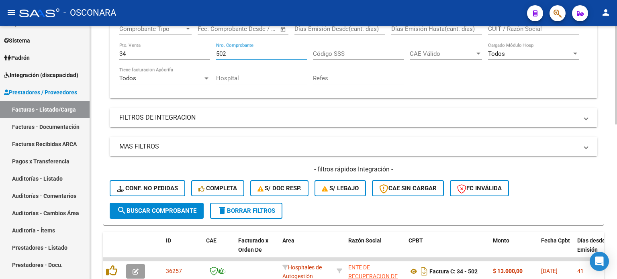
click at [137, 210] on span "search Buscar Comprobante" at bounding box center [157, 210] width 80 height 7
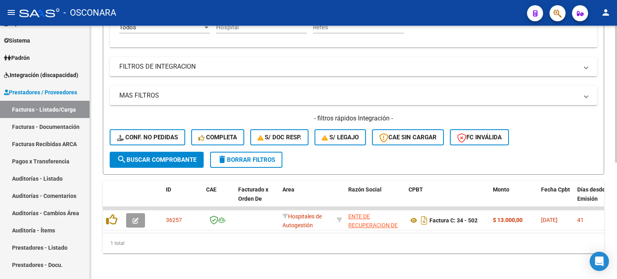
scroll to position [216, 0]
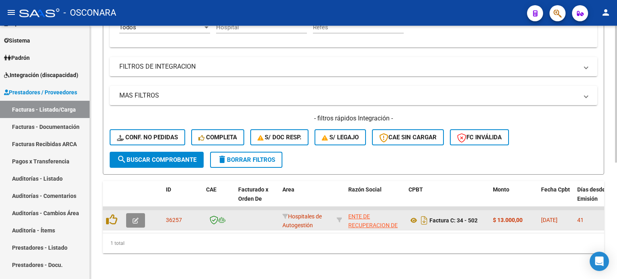
click at [134, 218] on icon "button" at bounding box center [136, 221] width 6 height 6
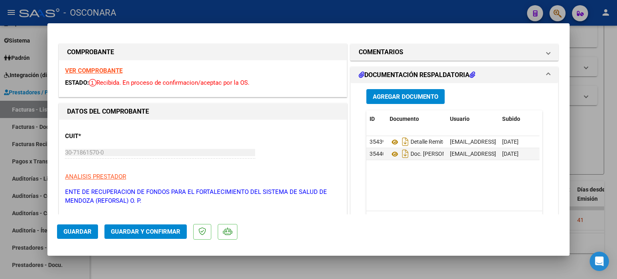
click at [138, 228] on span "Guardar y Confirmar" at bounding box center [145, 231] width 69 height 7
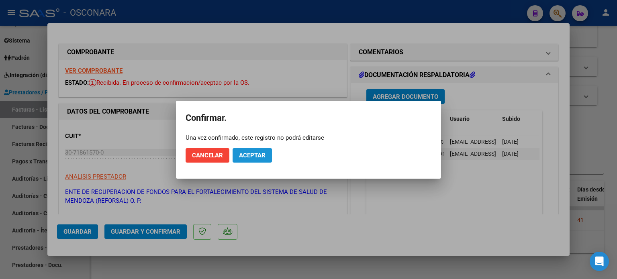
click at [258, 155] on span "Aceptar" at bounding box center [252, 155] width 27 height 7
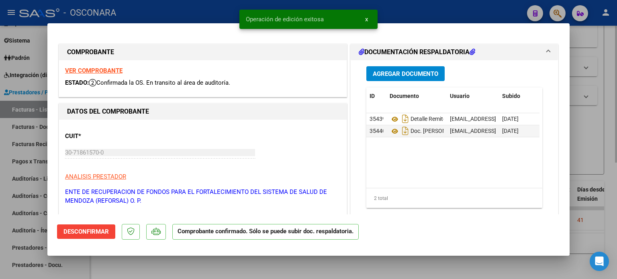
click at [613, 130] on div at bounding box center [308, 139] width 617 height 279
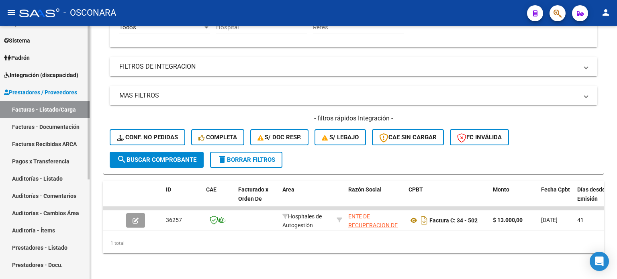
click at [51, 176] on link "Auditorías - Listado" at bounding box center [45, 178] width 90 height 17
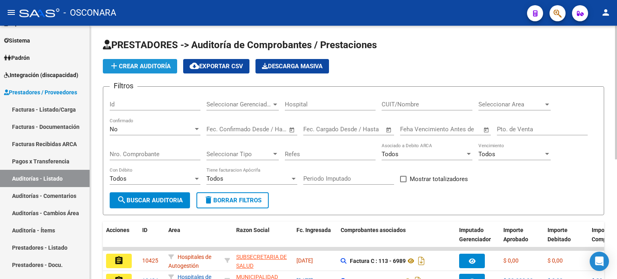
click at [149, 67] on span "add Crear Auditoría" at bounding box center [139, 66] width 61 height 7
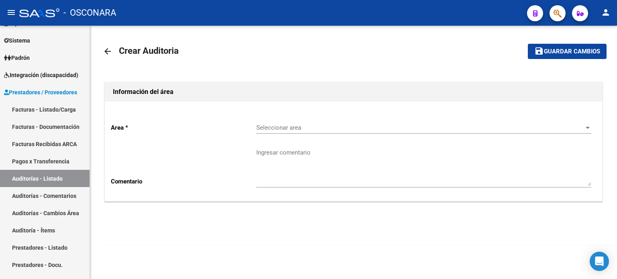
click at [284, 130] on span "Seleccionar area" at bounding box center [420, 127] width 328 height 7
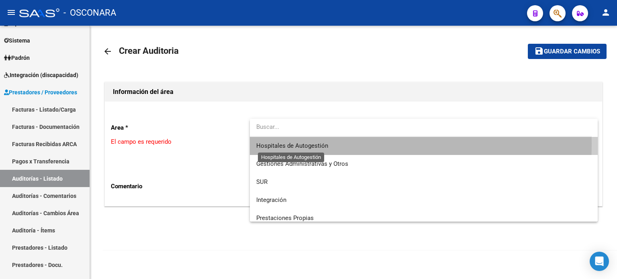
click at [286, 143] on span "Hospitales de Autogestión" at bounding box center [292, 145] width 72 height 7
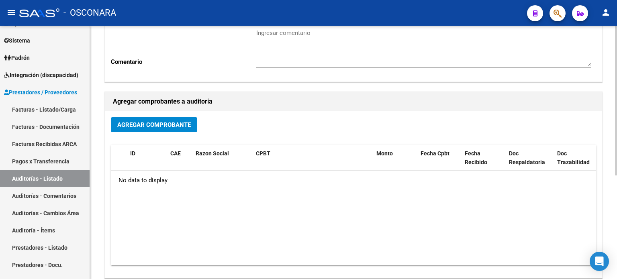
scroll to position [120, 0]
click at [169, 120] on span "Agregar Comprobante" at bounding box center [154, 123] width 74 height 7
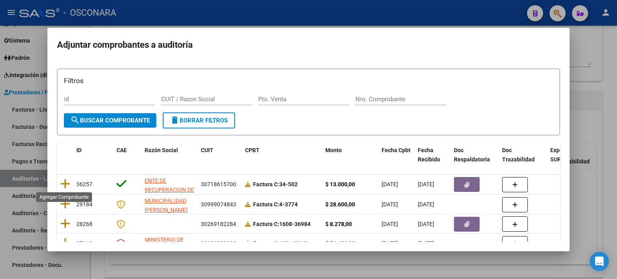
click at [65, 183] on icon at bounding box center [65, 183] width 10 height 11
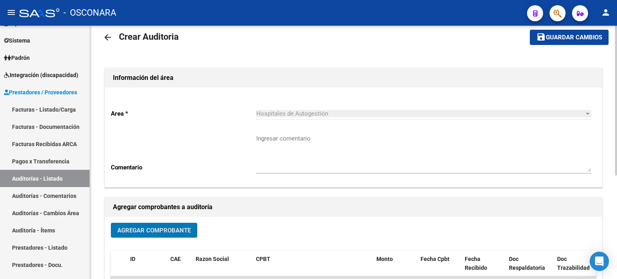
scroll to position [0, 0]
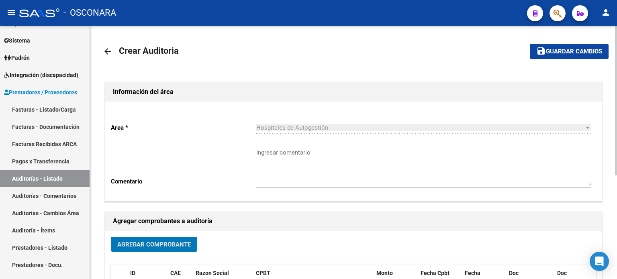
click at [581, 54] on span "Guardar cambios" at bounding box center [574, 51] width 56 height 7
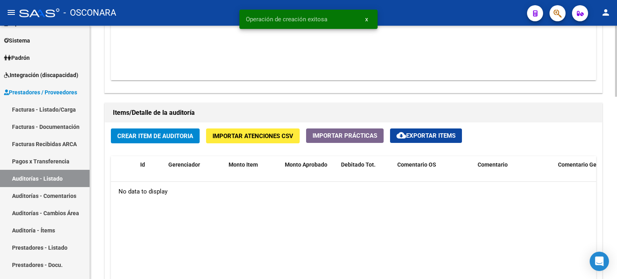
scroll to position [562, 0]
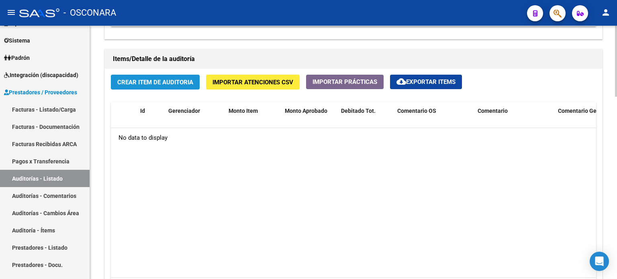
click at [168, 82] on span "Crear Item de Auditoria" at bounding box center [155, 82] width 76 height 7
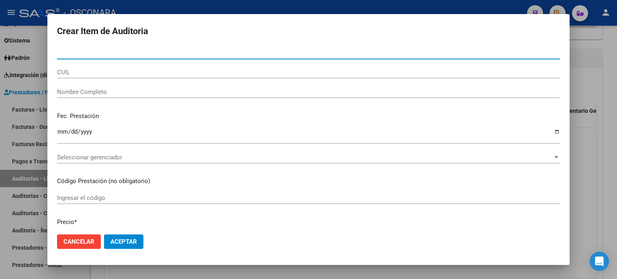
paste input "44246744"
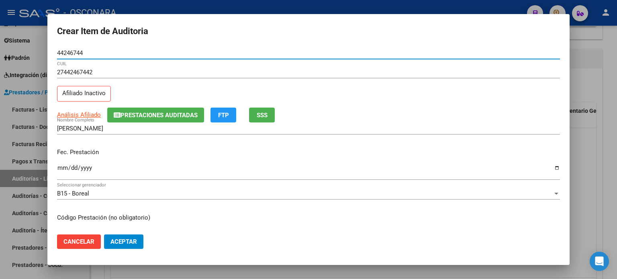
click at [262, 114] on span "SSS" at bounding box center [262, 115] width 11 height 7
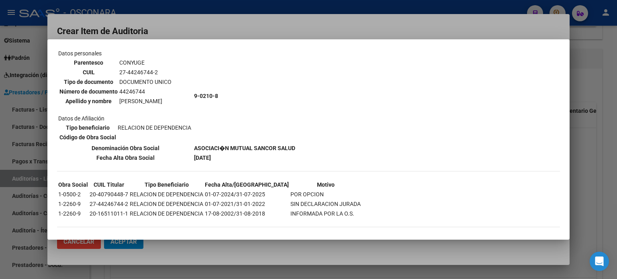
scroll to position [57, 0]
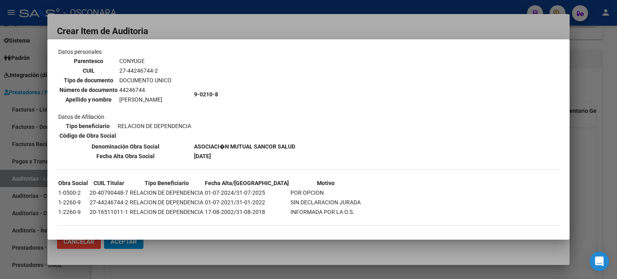
click at [537, 28] on div at bounding box center [308, 139] width 617 height 279
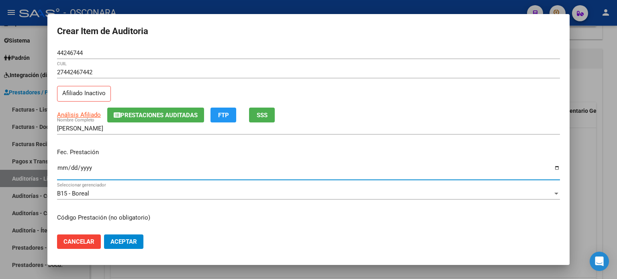
click at [61, 169] on input "Ingresar la fecha" at bounding box center [308, 171] width 503 height 13
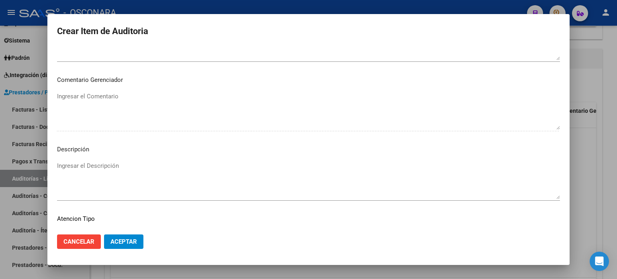
scroll to position [482, 0]
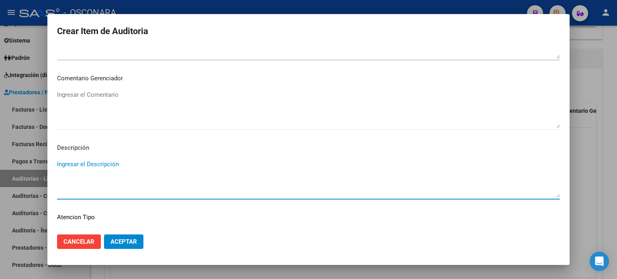
click at [74, 166] on textarea "Ingresar el Descripción" at bounding box center [308, 179] width 503 height 38
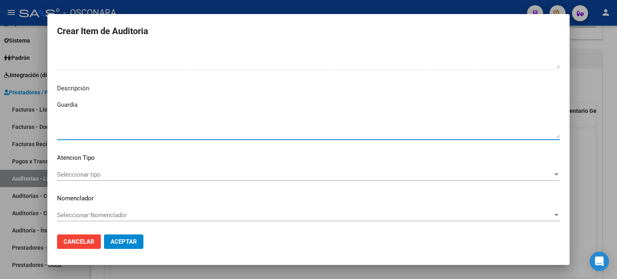
scroll to position [541, 0]
click at [79, 166] on mat-dialog-content "44246744 Nro Documento 27442467442 CUIL Afiliado Inactivo Análisis Afiliado Pre…" at bounding box center [308, 138] width 522 height 182
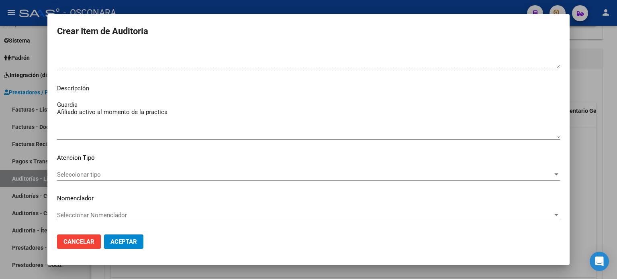
click at [78, 171] on span "Seleccionar tipo" at bounding box center [305, 174] width 496 height 7
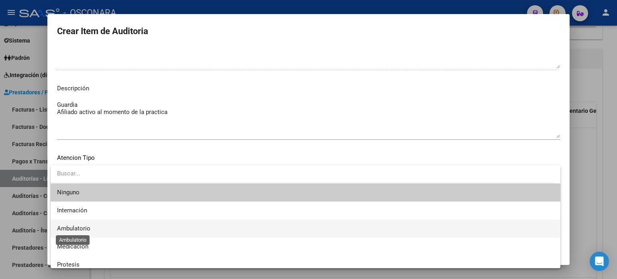
click at [80, 229] on span "Ambulatorio" at bounding box center [73, 228] width 33 height 7
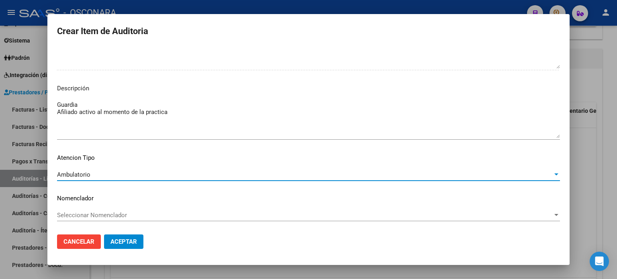
click at [132, 243] on span "Aceptar" at bounding box center [123, 241] width 27 height 7
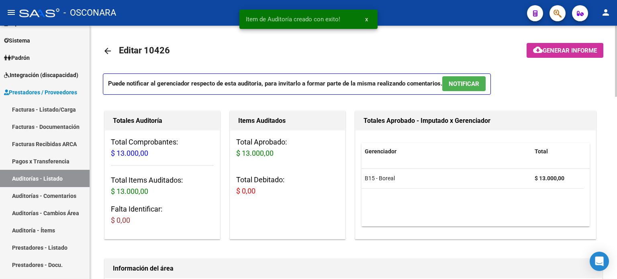
scroll to position [0, 0]
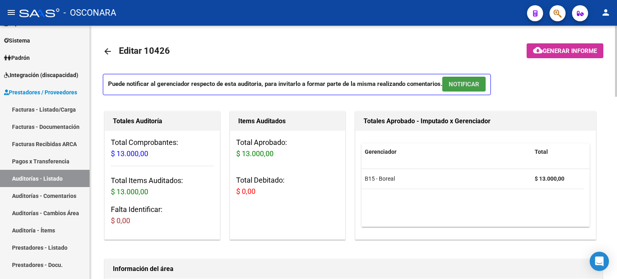
click at [472, 86] on span "NOTIFICAR" at bounding box center [464, 84] width 31 height 7
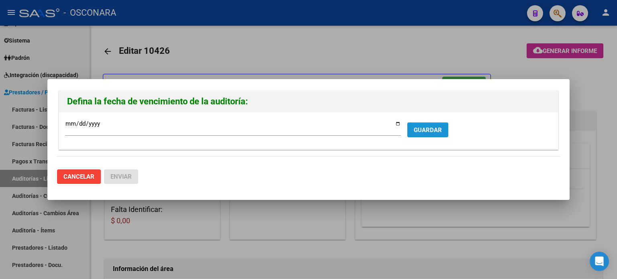
click at [432, 127] on span "GUARDAR" at bounding box center [428, 130] width 28 height 7
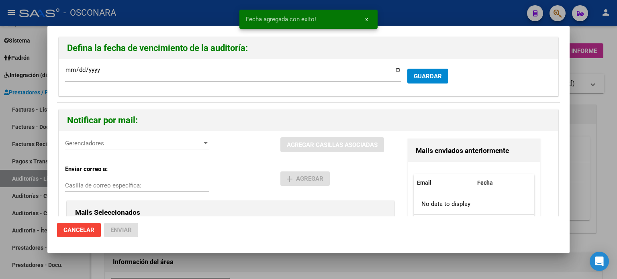
click at [610, 140] on div at bounding box center [308, 139] width 617 height 279
